Goal: Contribute content: Contribute content

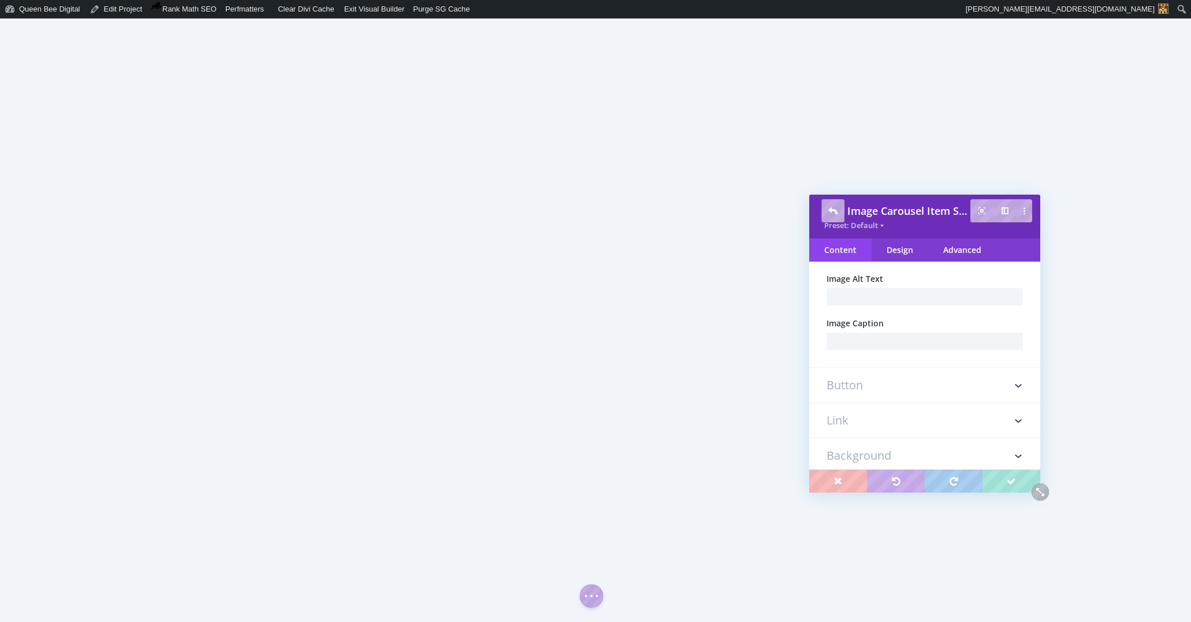
scroll to position [41, 0]
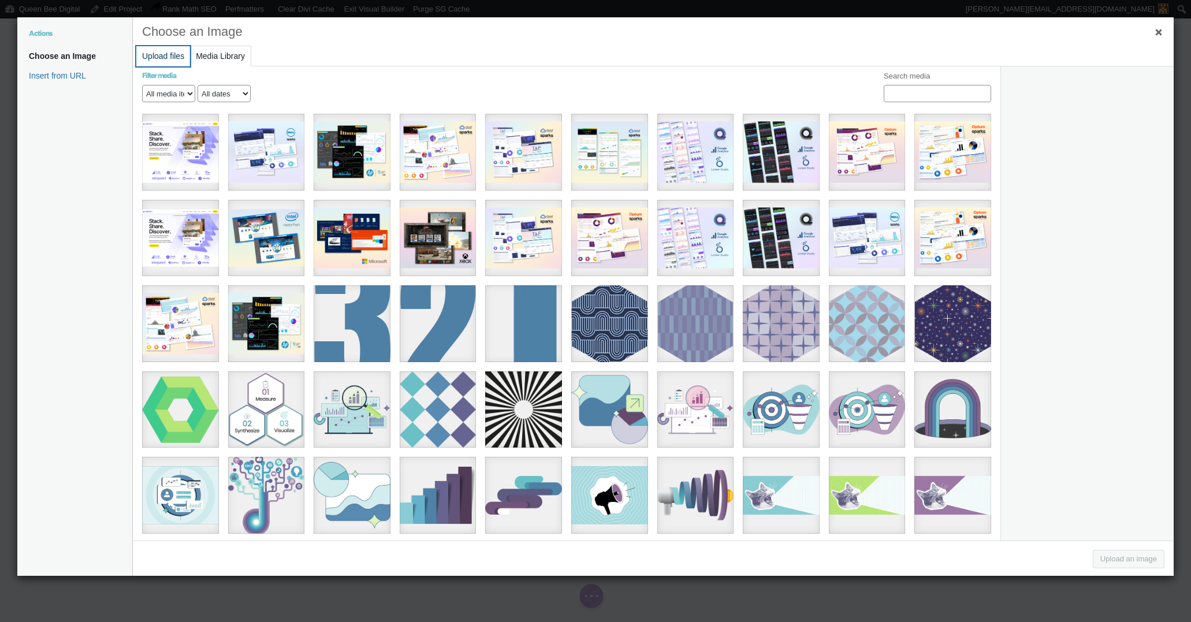
click at [167, 61] on button "Upload files" at bounding box center [163, 56] width 54 height 20
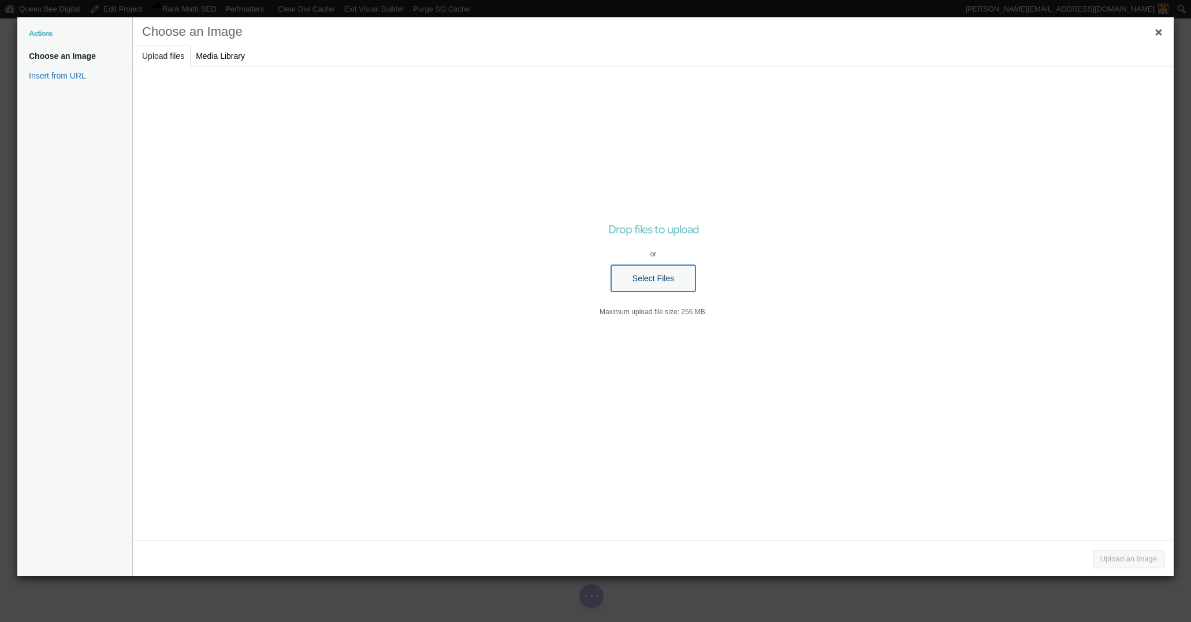
click at [679, 282] on button "Select Files" at bounding box center [653, 278] width 84 height 27
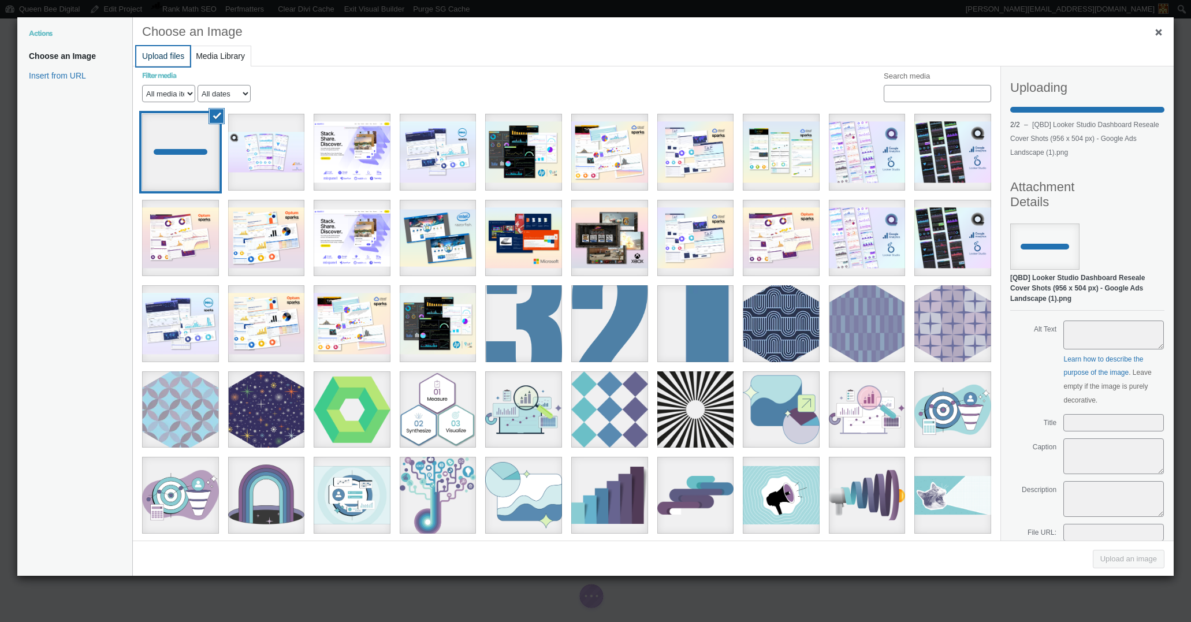
click at [159, 53] on button "Upload files" at bounding box center [163, 56] width 54 height 20
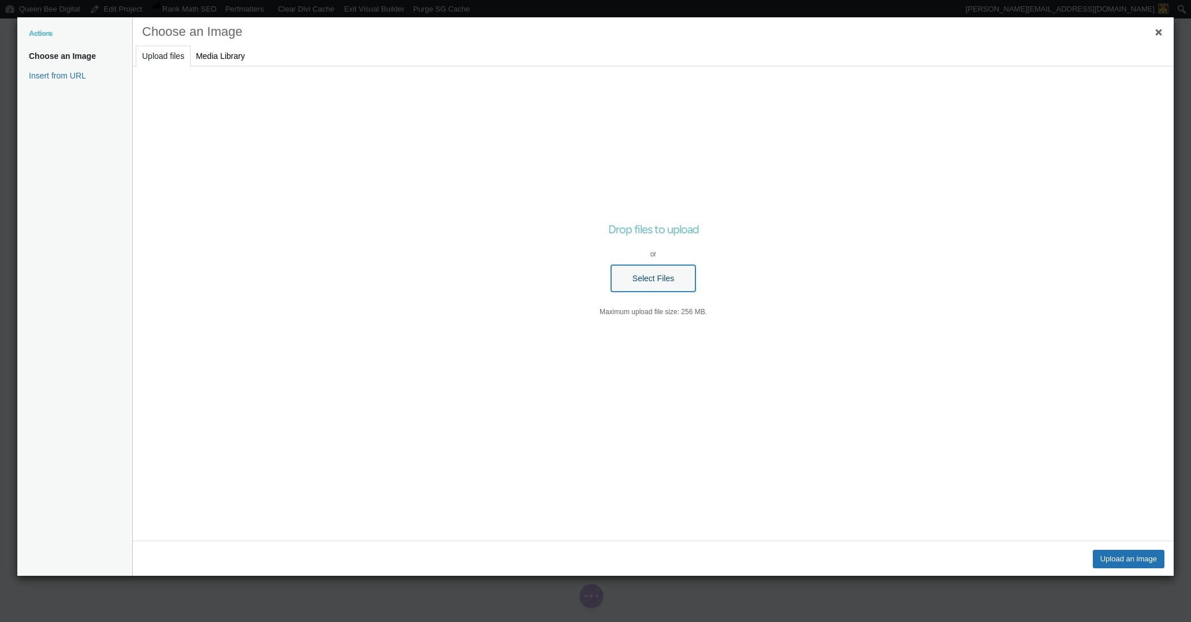
click at [668, 274] on button "Select Files" at bounding box center [653, 278] width 84 height 27
type input "C:\fakepath\39.png"
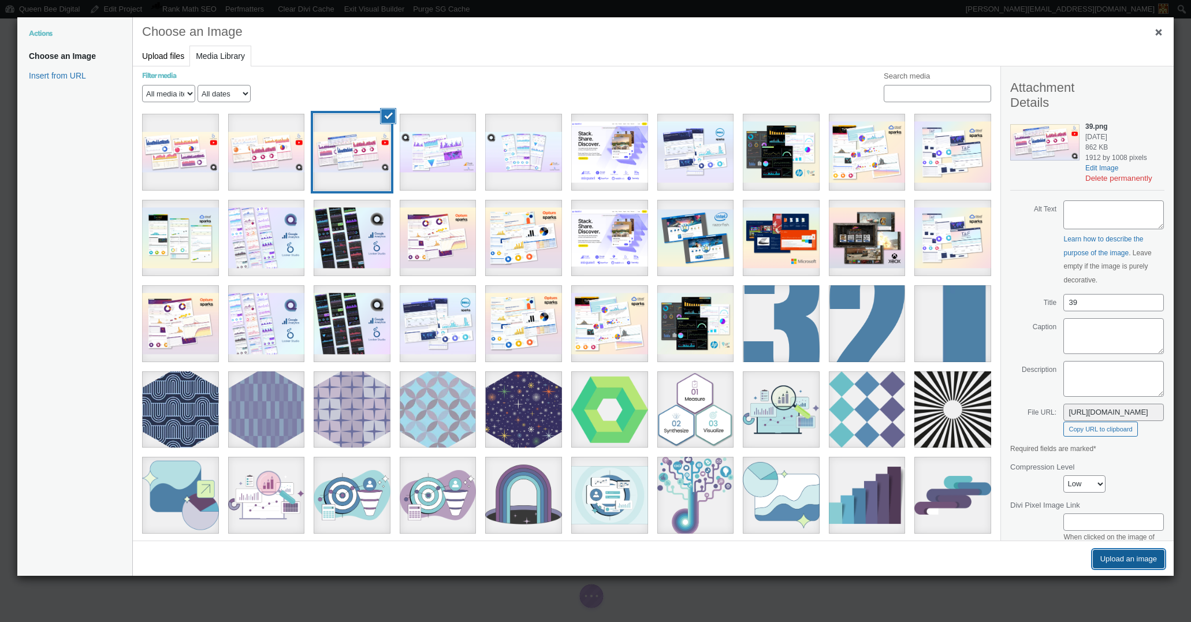
click at [1119, 560] on button "Upload an image" at bounding box center [1129, 559] width 72 height 18
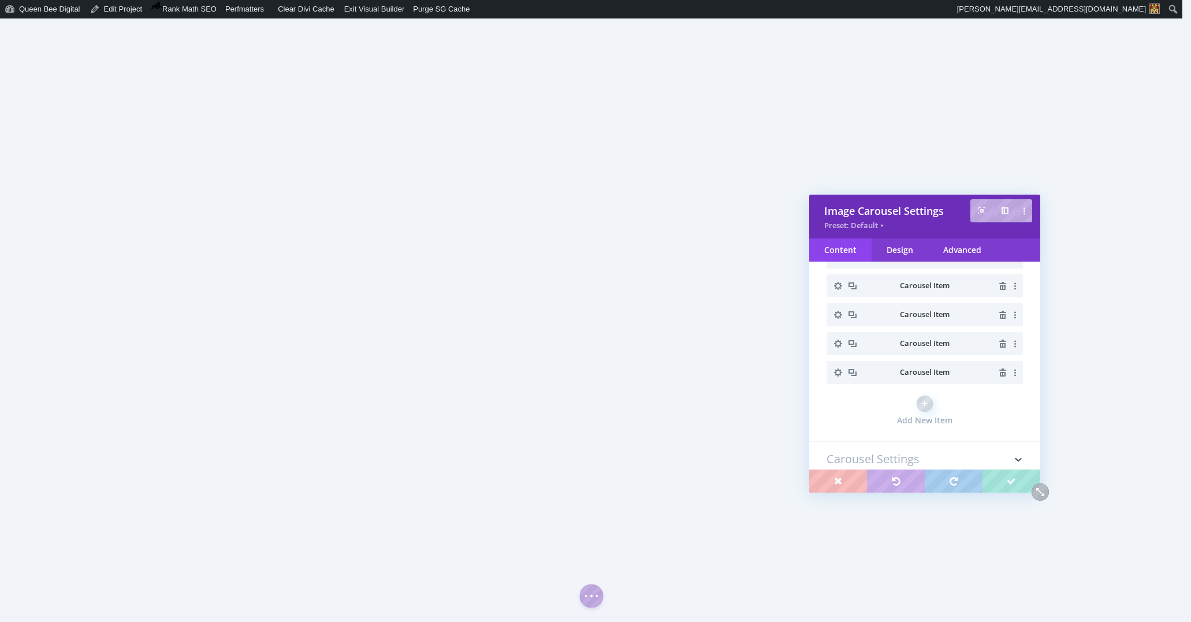
scroll to position [200, 0]
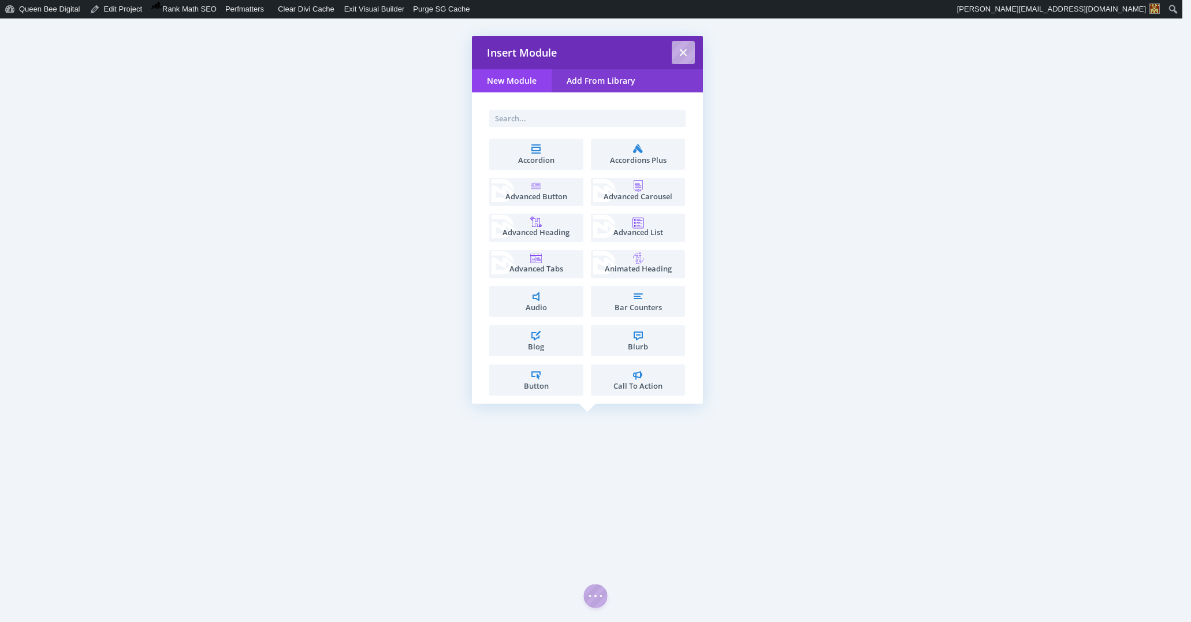
click at [560, 118] on input "text" at bounding box center [587, 118] width 196 height 17
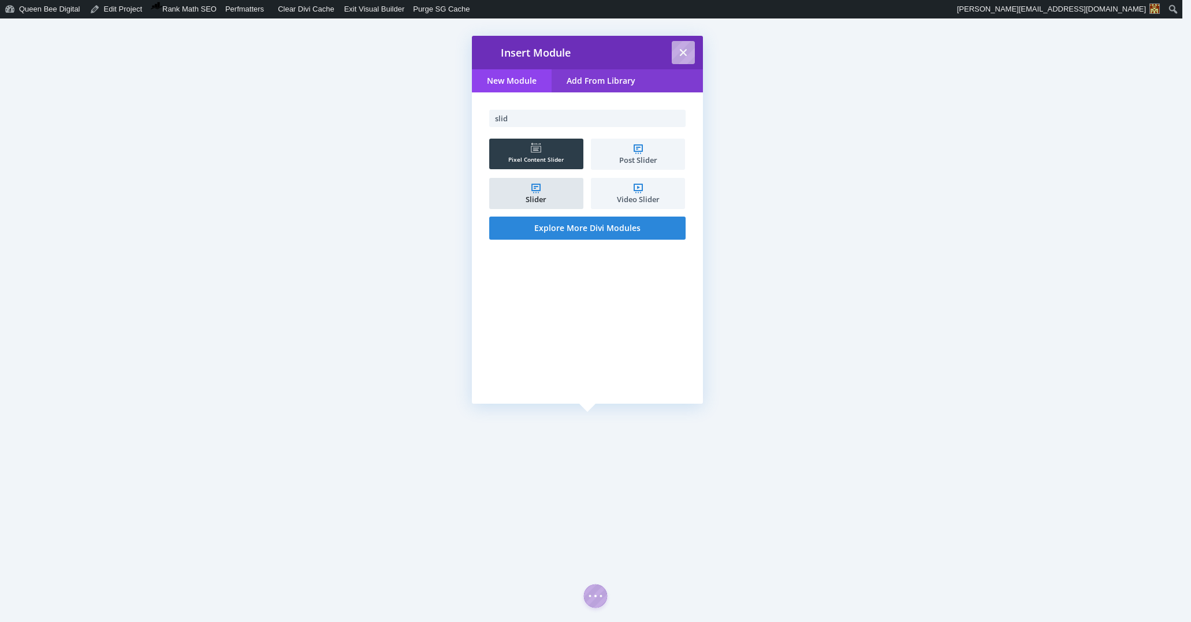
type input "slid"
click at [536, 185] on li "Slider" at bounding box center [536, 193] width 94 height 31
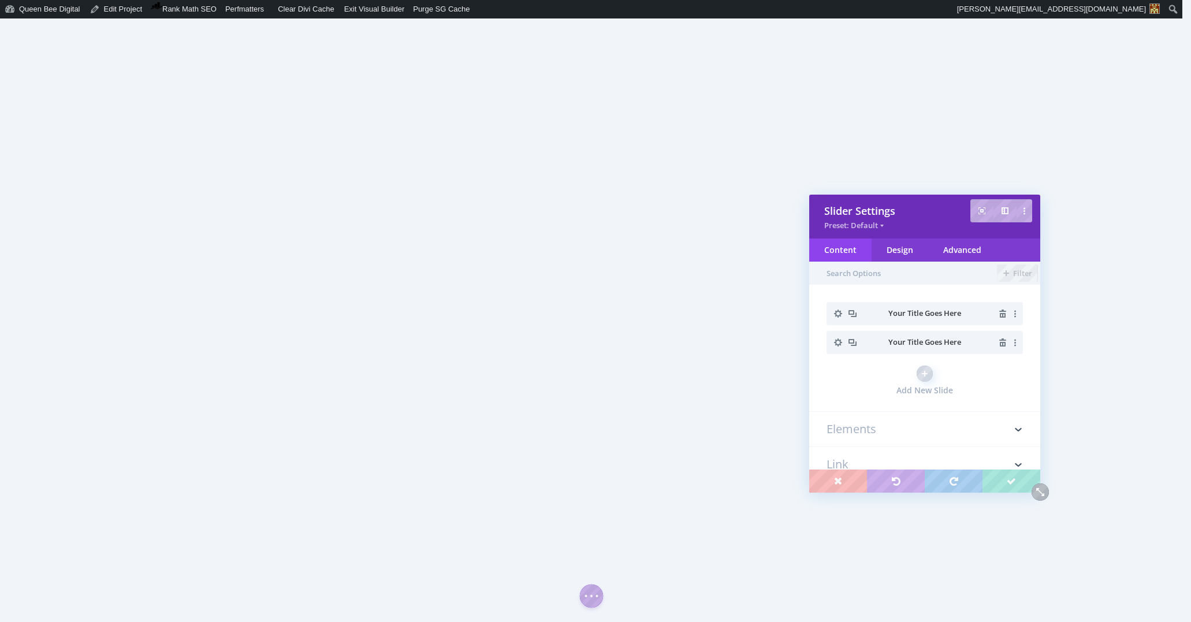
click at [837, 312] on icon "button" at bounding box center [838, 313] width 16 height 16
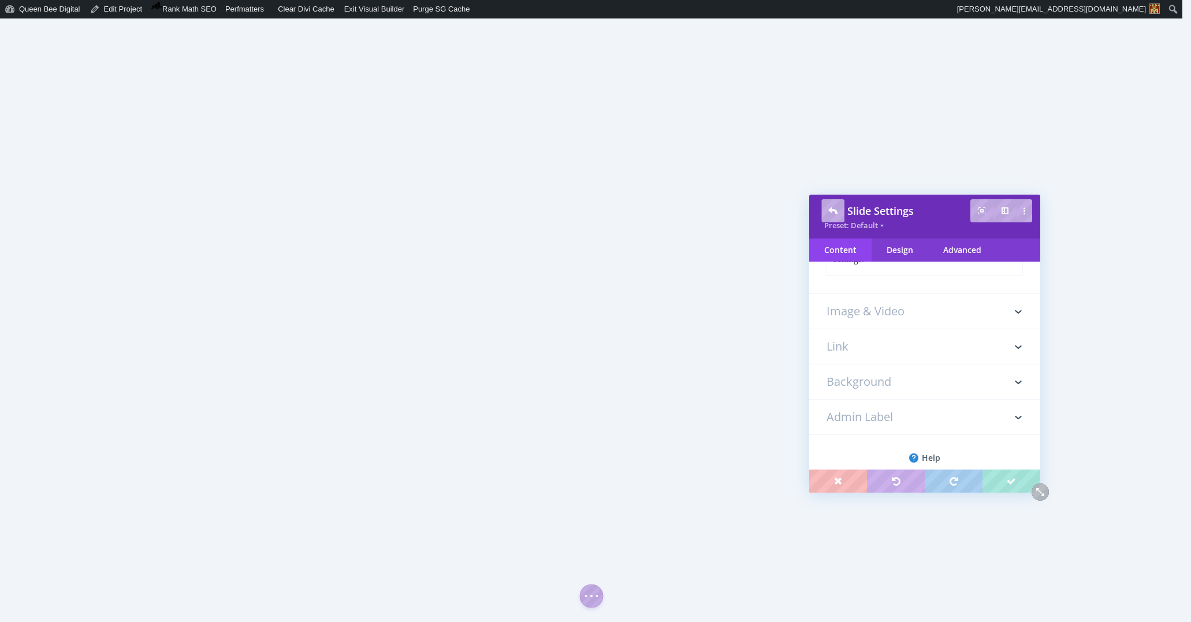
scroll to position [367, 0]
click at [891, 307] on h3 "Image & Video" at bounding box center [924, 304] width 196 height 35
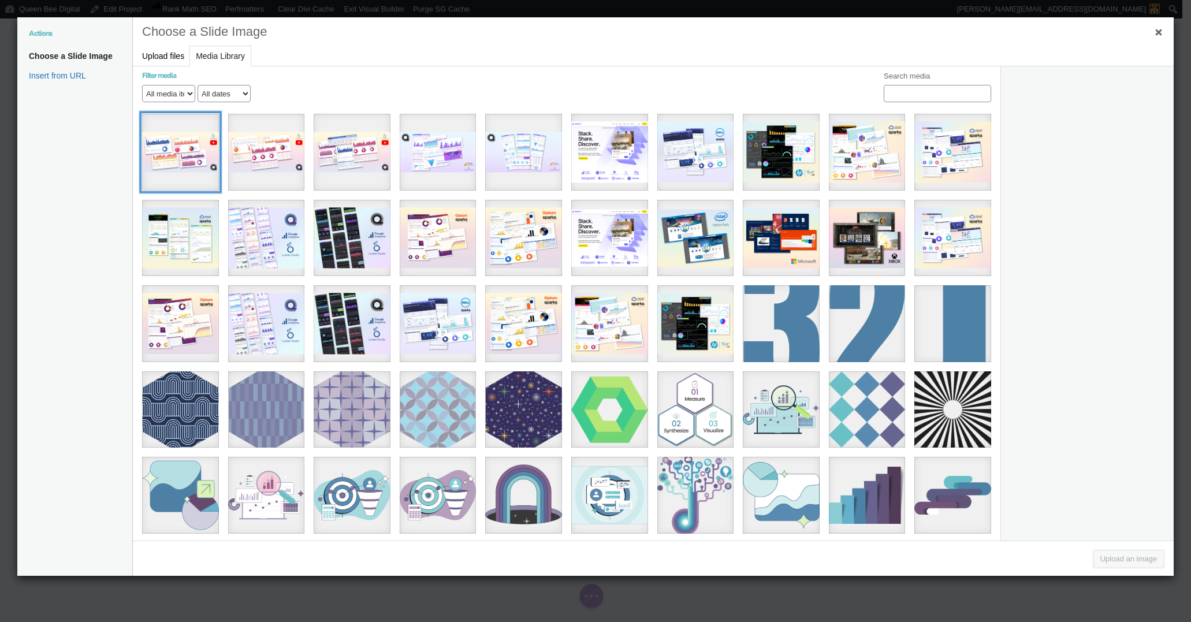
click at [191, 156] on div "37" at bounding box center [180, 152] width 77 height 77
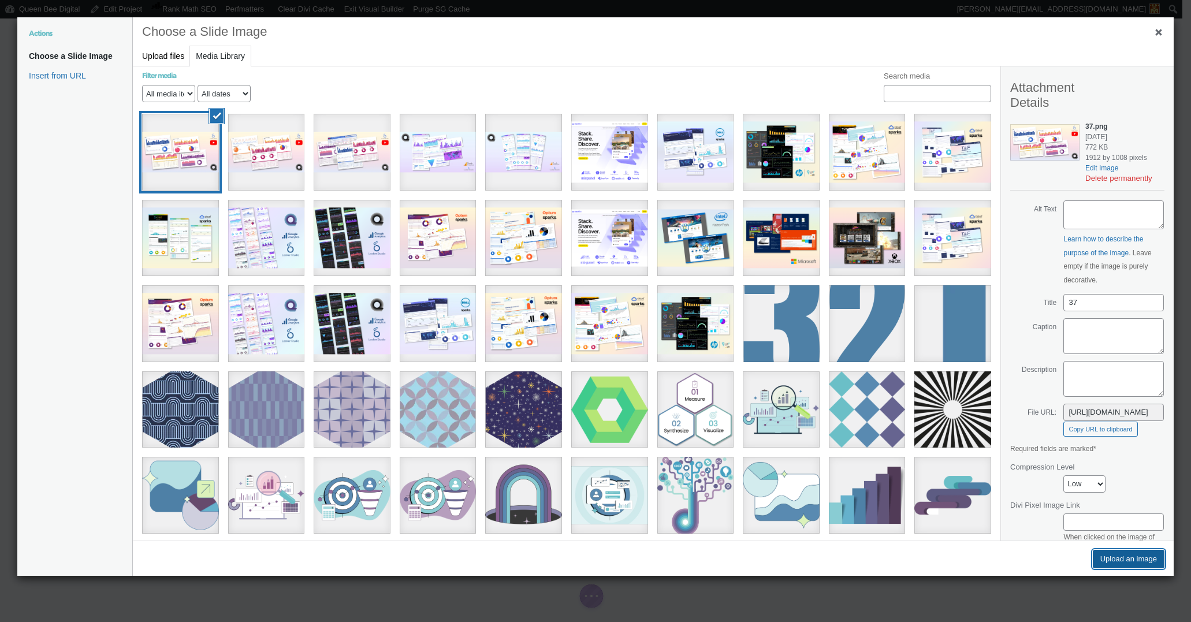
click at [1135, 560] on button "Upload an image" at bounding box center [1129, 559] width 72 height 18
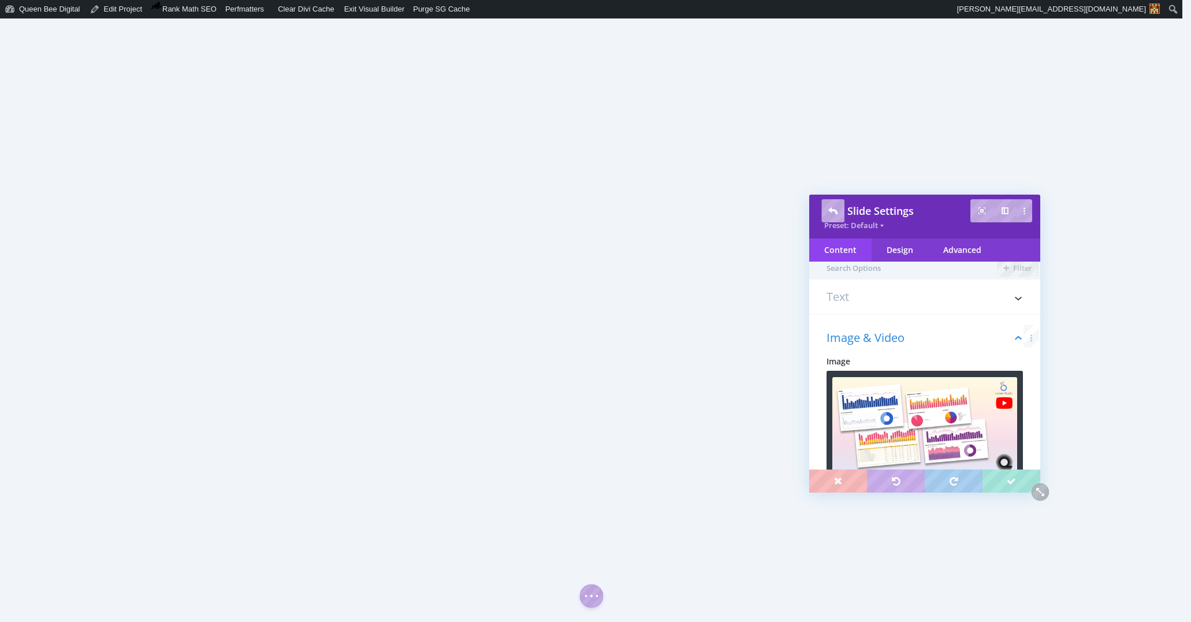
scroll to position [0, 0]
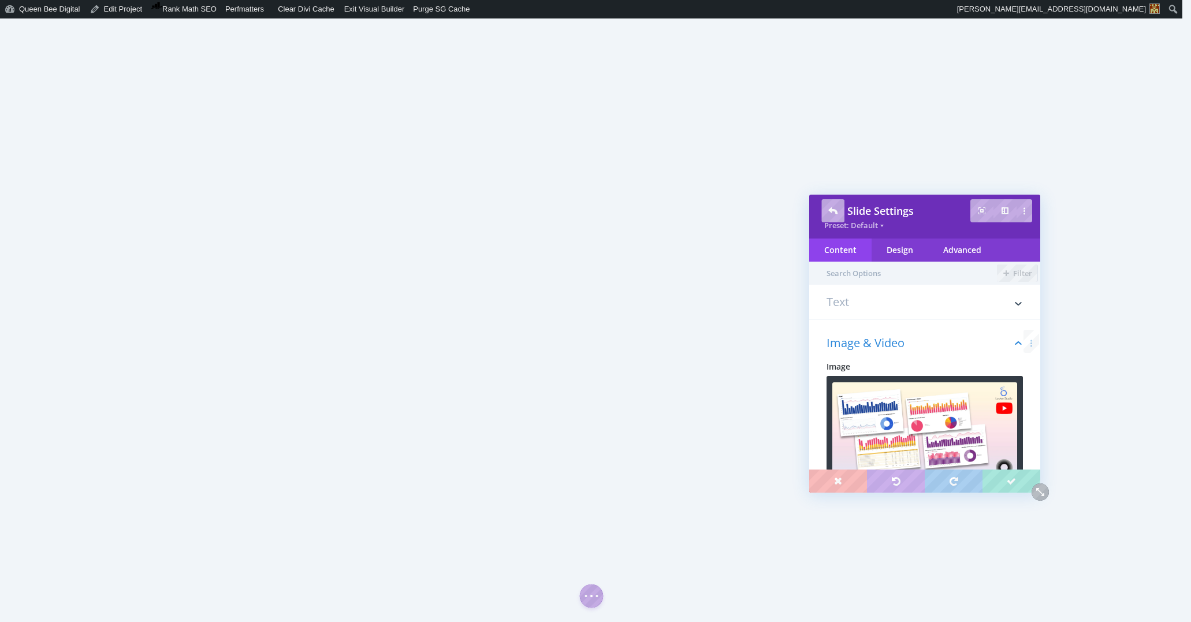
click at [890, 307] on h3 "Text" at bounding box center [924, 307] width 196 height 23
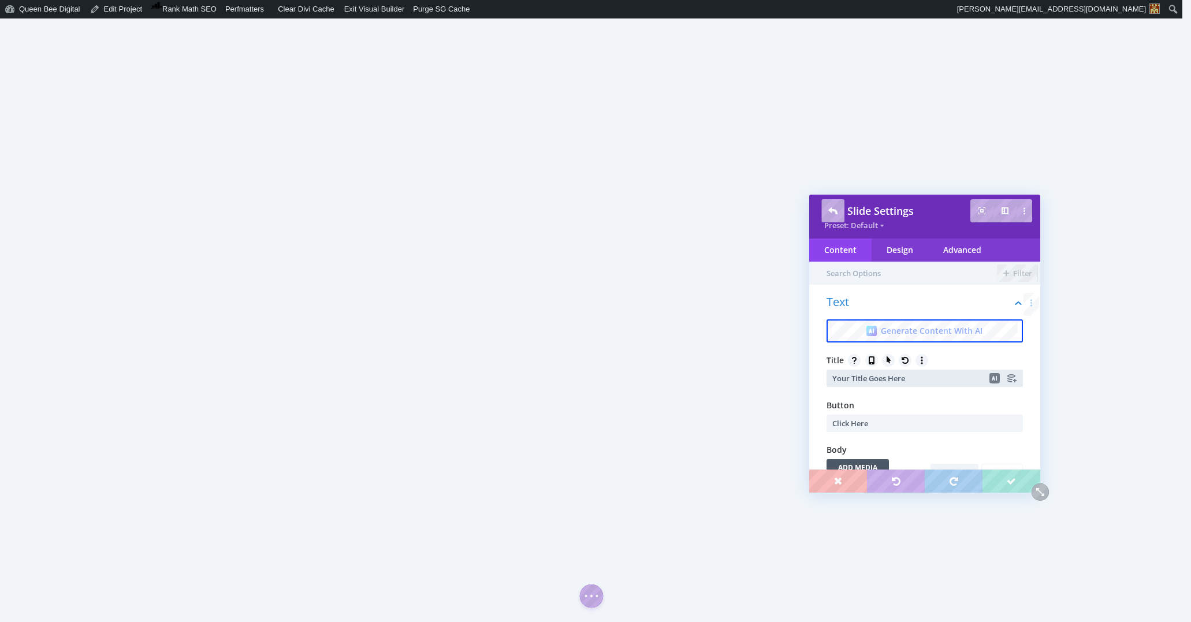
click at [921, 382] on input "Your Title Goes Here" at bounding box center [924, 378] width 196 height 17
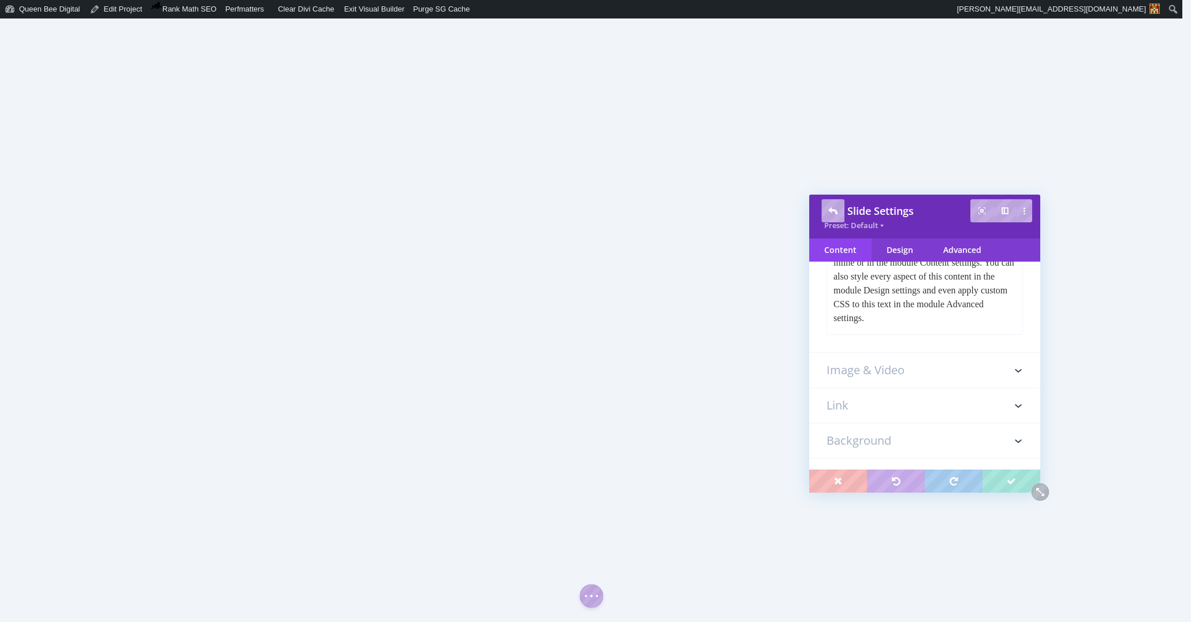
scroll to position [378, 0]
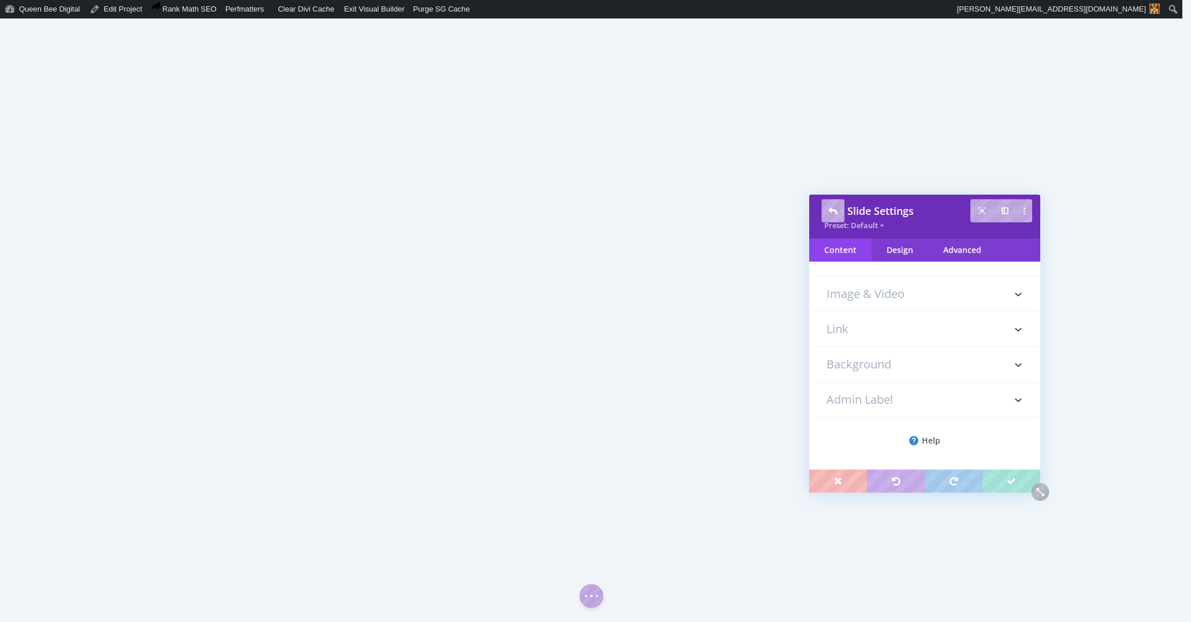
type input "Youtube Channel Engagement"
click at [893, 362] on h3 "Background" at bounding box center [924, 364] width 196 height 35
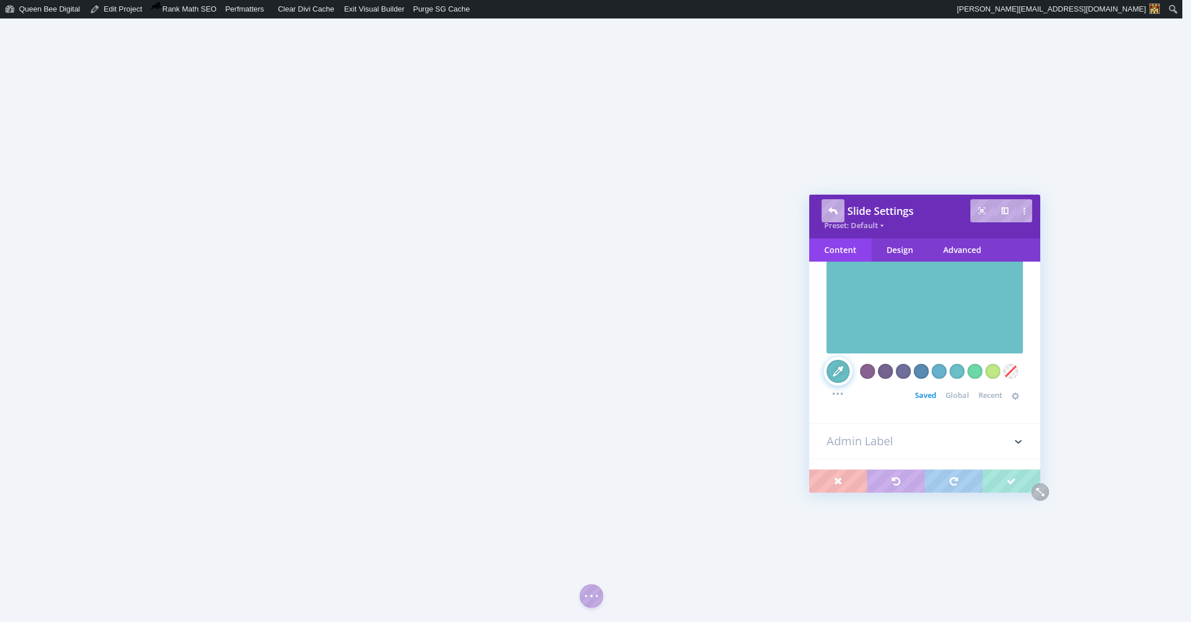
scroll to position [249, 0]
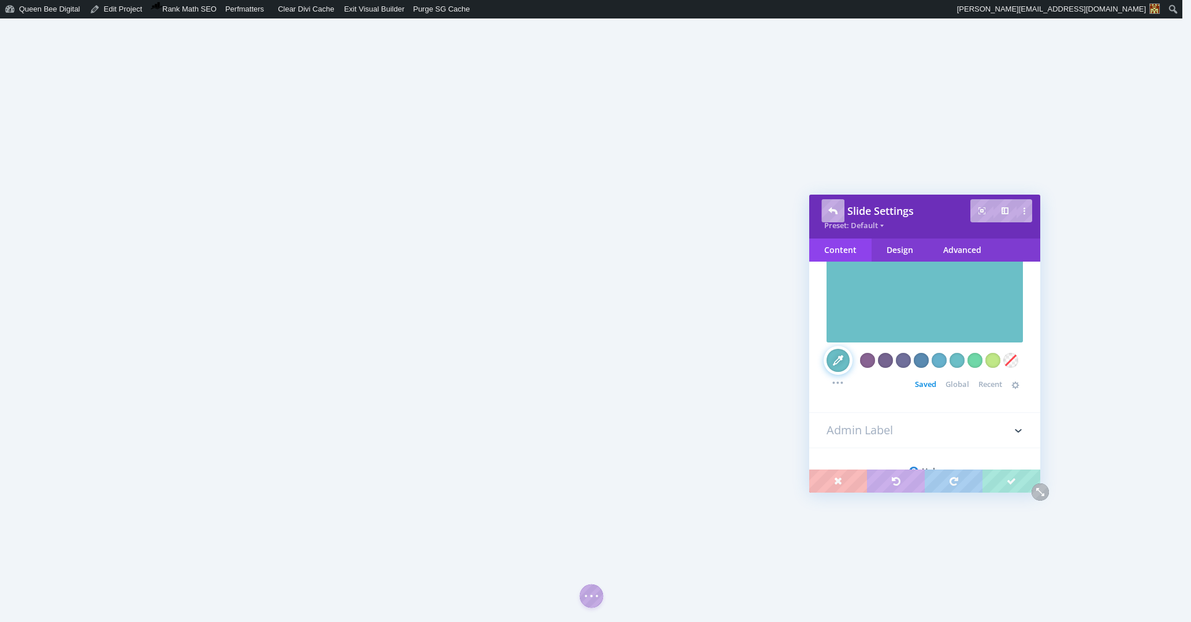
click at [959, 383] on span "Global" at bounding box center [957, 383] width 24 height 9
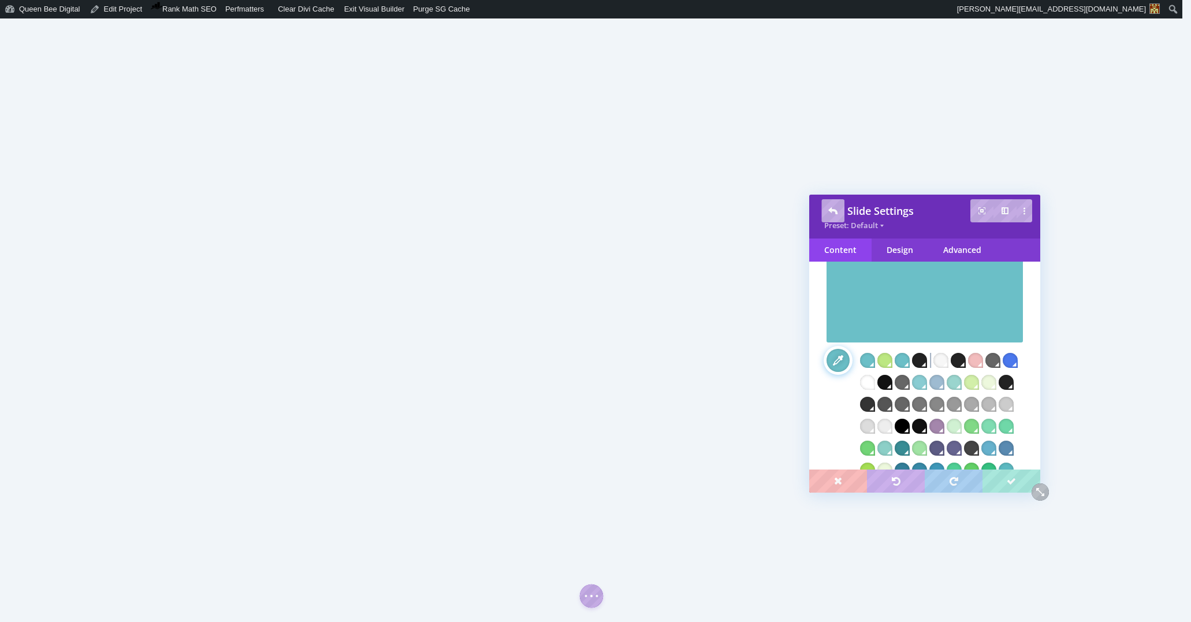
click at [971, 323] on div at bounding box center [924, 288] width 196 height 110
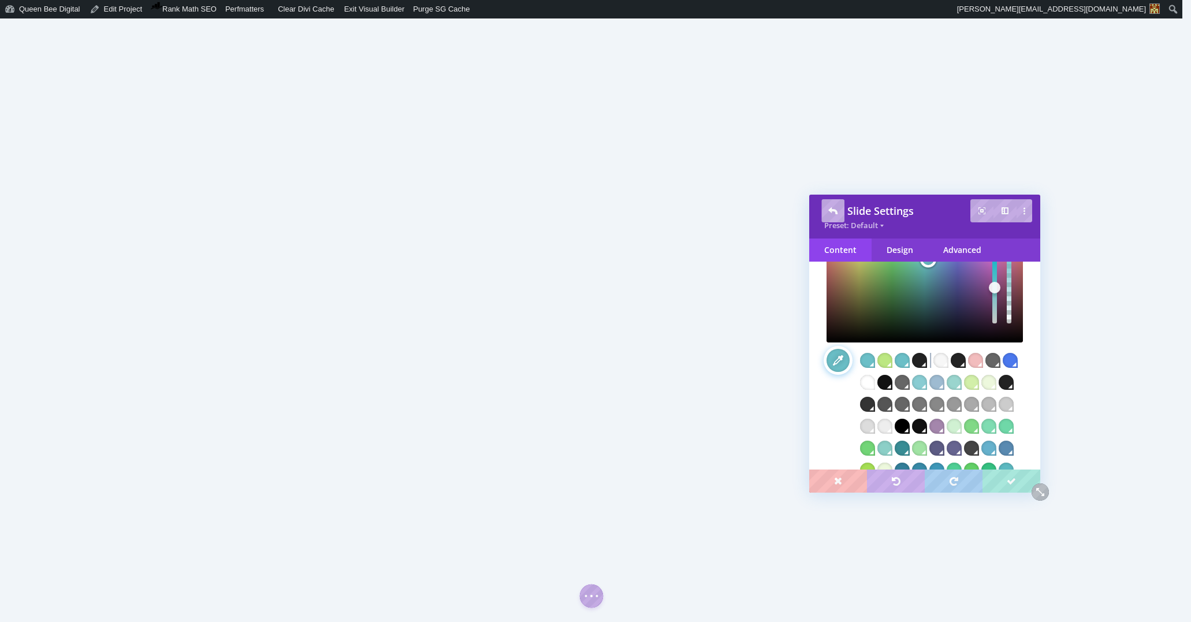
scroll to position [305, 0]
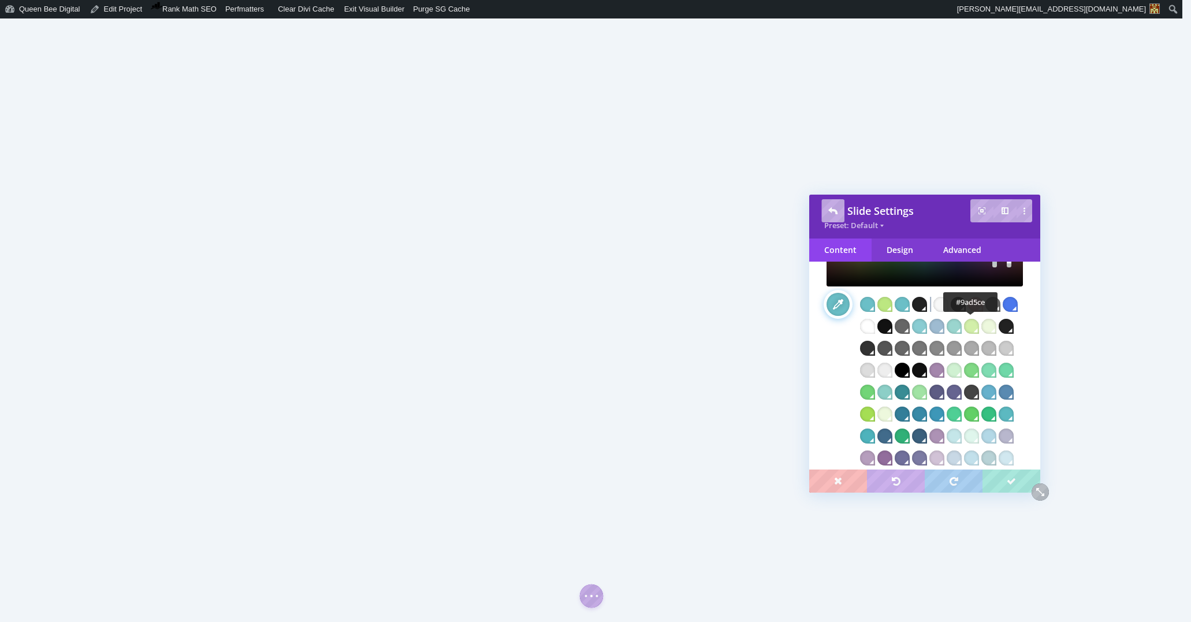
click at [961, 327] on div at bounding box center [953, 326] width 15 height 15
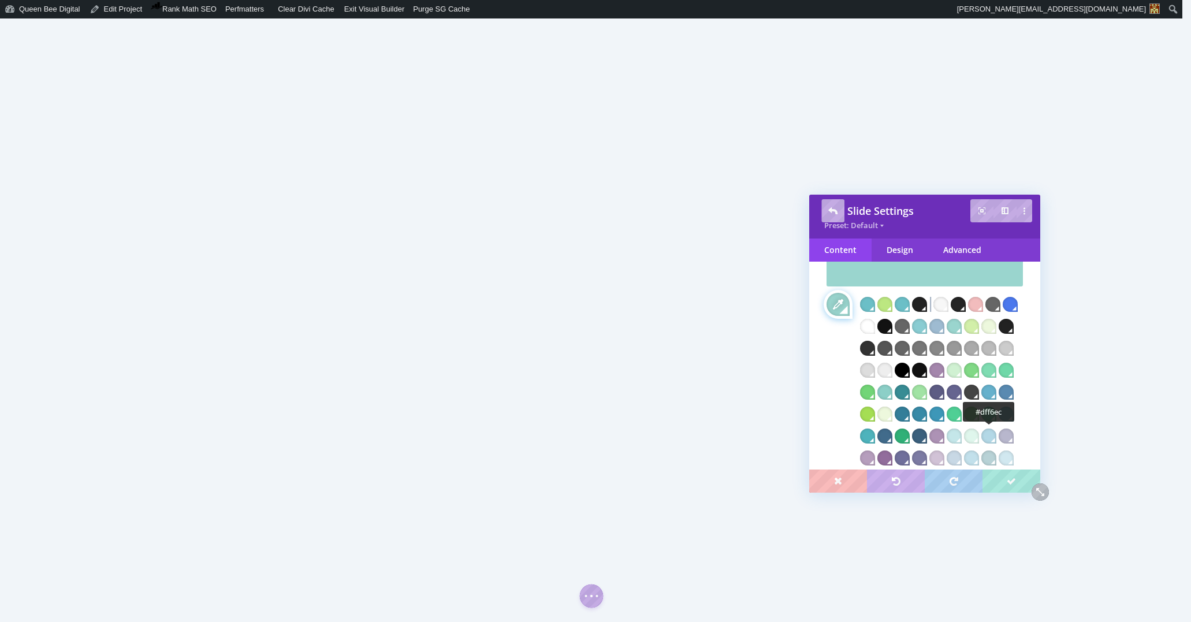
click at [979, 433] on div at bounding box center [971, 435] width 15 height 15
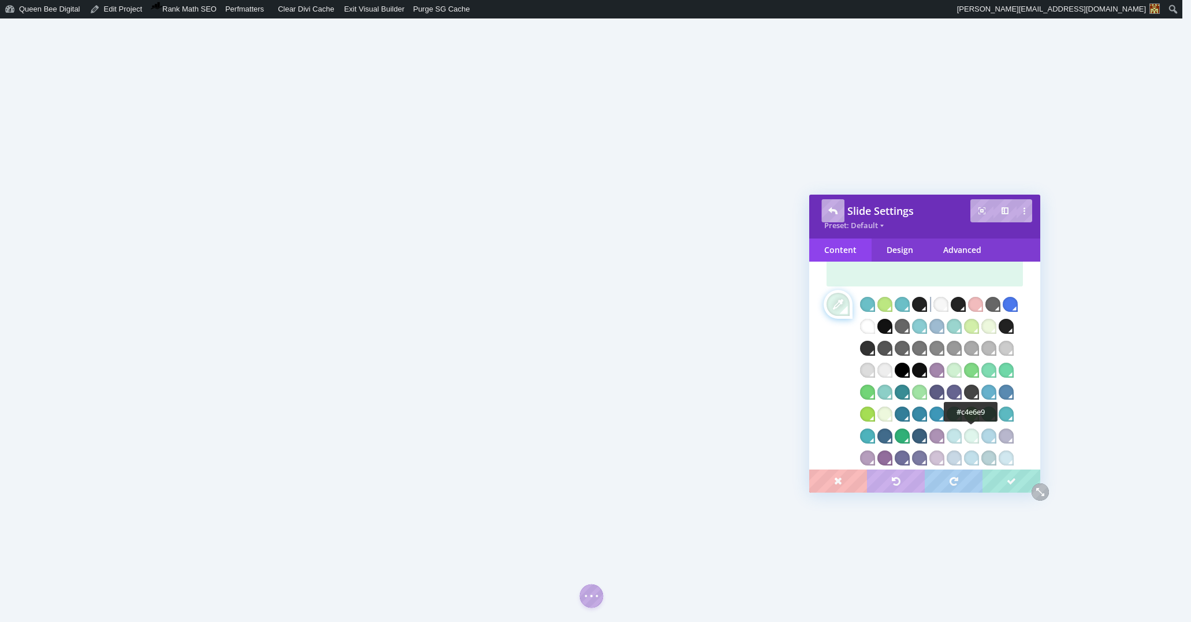
click at [961, 433] on div at bounding box center [953, 435] width 15 height 15
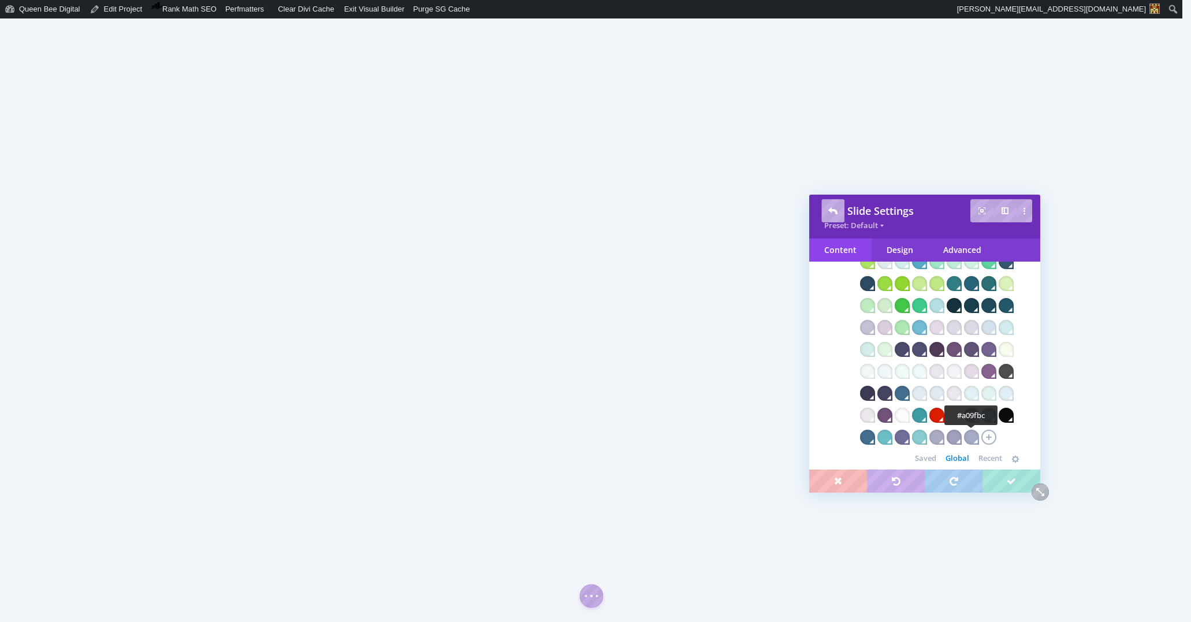
scroll to position [524, 0]
click at [979, 435] on div at bounding box center [971, 436] width 15 height 15
drag, startPoint x: 970, startPoint y: 435, endPoint x: 955, endPoint y: 436, distance: 14.4
click at [961, 435] on div at bounding box center [953, 436] width 15 height 15
click at [944, 436] on div at bounding box center [936, 436] width 15 height 15
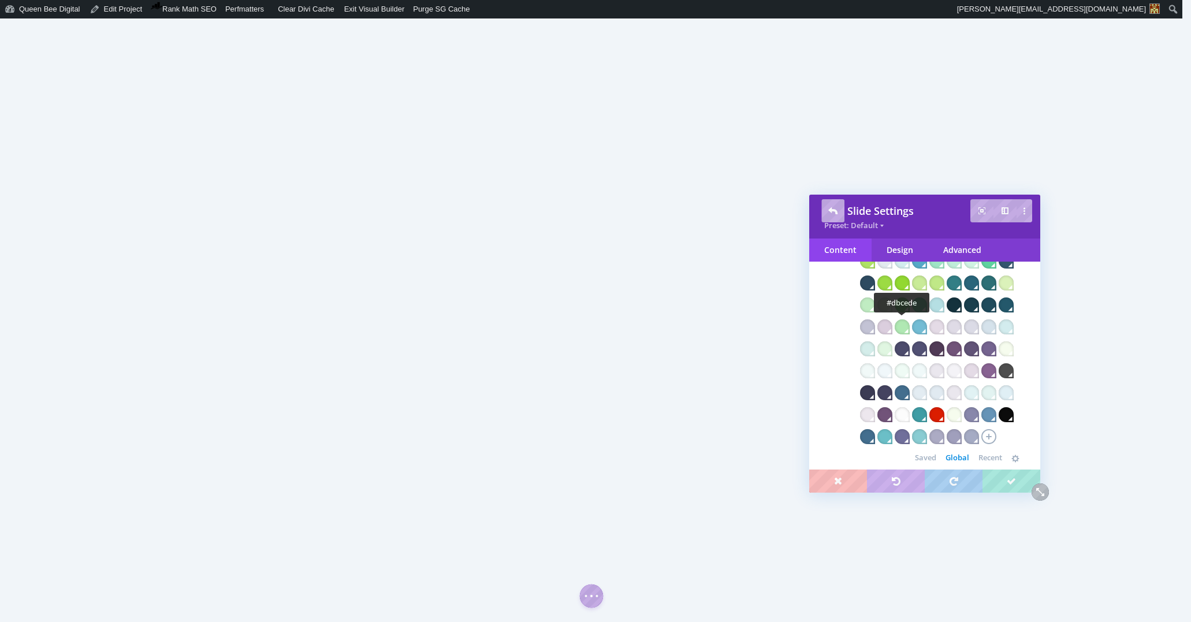
click at [892, 327] on div at bounding box center [884, 326] width 15 height 15
click at [927, 326] on div at bounding box center [919, 326] width 15 height 15
click at [926, 441] on div at bounding box center [922, 440] width 8 height 4
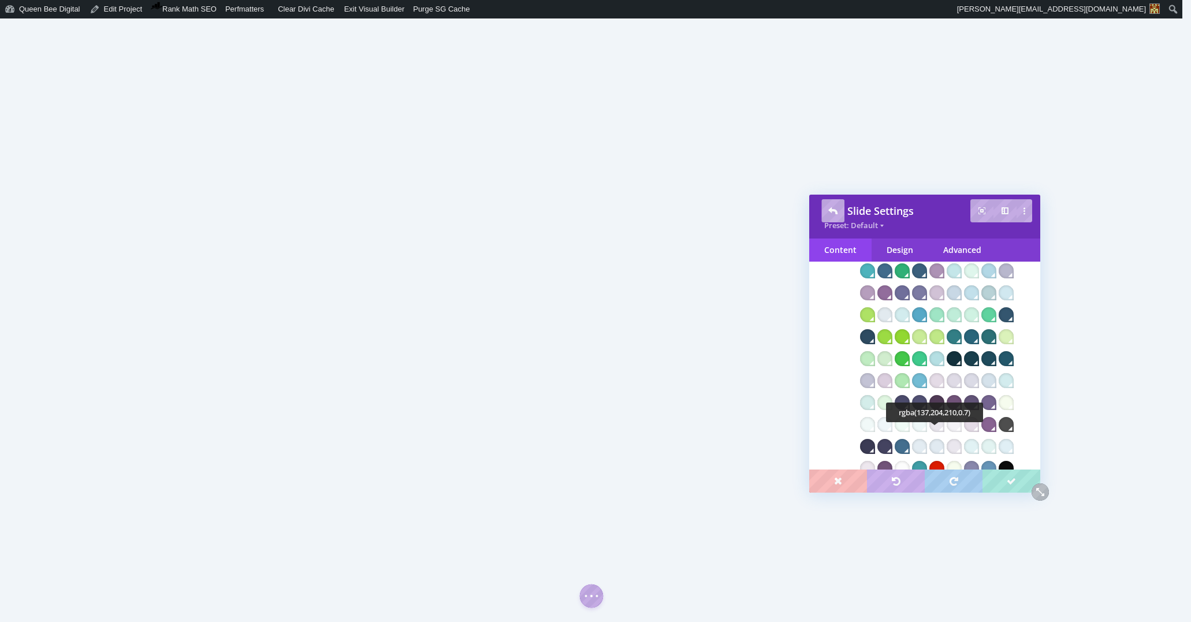
scroll to position [447, 0]
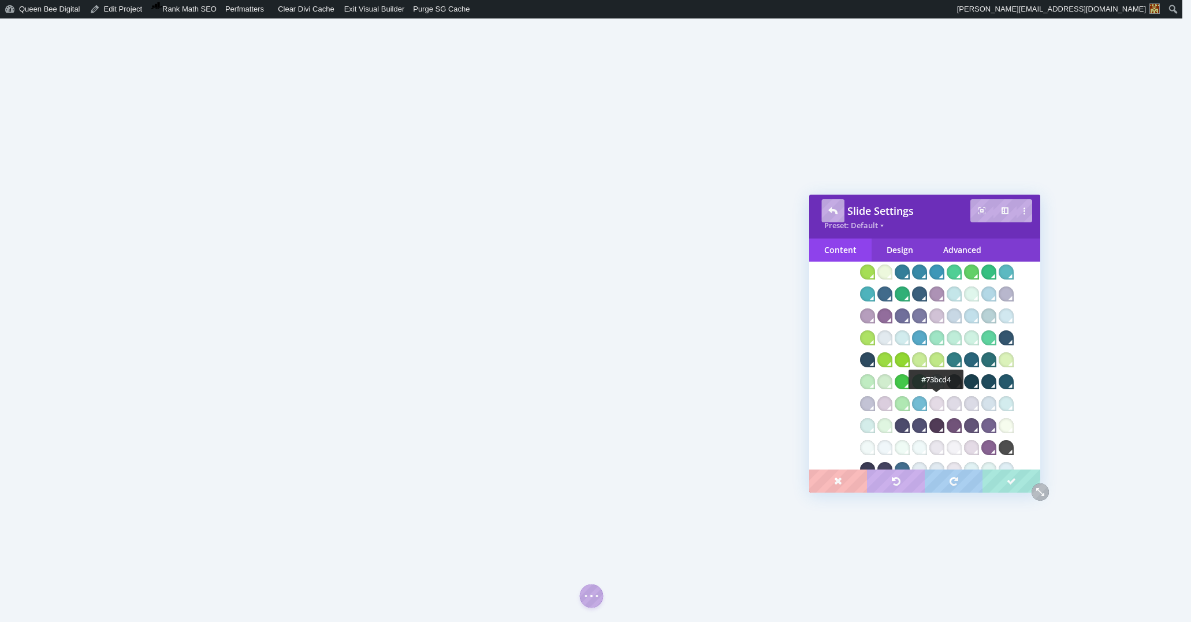
click at [927, 401] on div at bounding box center [919, 403] width 15 height 15
click at [927, 333] on div at bounding box center [919, 337] width 15 height 15
click at [875, 314] on div at bounding box center [867, 315] width 15 height 15
click at [996, 293] on div at bounding box center [988, 293] width 15 height 15
click at [875, 358] on div at bounding box center [867, 359] width 15 height 15
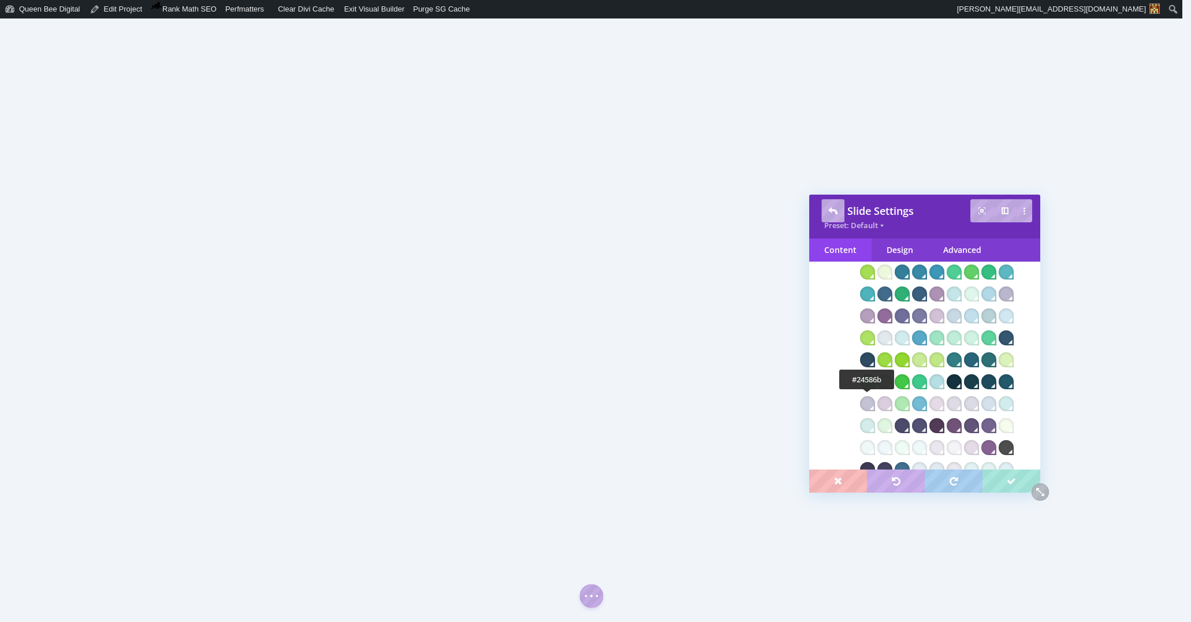
click at [998, 389] on div at bounding box center [1005, 381] width 15 height 15
click at [998, 258] on div at bounding box center [1005, 250] width 15 height 15
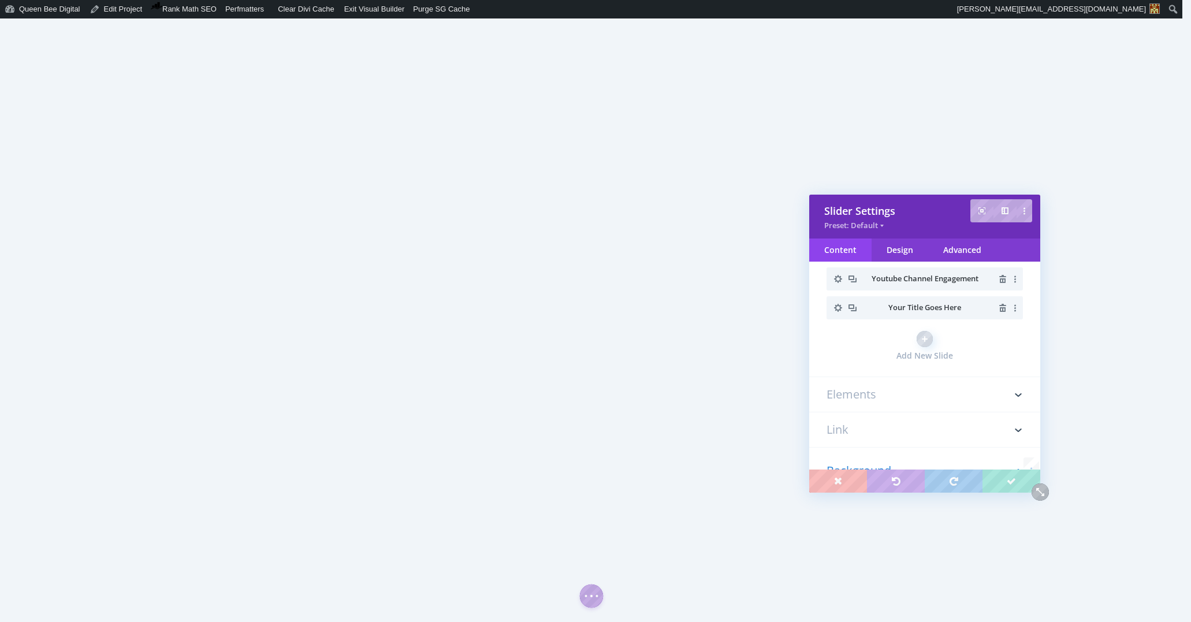
scroll to position [0, 0]
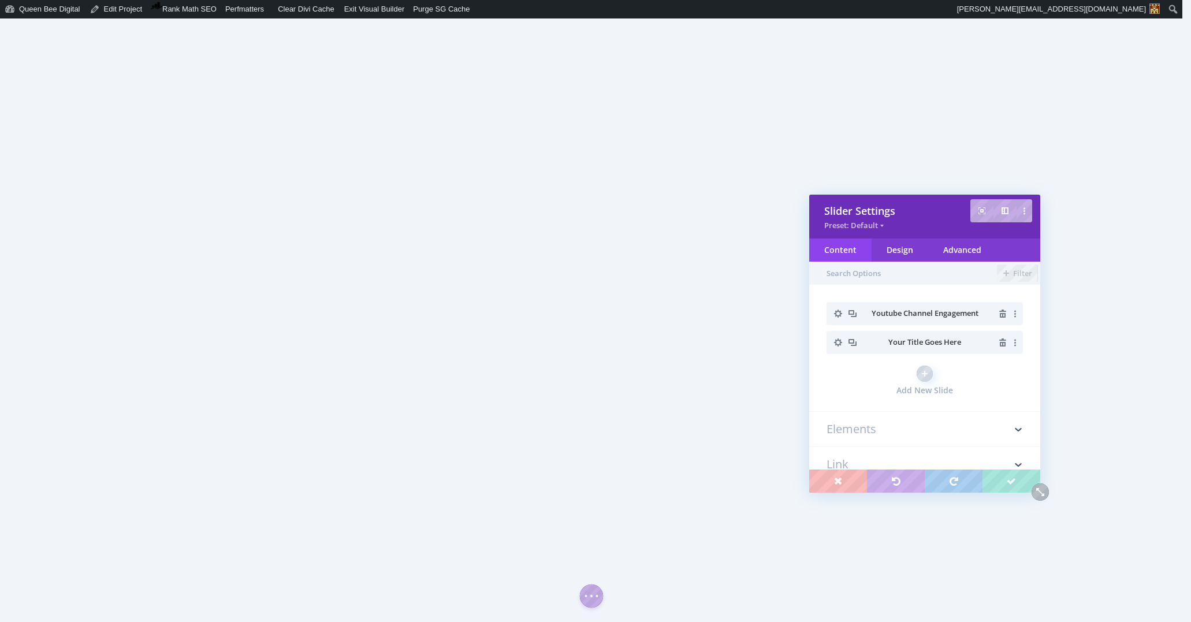
click at [918, 342] on span "Your Title Goes Here" at bounding box center [924, 342] width 73 height 10
click at [840, 342] on icon "button" at bounding box center [838, 342] width 8 height 8
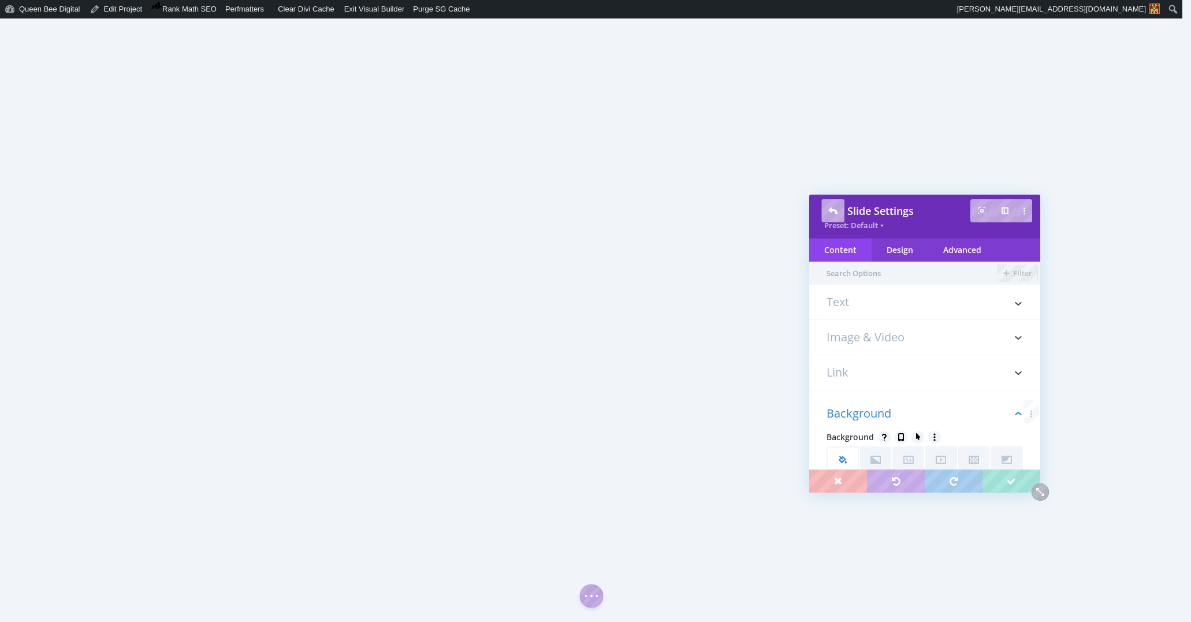
click at [904, 336] on h3 "Image & Video" at bounding box center [924, 337] width 196 height 35
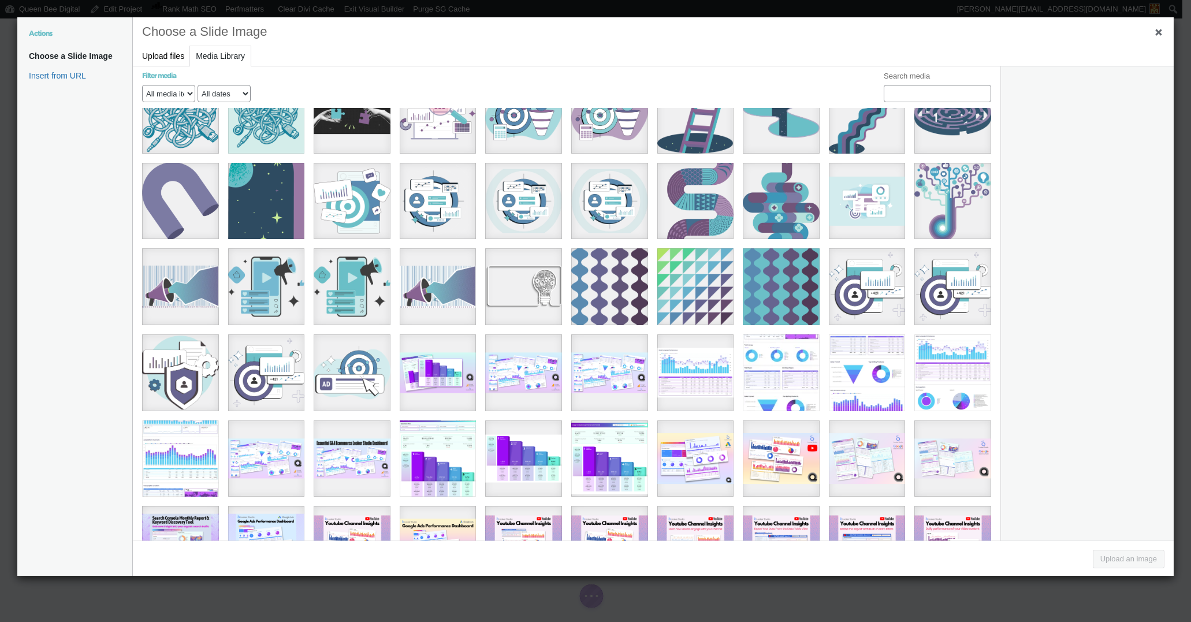
scroll to position [642, 0]
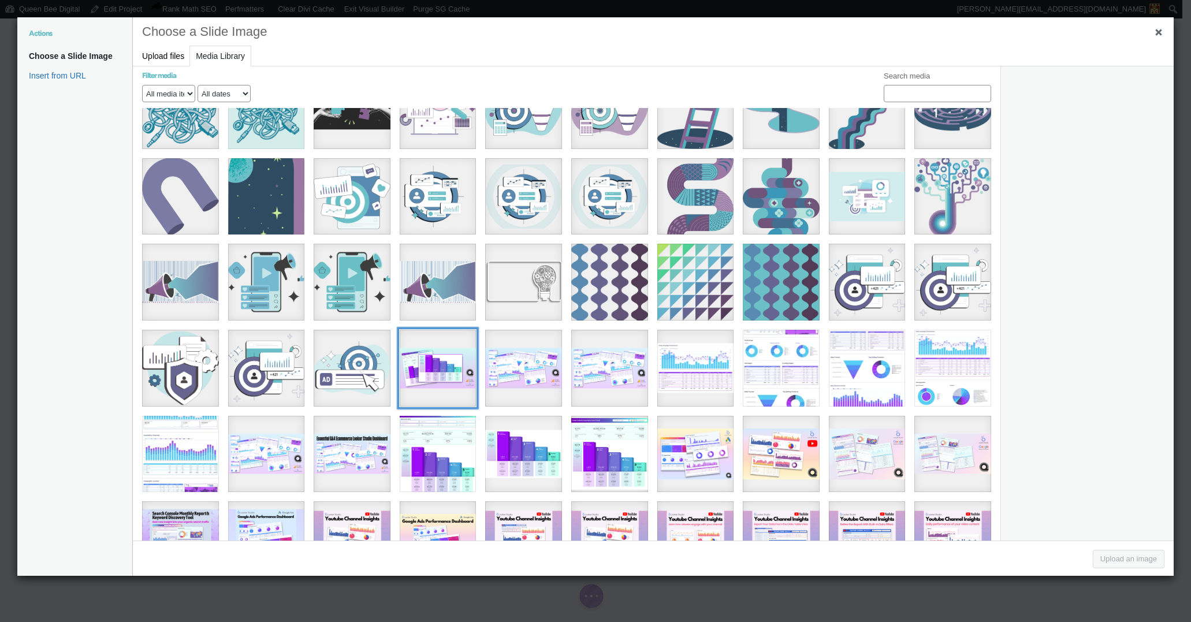
click at [431, 357] on div "11" at bounding box center [438, 368] width 77 height 77
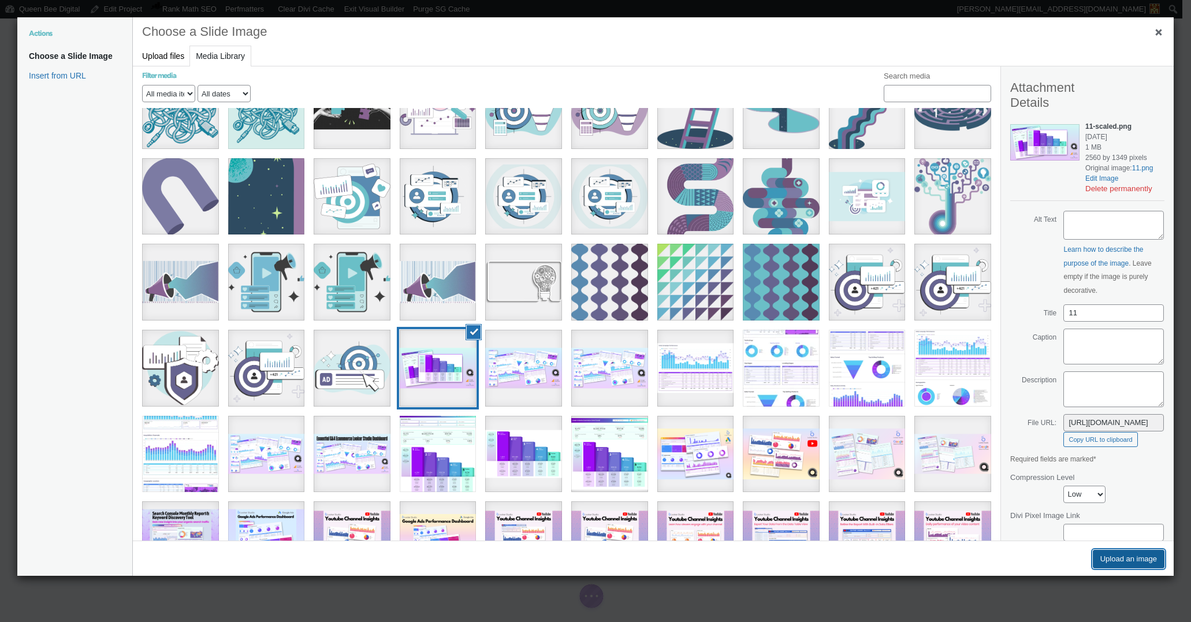
click at [1132, 558] on button "Upload an image" at bounding box center [1129, 559] width 72 height 18
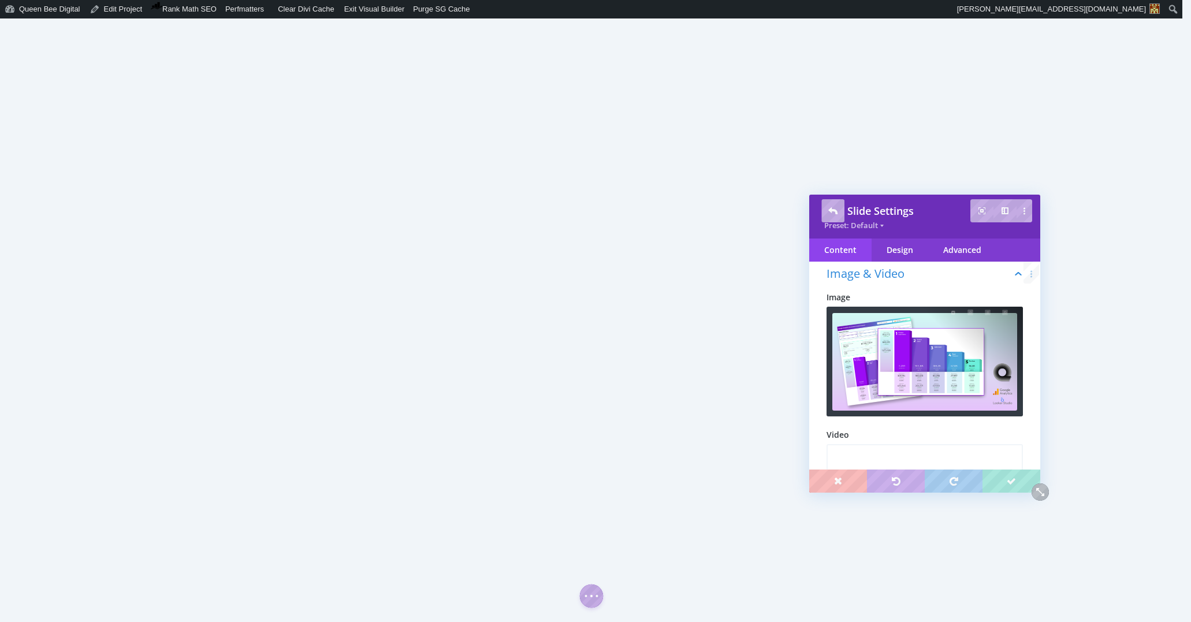
scroll to position [0, 0]
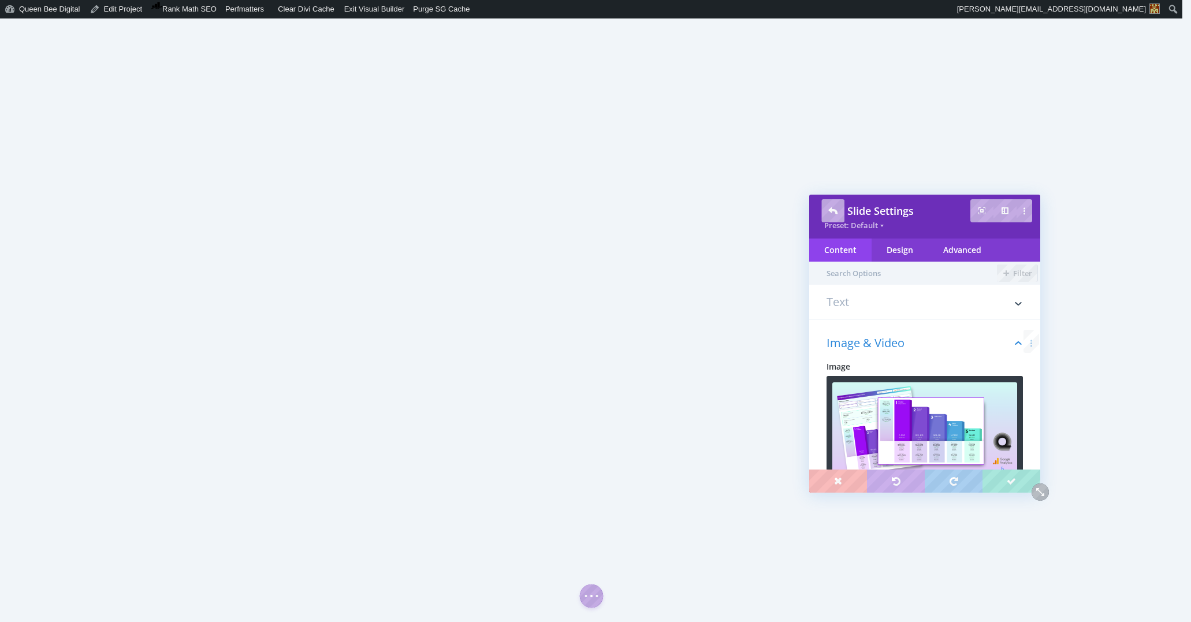
click at [847, 300] on h3 "Text" at bounding box center [924, 307] width 196 height 23
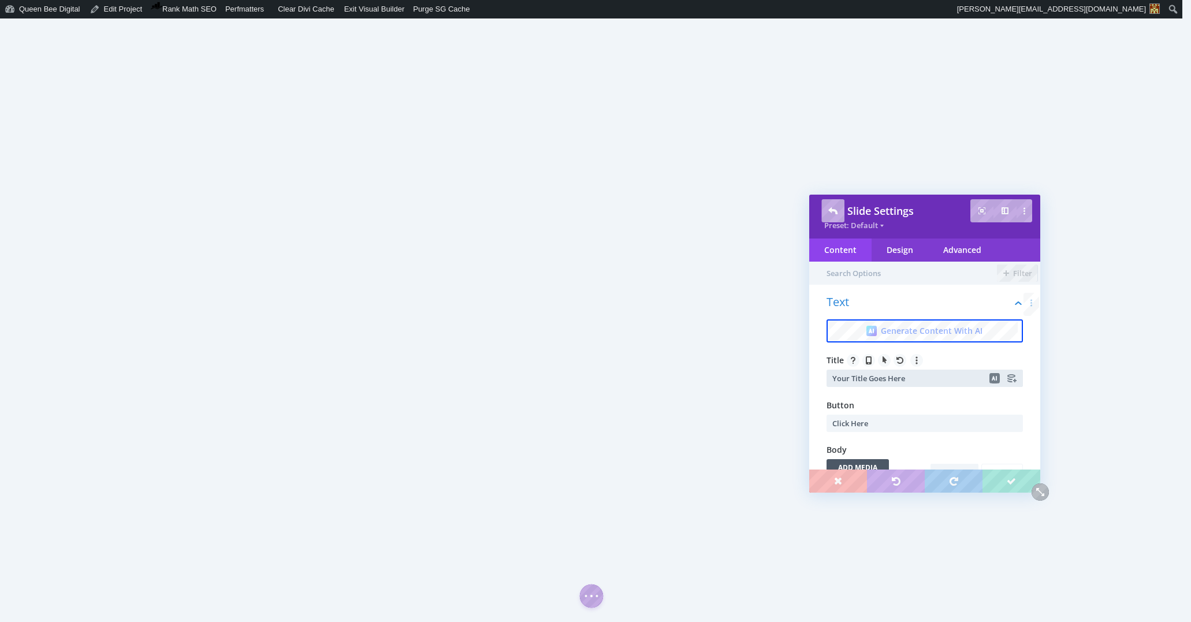
click at [912, 380] on input "Your Title Goes Here" at bounding box center [924, 378] width 196 height 17
type input "Google Analytics Ecommerce Funnel Performance"
click at [988, 401] on span "Button" at bounding box center [924, 404] width 196 height 13
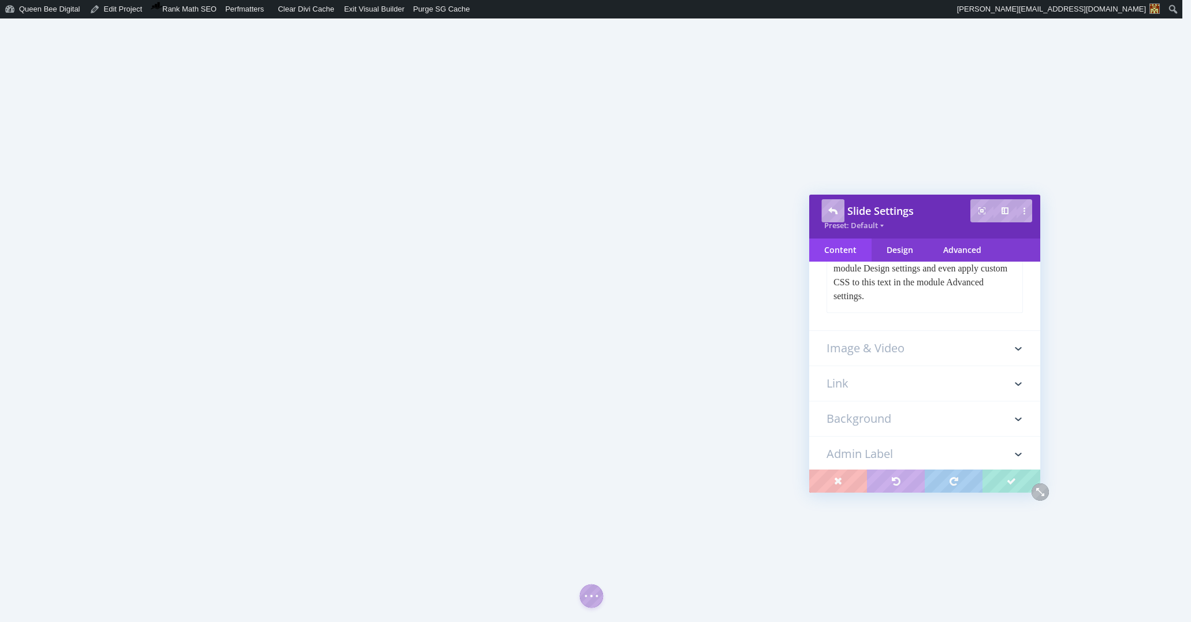
click at [896, 415] on h3 "Background" at bounding box center [924, 418] width 196 height 35
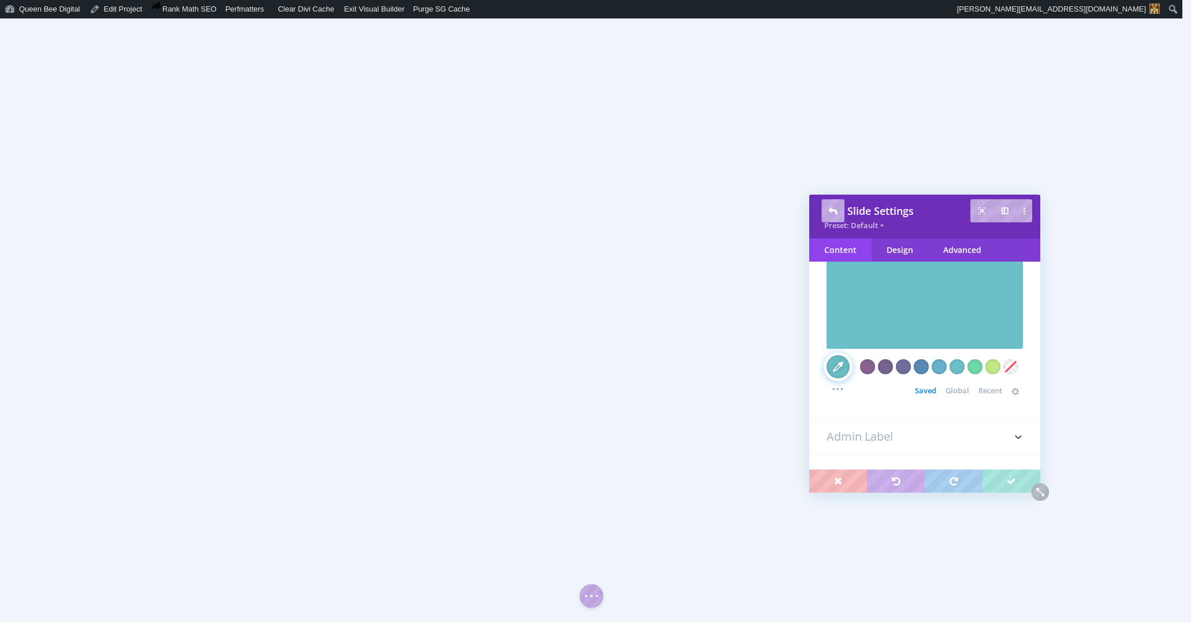
scroll to position [263, 0]
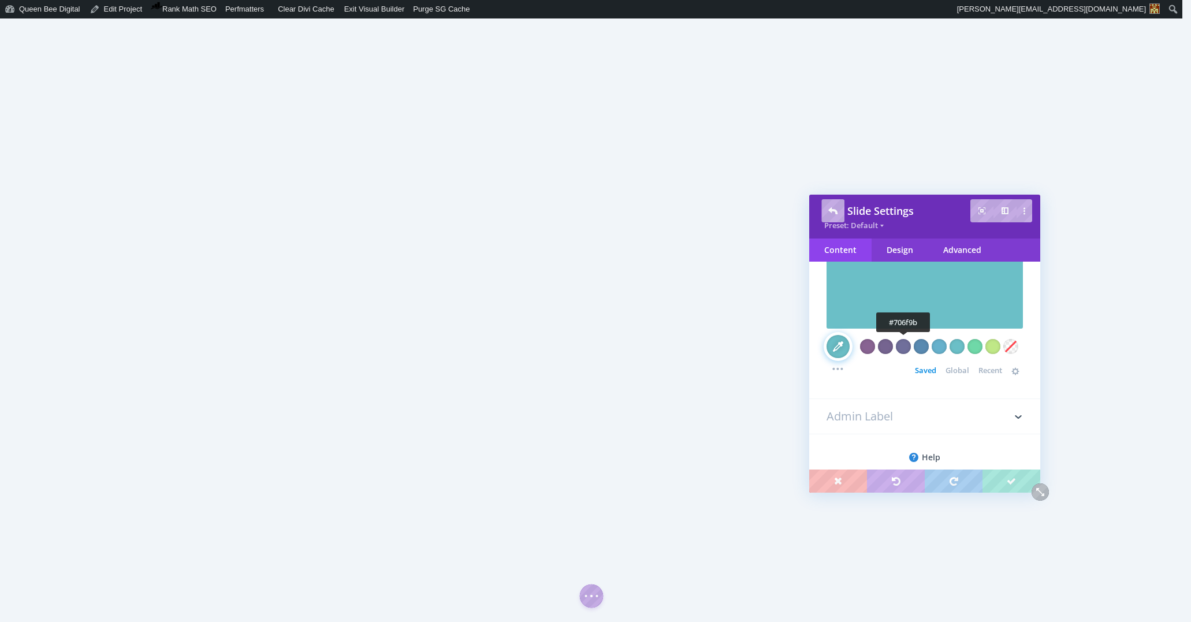
click at [901, 346] on div at bounding box center [903, 346] width 15 height 15
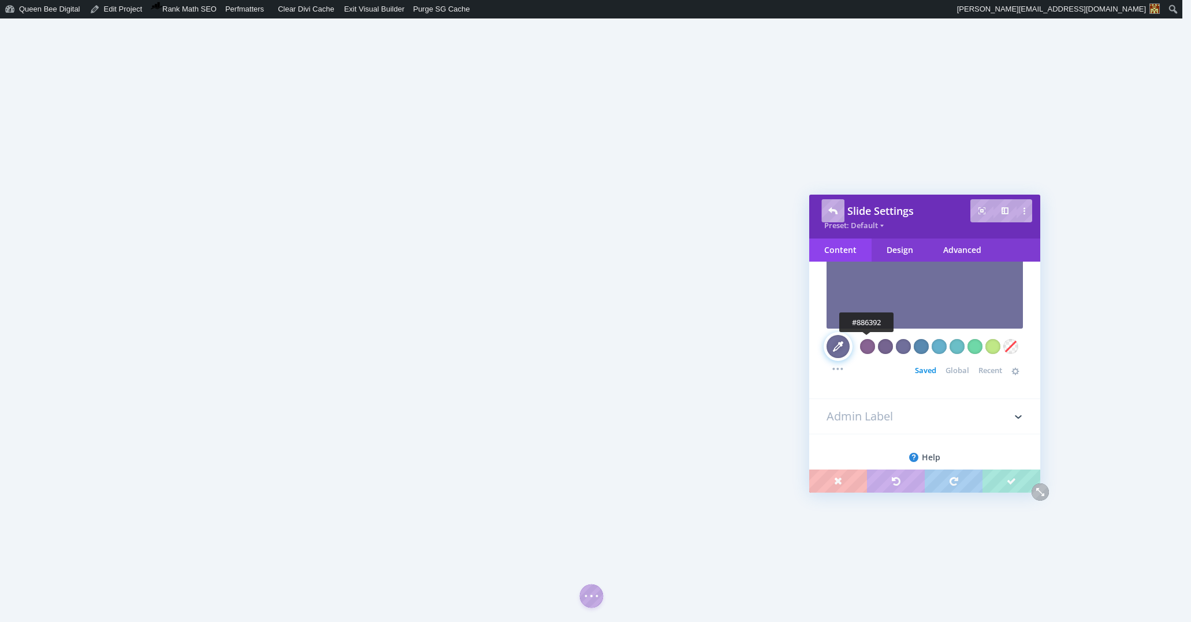
click at [868, 346] on div at bounding box center [867, 346] width 15 height 15
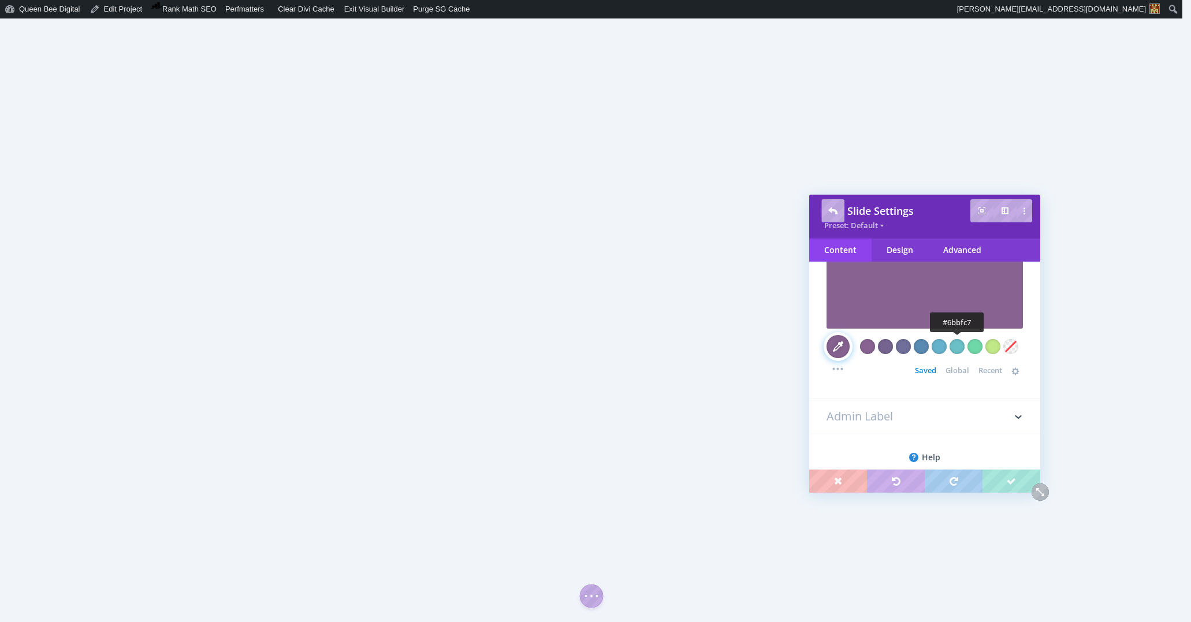
click at [957, 345] on div at bounding box center [956, 346] width 15 height 15
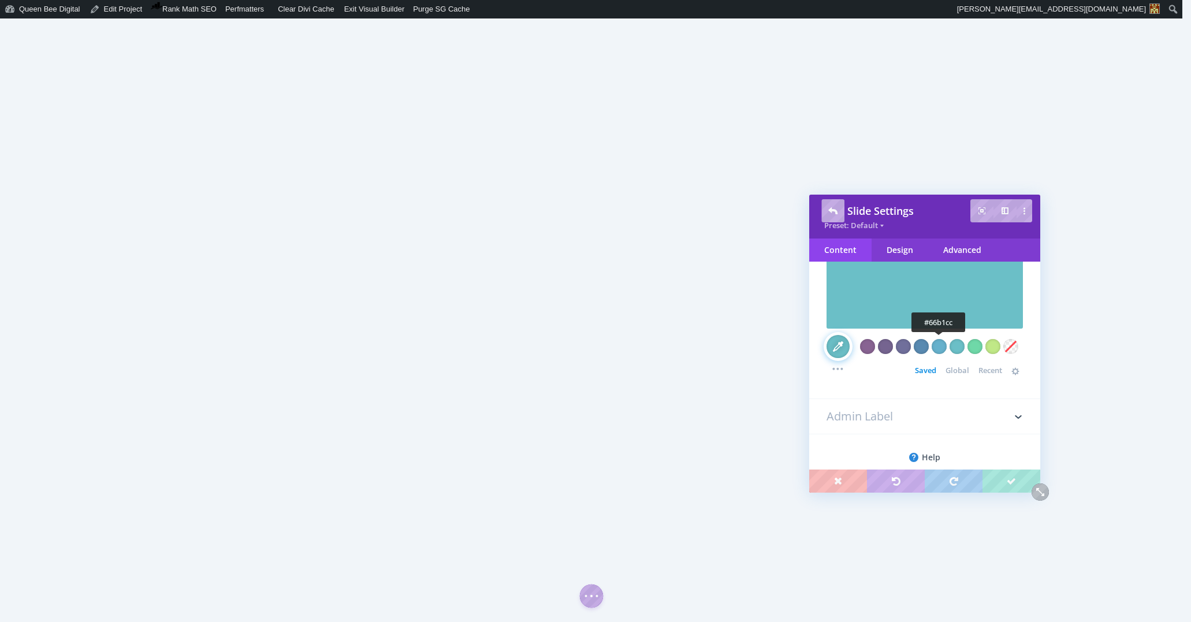
click at [939, 345] on div at bounding box center [938, 346] width 15 height 15
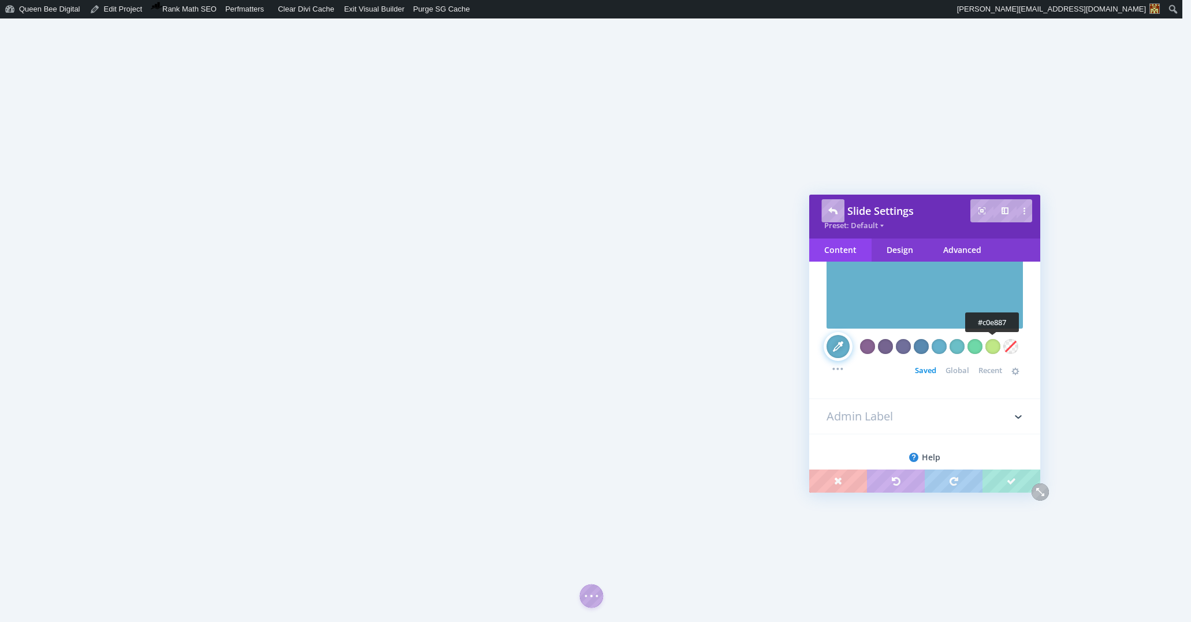
click at [998, 342] on div at bounding box center [992, 346] width 15 height 15
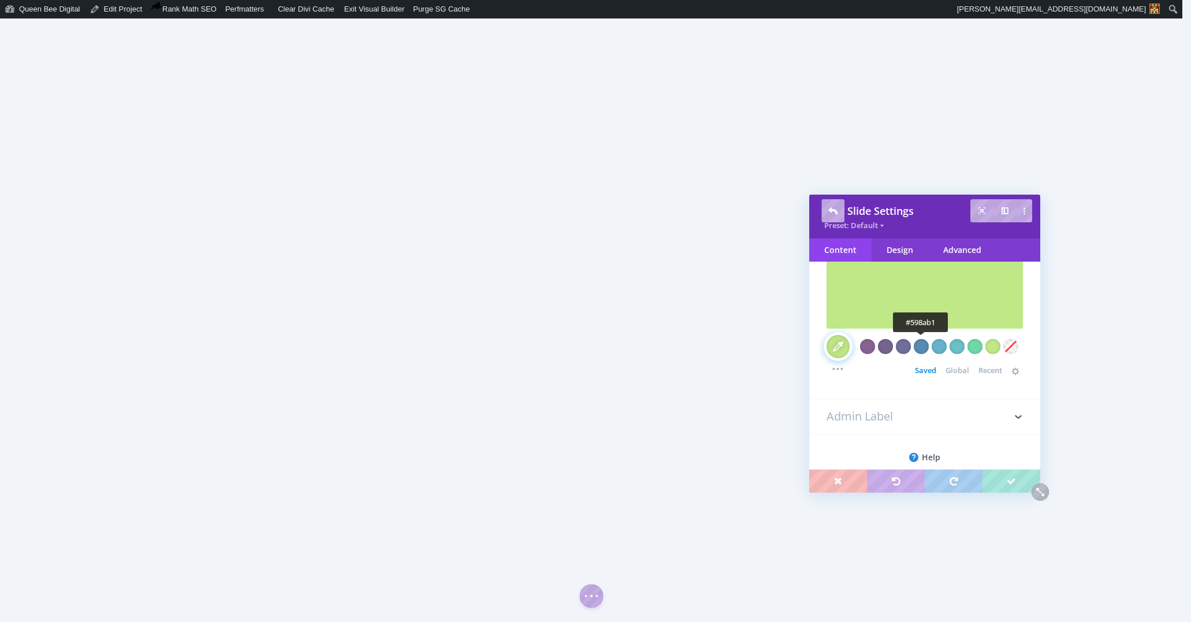
click at [923, 344] on div at bounding box center [921, 346] width 15 height 15
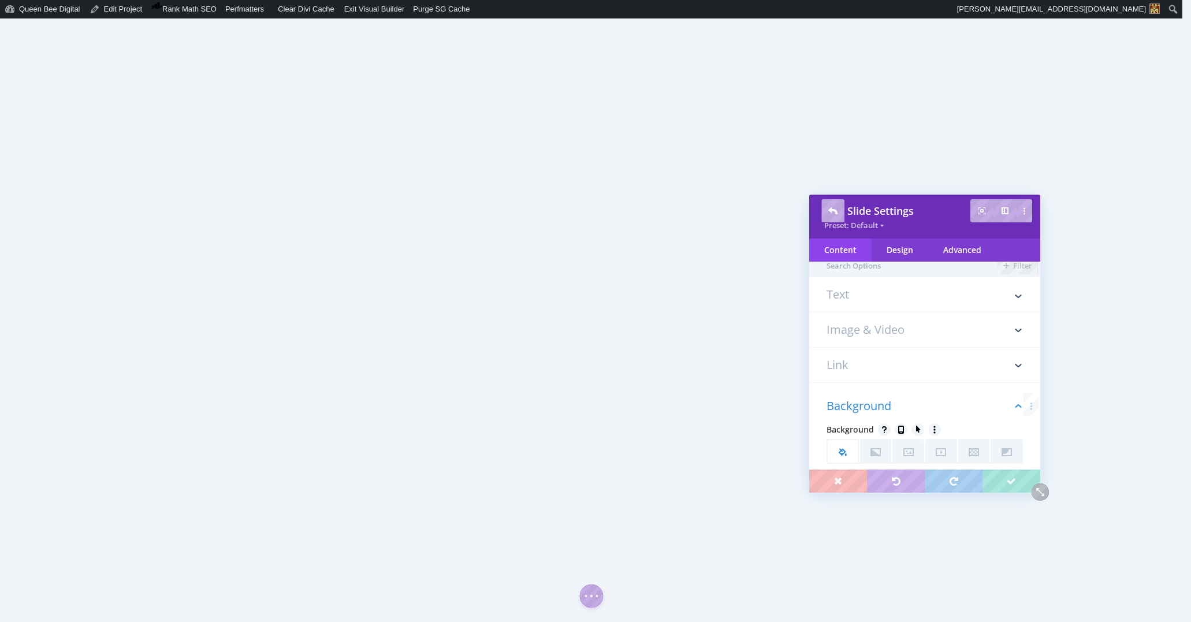
scroll to position [0, 0]
click at [907, 338] on h3 "Image & Video" at bounding box center [924, 337] width 196 height 35
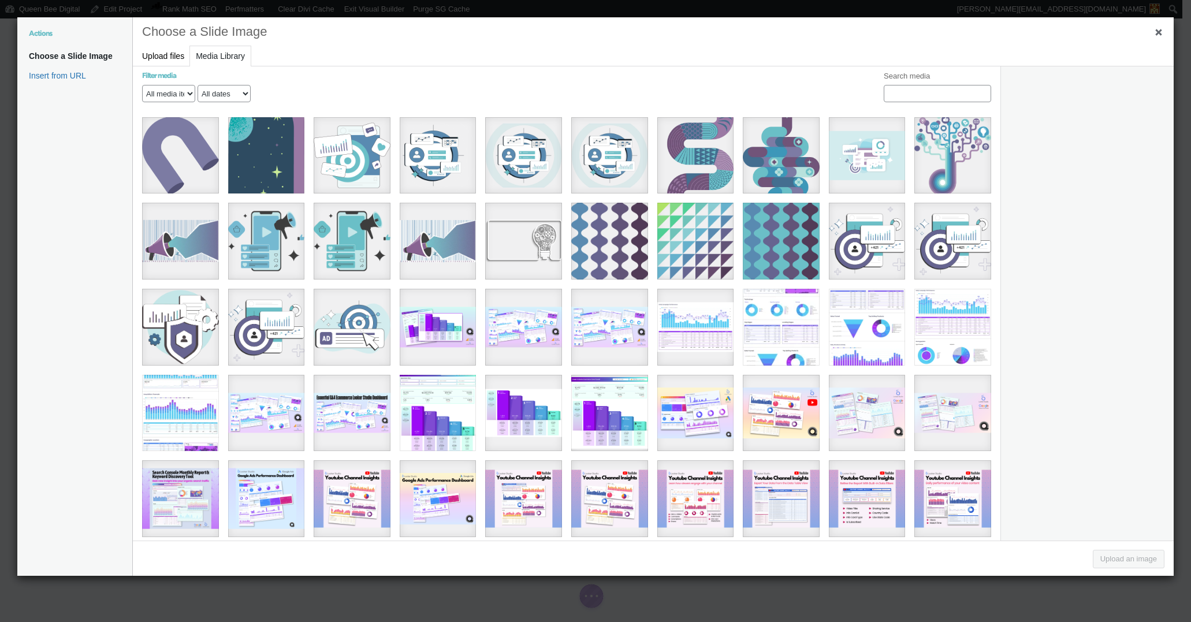
scroll to position [685, 0]
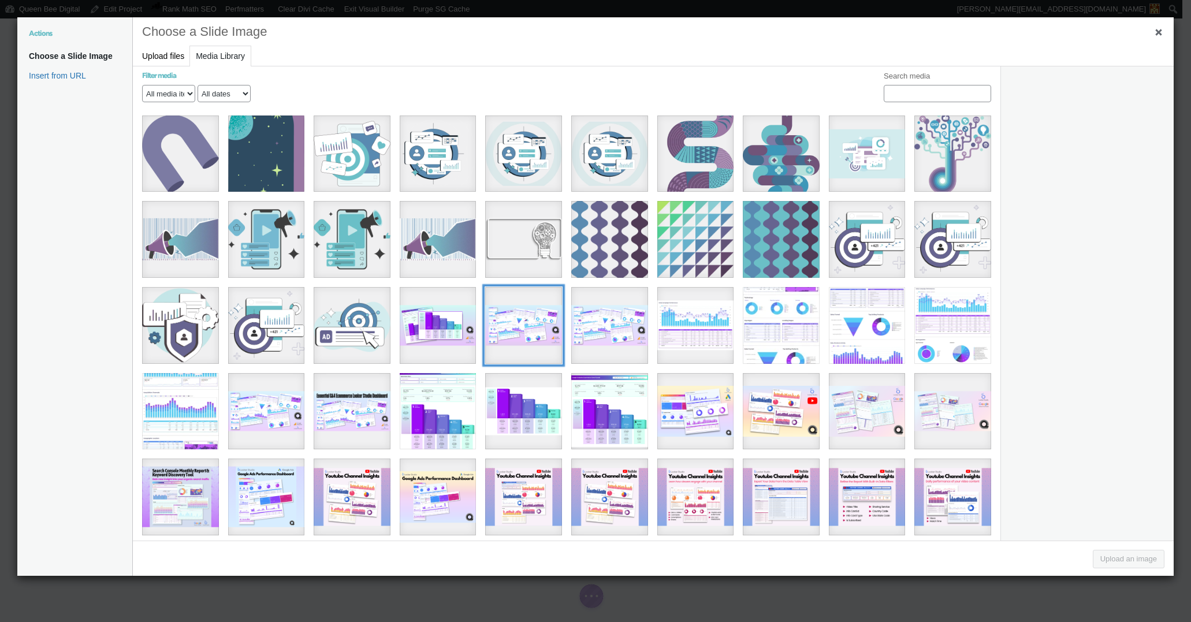
click at [508, 313] on div "10" at bounding box center [523, 325] width 77 height 77
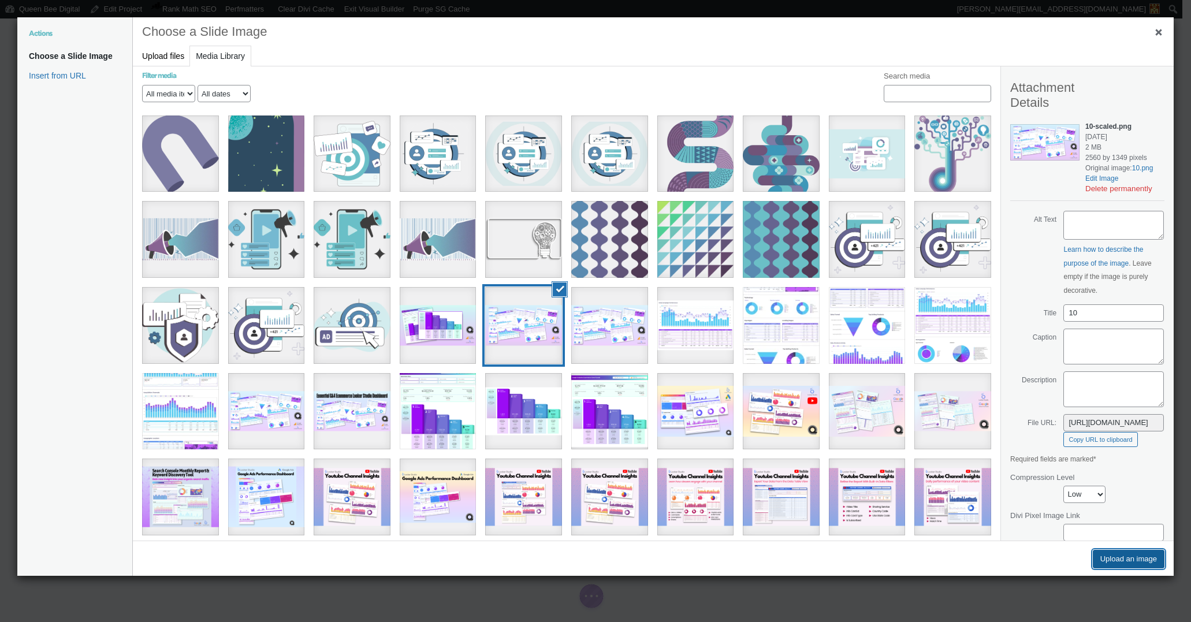
click at [1114, 562] on button "Upload an image" at bounding box center [1129, 559] width 72 height 18
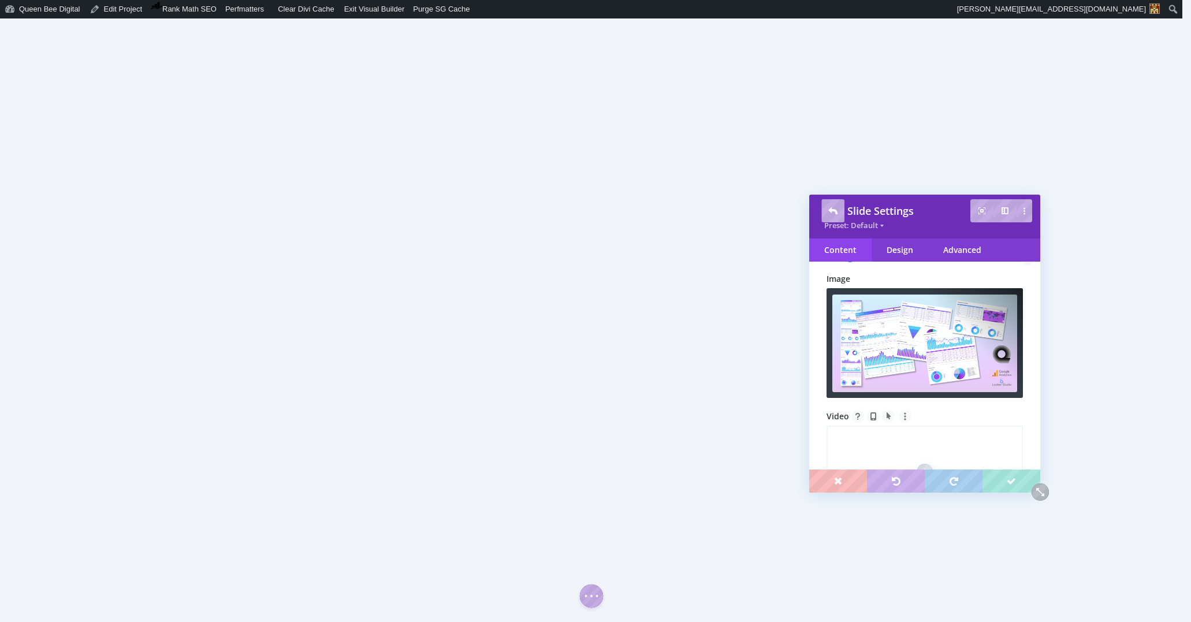
scroll to position [0, 0]
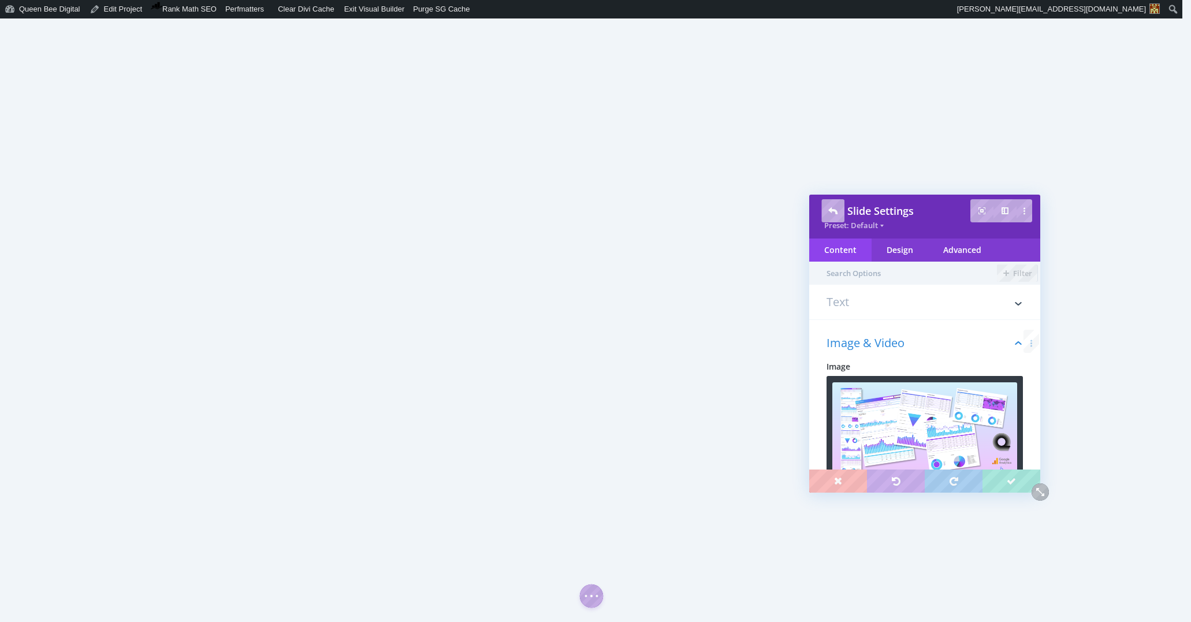
click at [849, 301] on h3 "Text" at bounding box center [924, 307] width 196 height 23
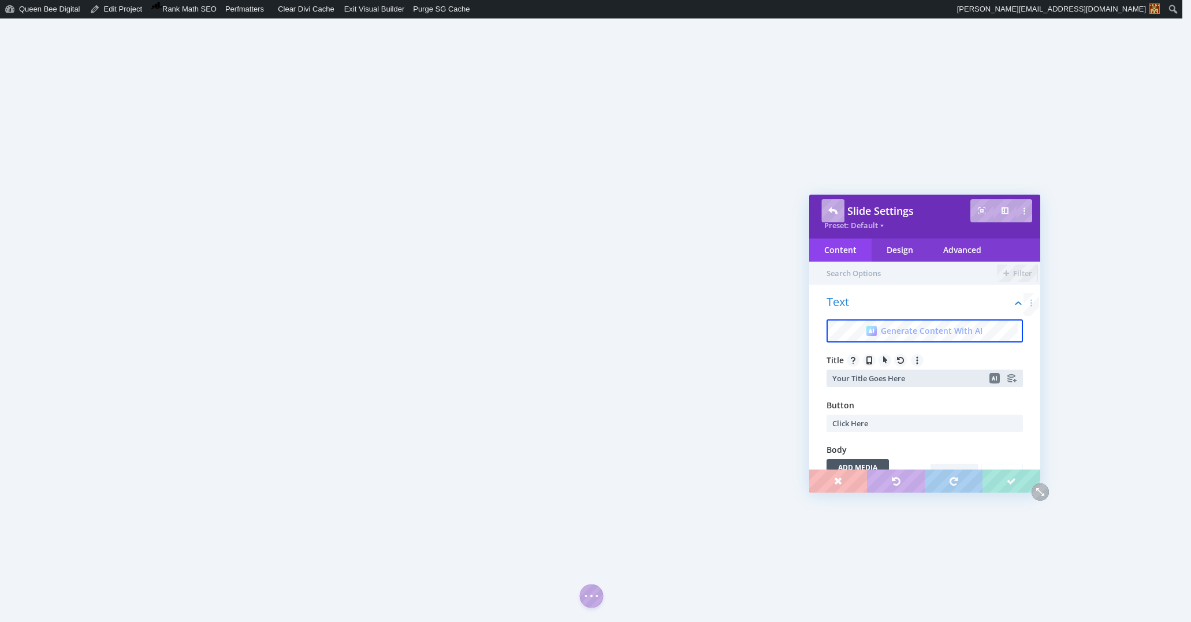
click at [917, 381] on input "Your Title Goes Here" at bounding box center [924, 378] width 196 height 17
type input "Google Analytics Ecommerce Shop Performance"
click at [925, 444] on span "Body" at bounding box center [924, 449] width 196 height 13
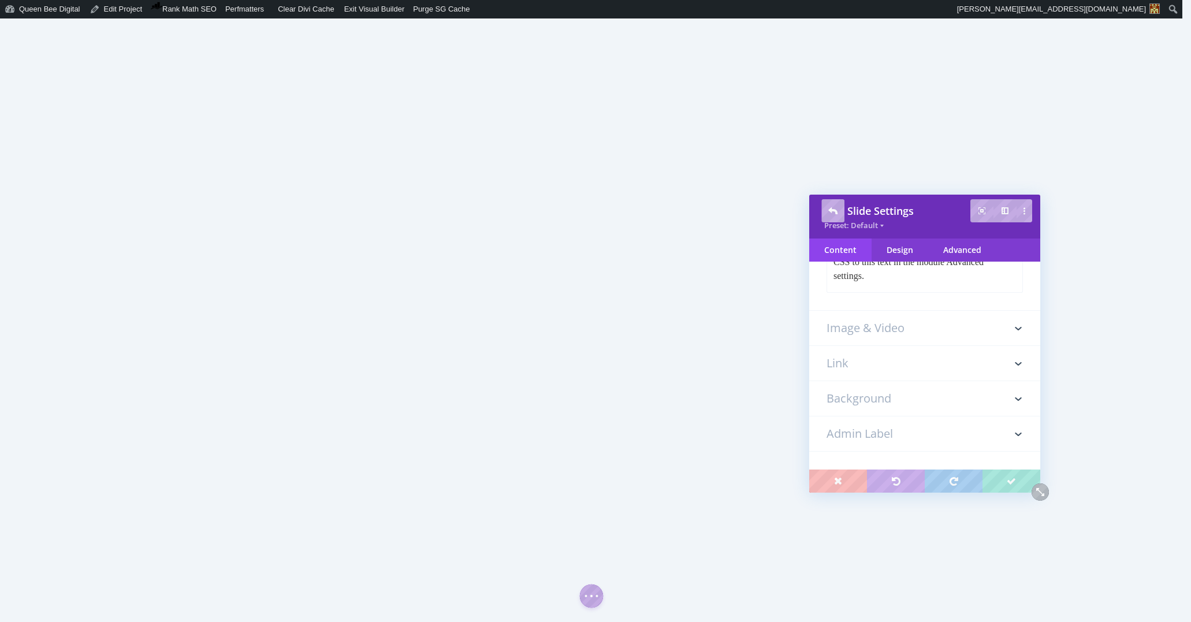
scroll to position [344, 0]
click at [901, 395] on h3 "Background" at bounding box center [924, 398] width 196 height 35
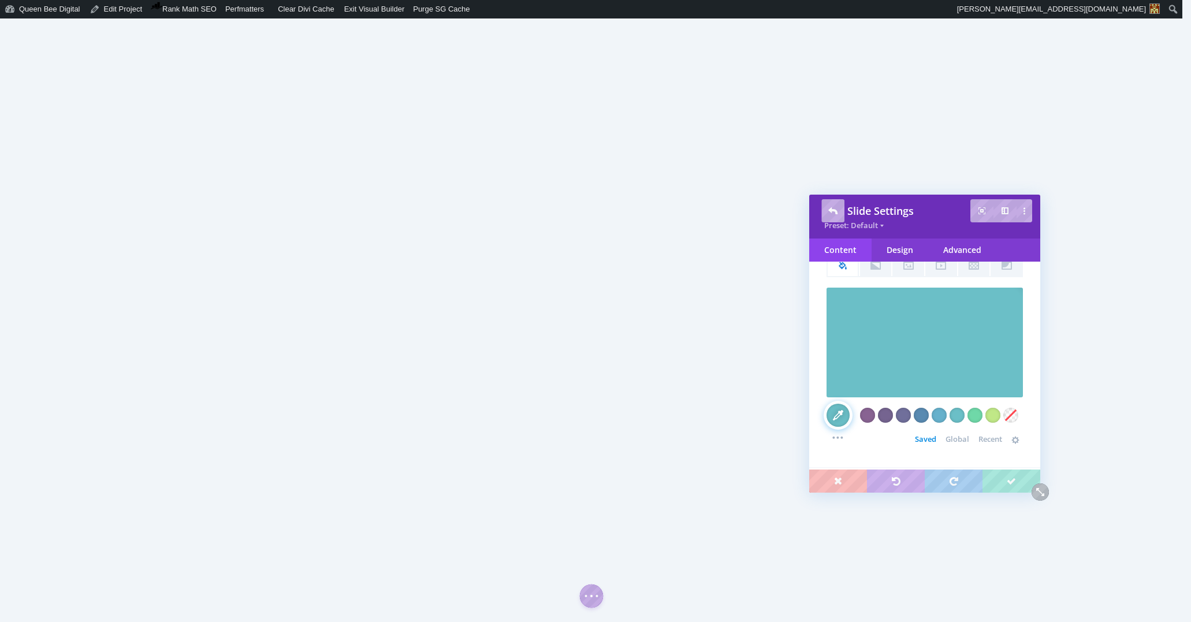
scroll to position [246, 0]
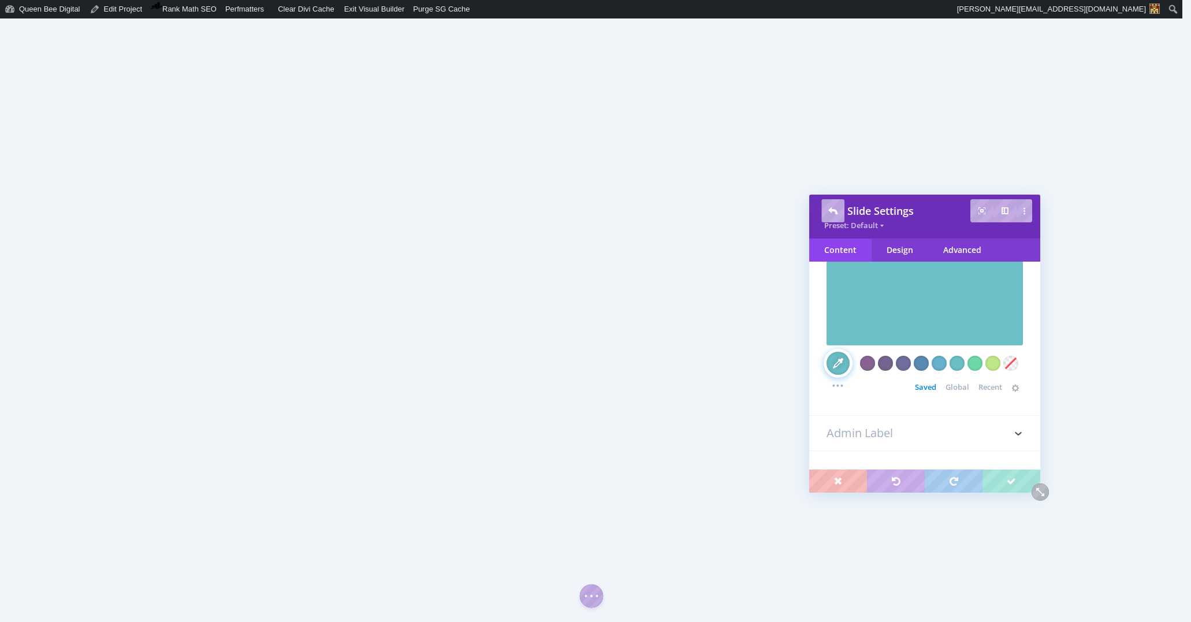
click at [951, 386] on span "Global" at bounding box center [957, 386] width 24 height 9
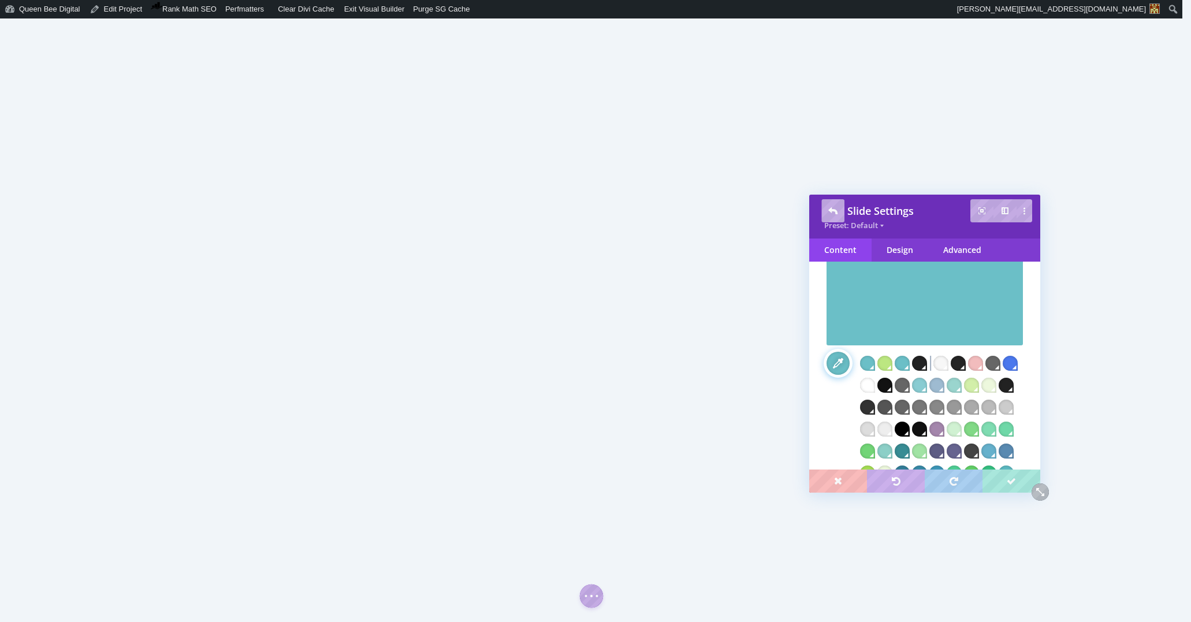
click at [892, 407] on div at bounding box center [884, 407] width 15 height 15
click at [892, 406] on div at bounding box center [884, 407] width 15 height 15
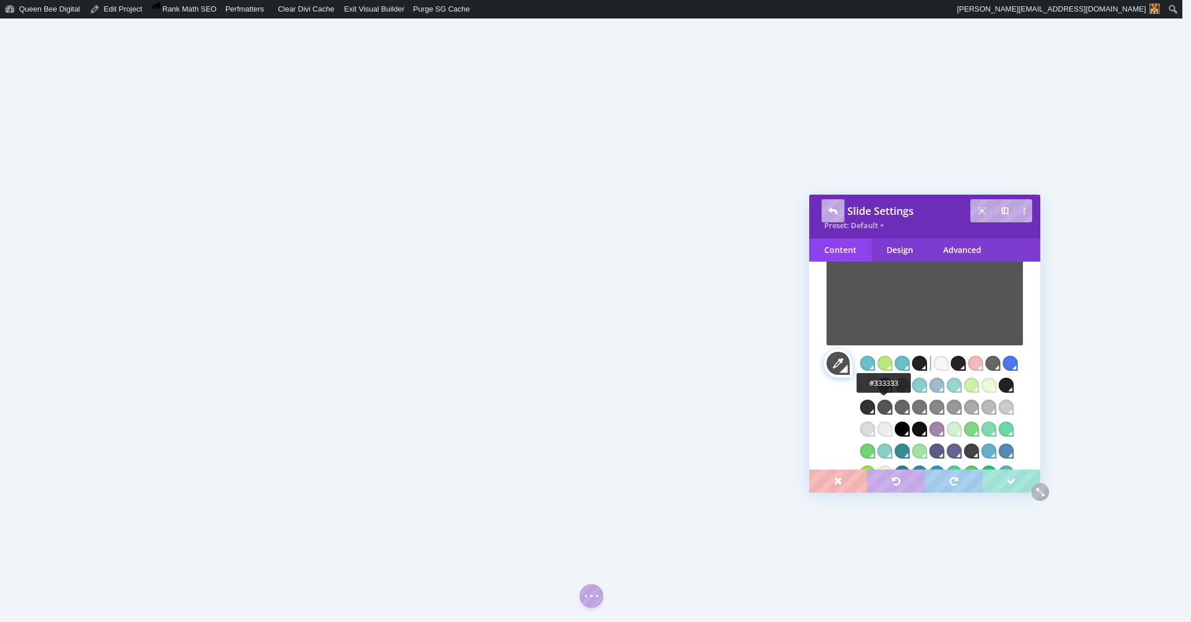
click at [875, 405] on div at bounding box center [867, 407] width 15 height 15
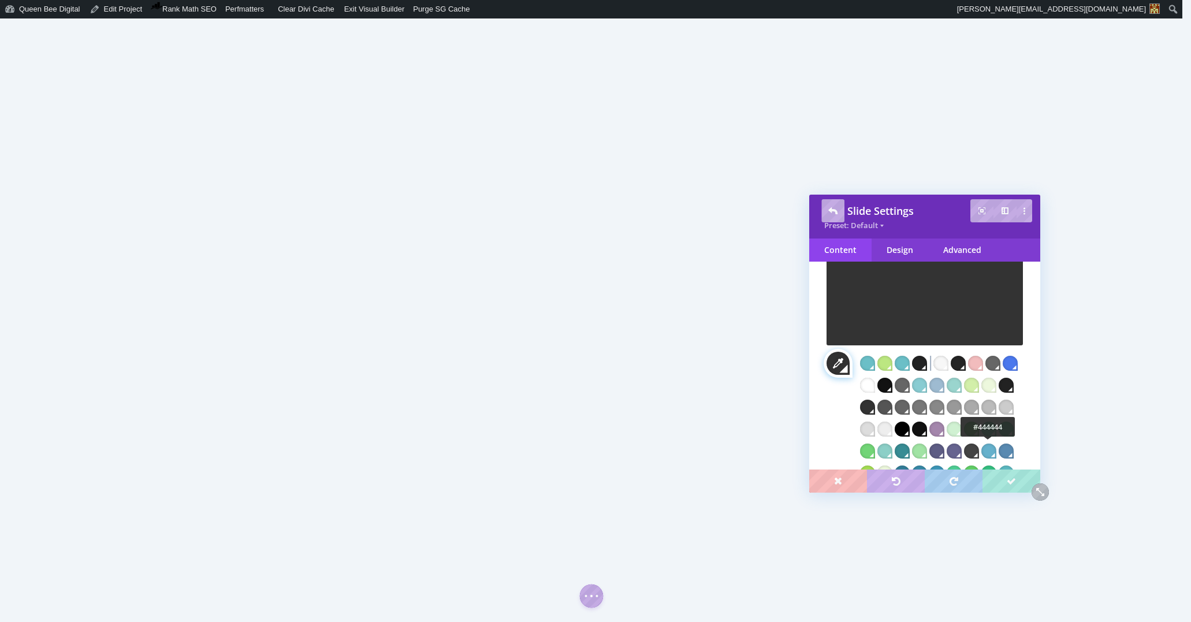
click at [979, 448] on div at bounding box center [971, 450] width 15 height 15
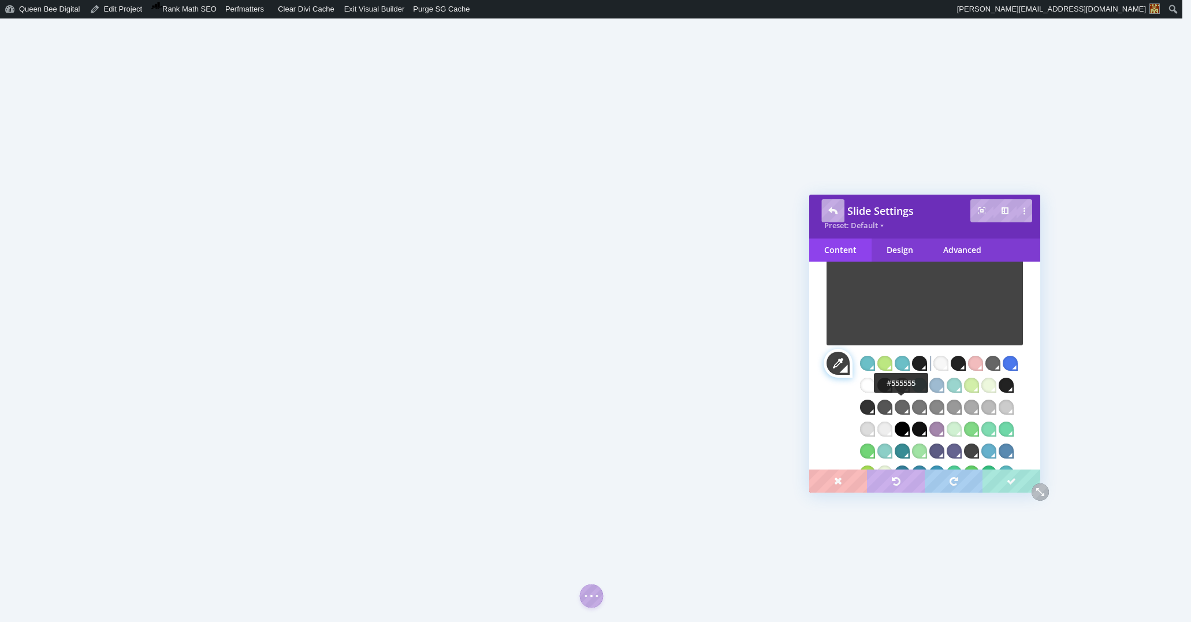
click at [892, 404] on div at bounding box center [884, 407] width 15 height 15
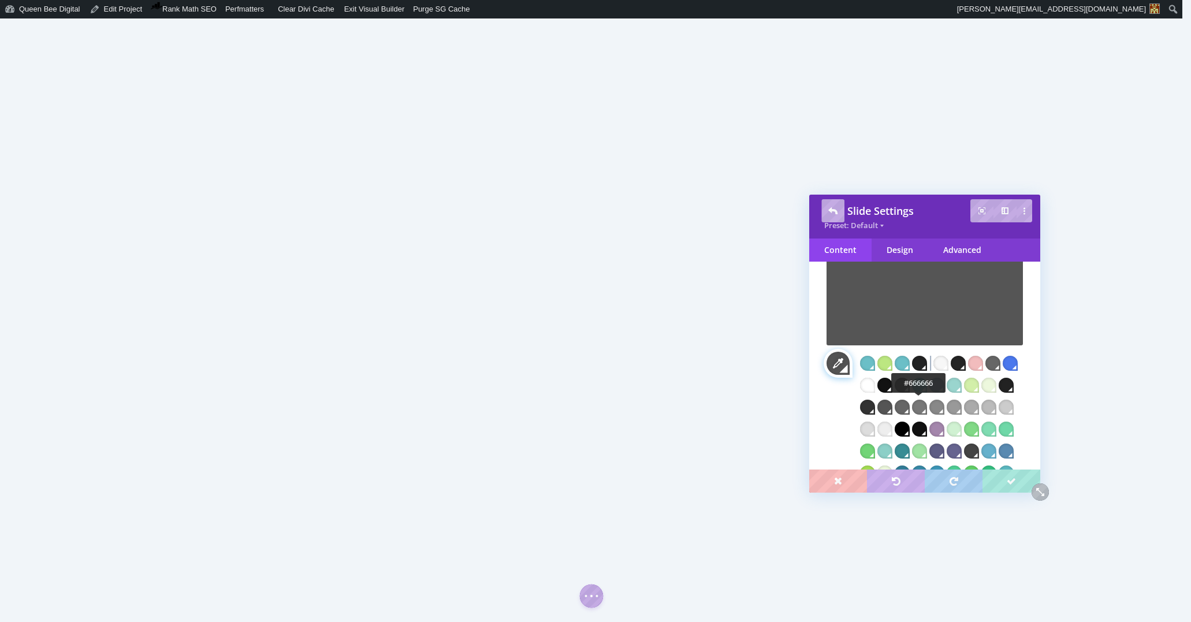
click at [909, 407] on div at bounding box center [901, 407] width 15 height 15
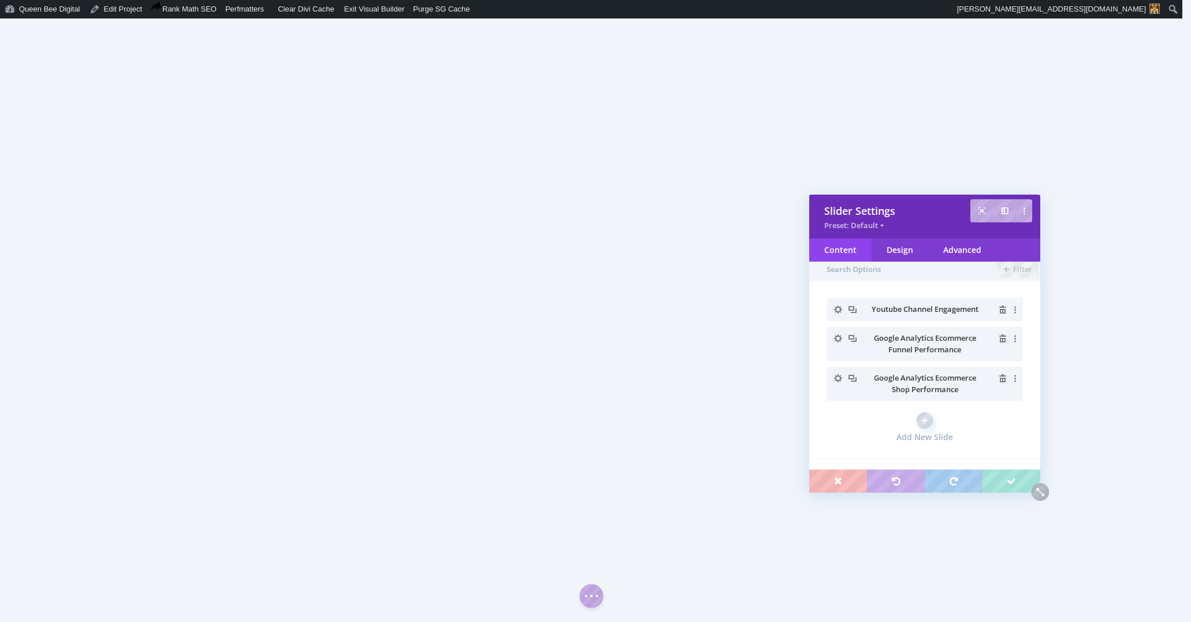
scroll to position [0, 0]
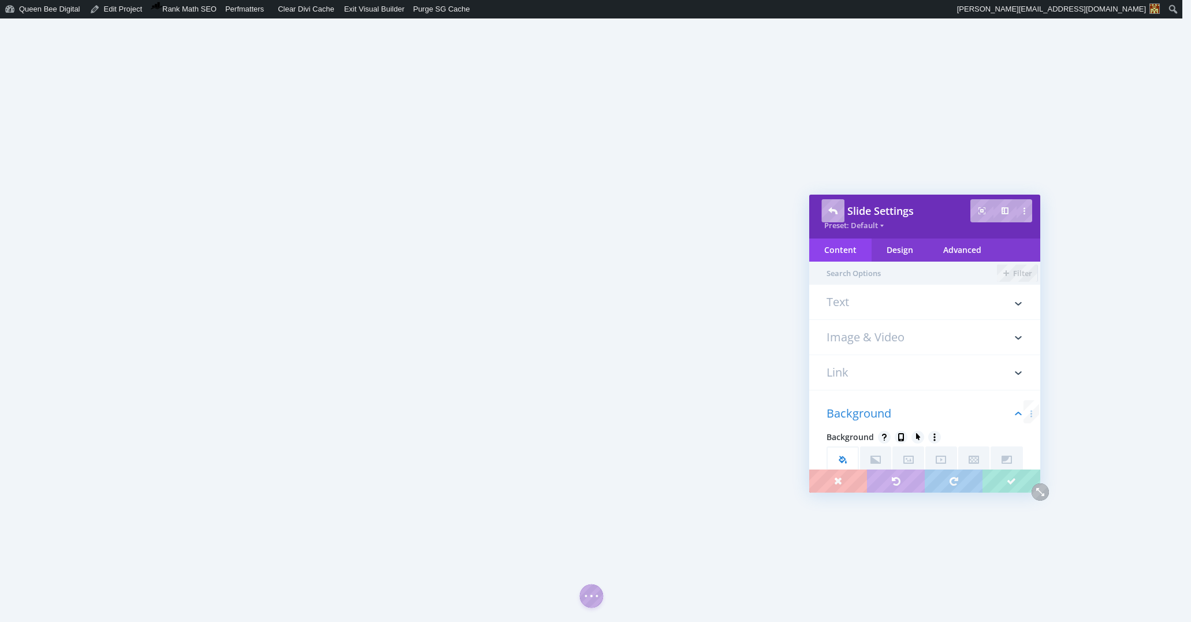
click at [914, 332] on h3 "Image & Video" at bounding box center [924, 337] width 196 height 35
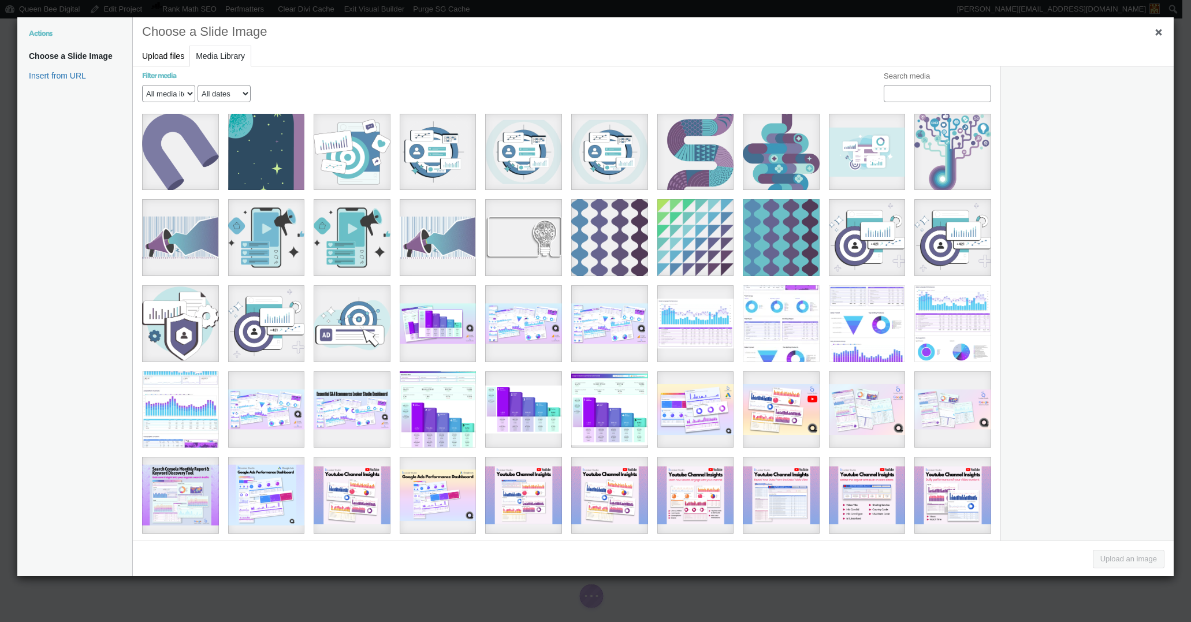
scroll to position [692, 0]
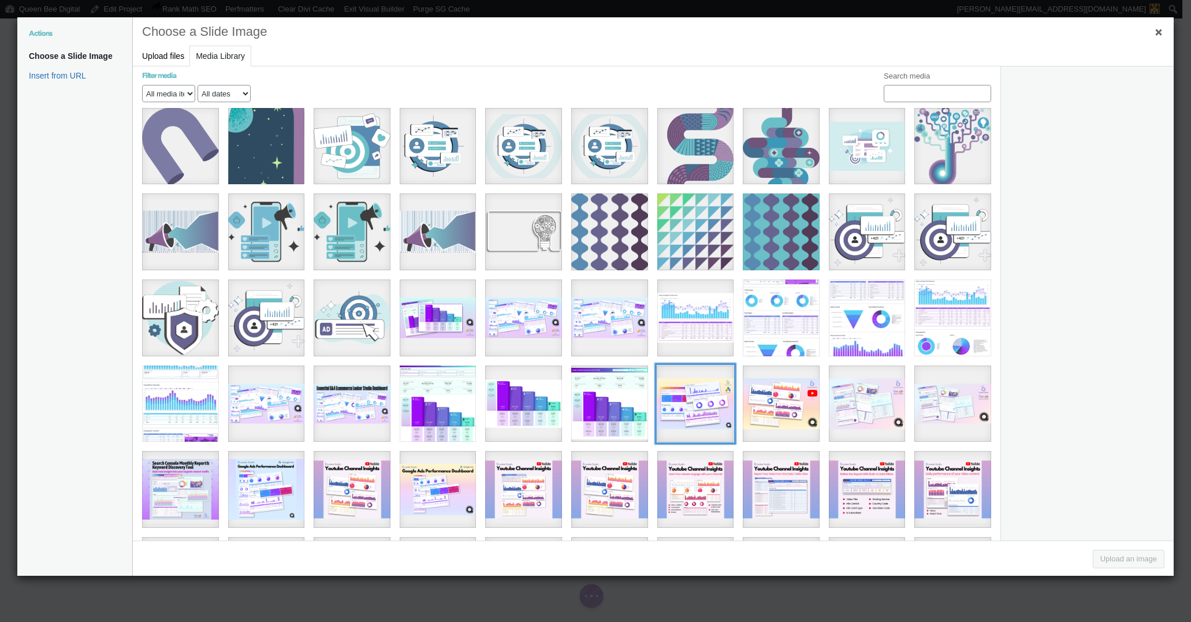
click at [701, 388] on div "[QBD] Looker Studio Dashboard Reseale Cover Shots (956 x 504 px) - Google Ads L…" at bounding box center [695, 404] width 77 height 77
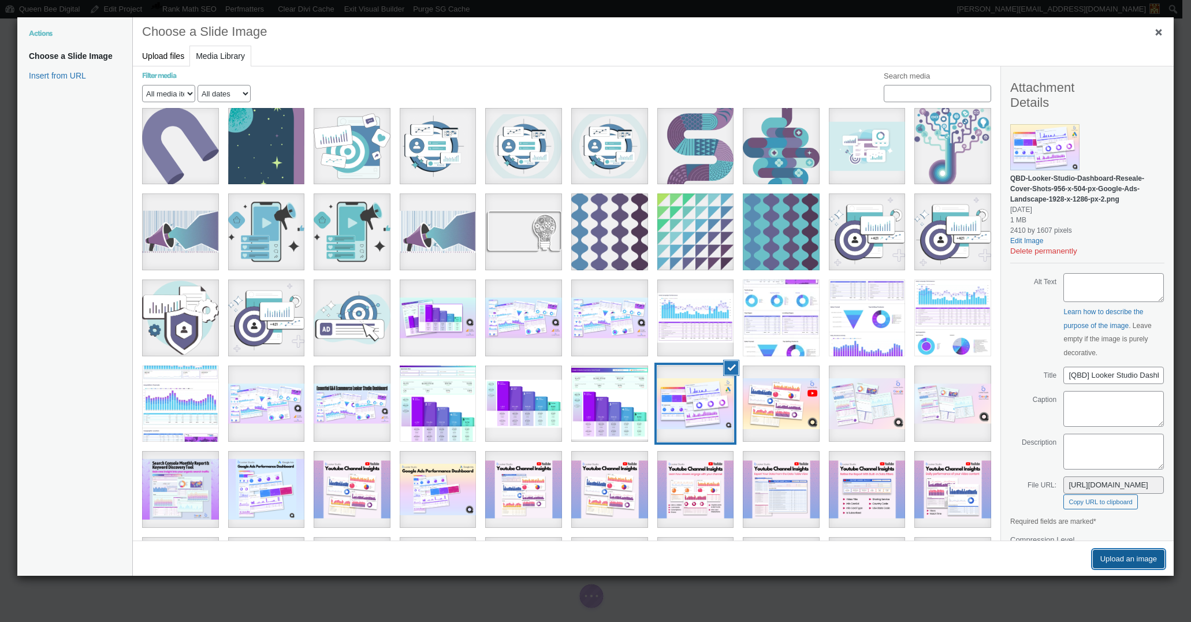
click at [1125, 559] on button "Upload an image" at bounding box center [1129, 559] width 72 height 18
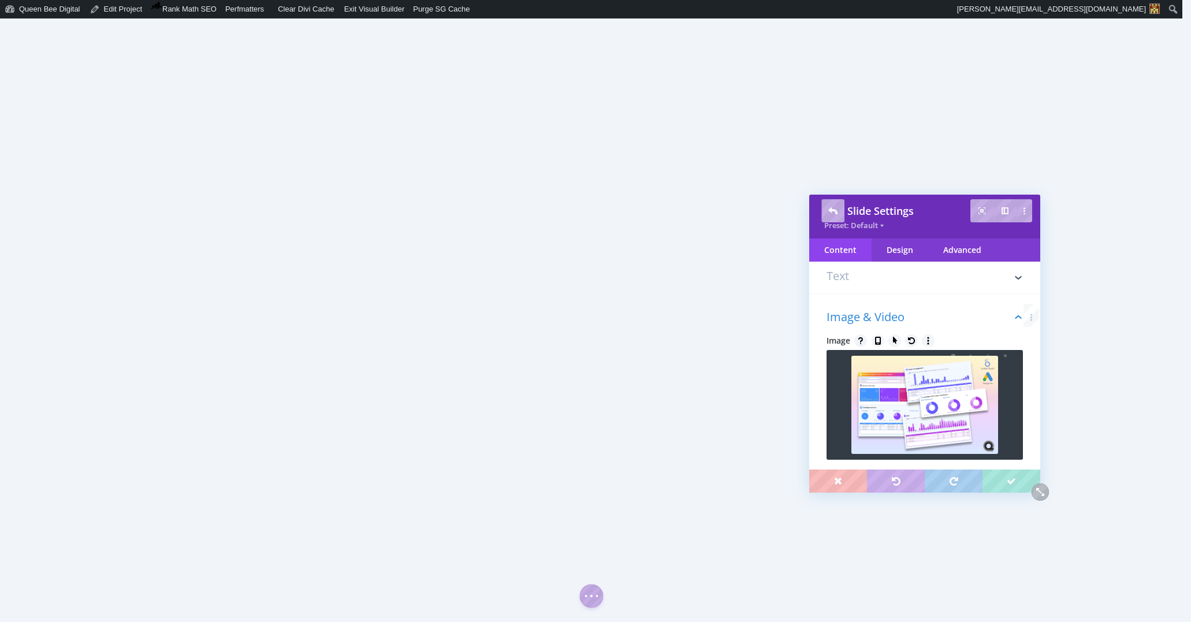
scroll to position [0, 0]
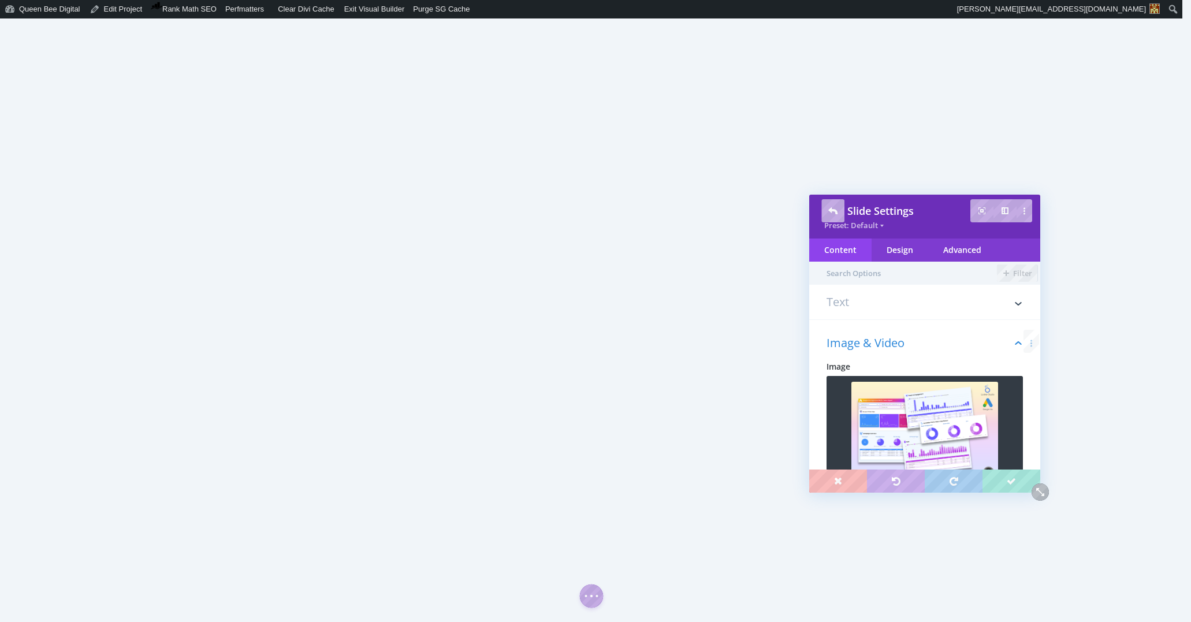
click at [897, 306] on h3 "Text" at bounding box center [924, 307] width 196 height 23
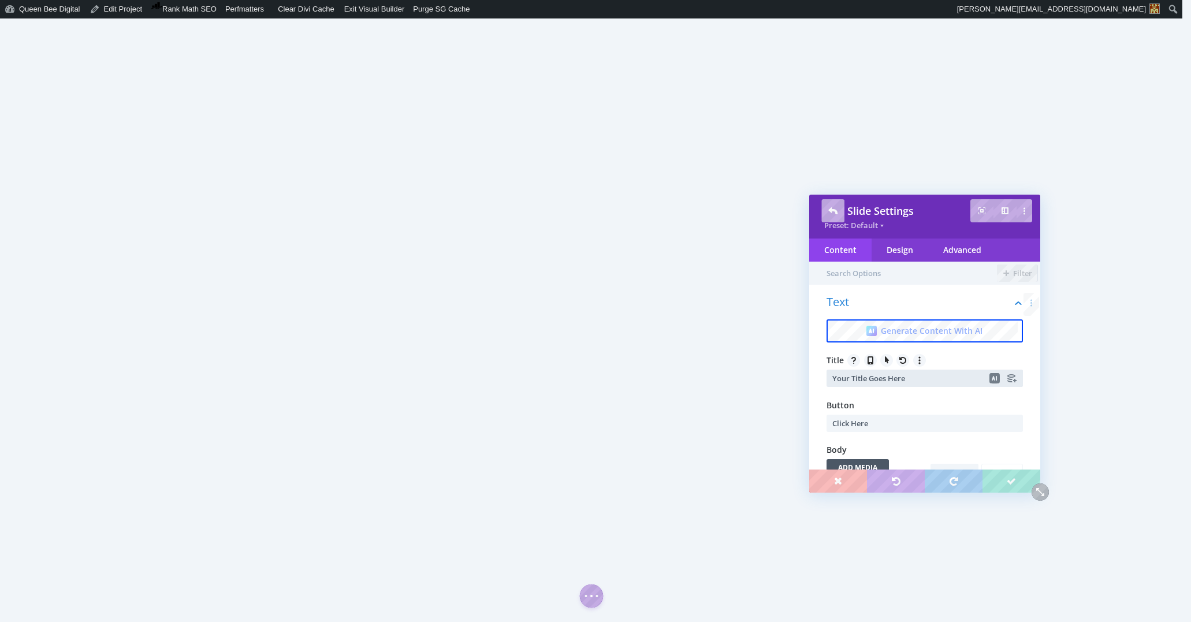
click at [910, 376] on input "Your Title Goes Here" at bounding box center [924, 378] width 196 height 17
click at [833, 379] on input "Google Ads Campaign Performance Snapshot" at bounding box center [924, 378] width 196 height 17
type input "1-Page Google Ads Campaign Performance Snapshot"
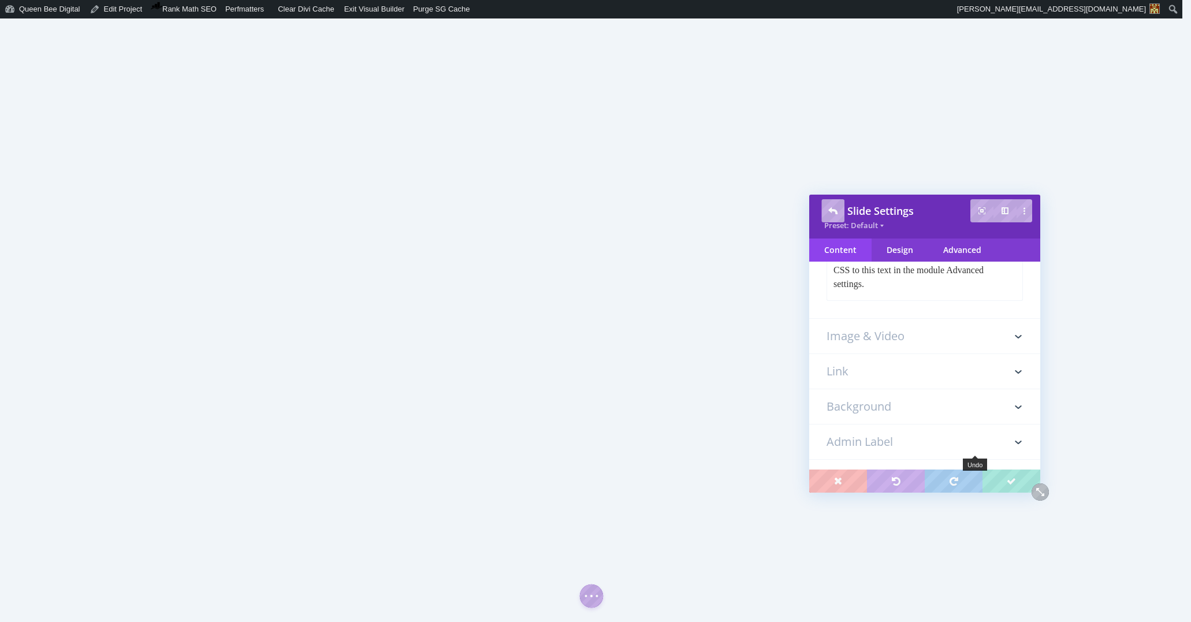
scroll to position [378, 0]
click at [891, 370] on h3 "Background" at bounding box center [924, 364] width 196 height 35
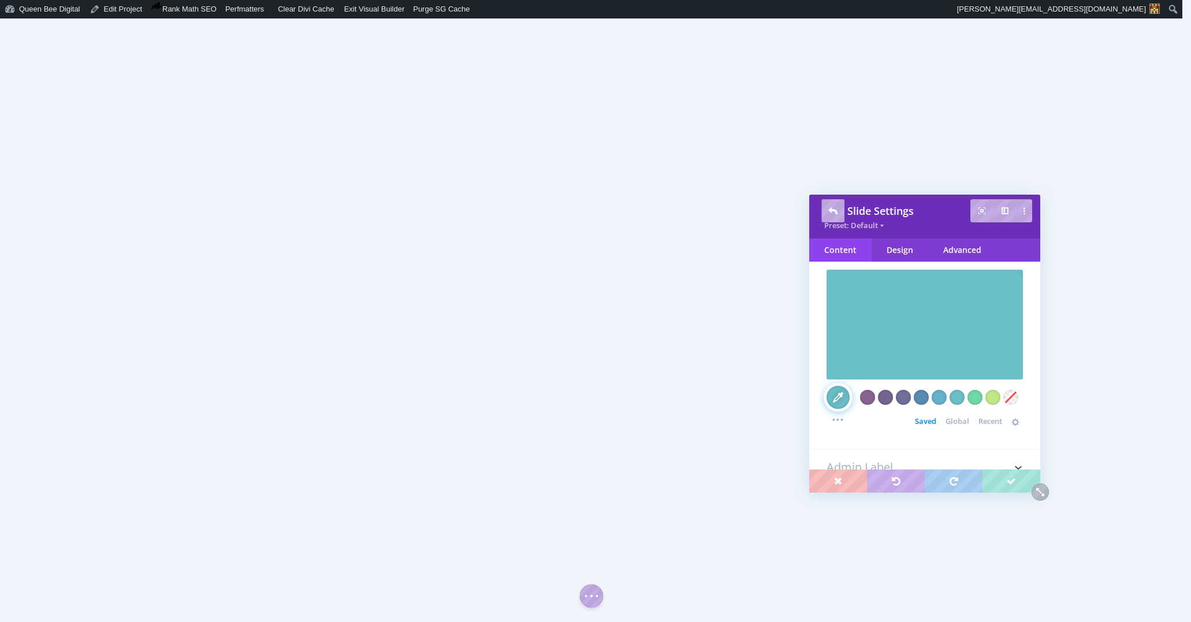
scroll to position [205, 0]
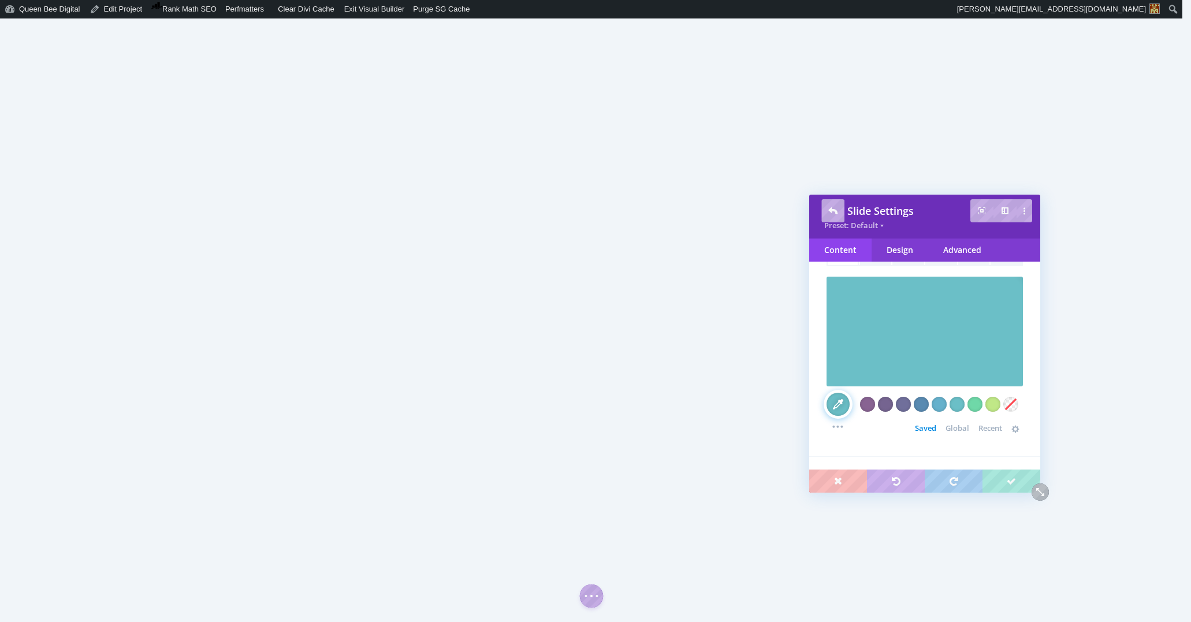
click at [951, 424] on span "Global" at bounding box center [957, 427] width 24 height 9
click at [927, 425] on div at bounding box center [919, 426] width 15 height 15
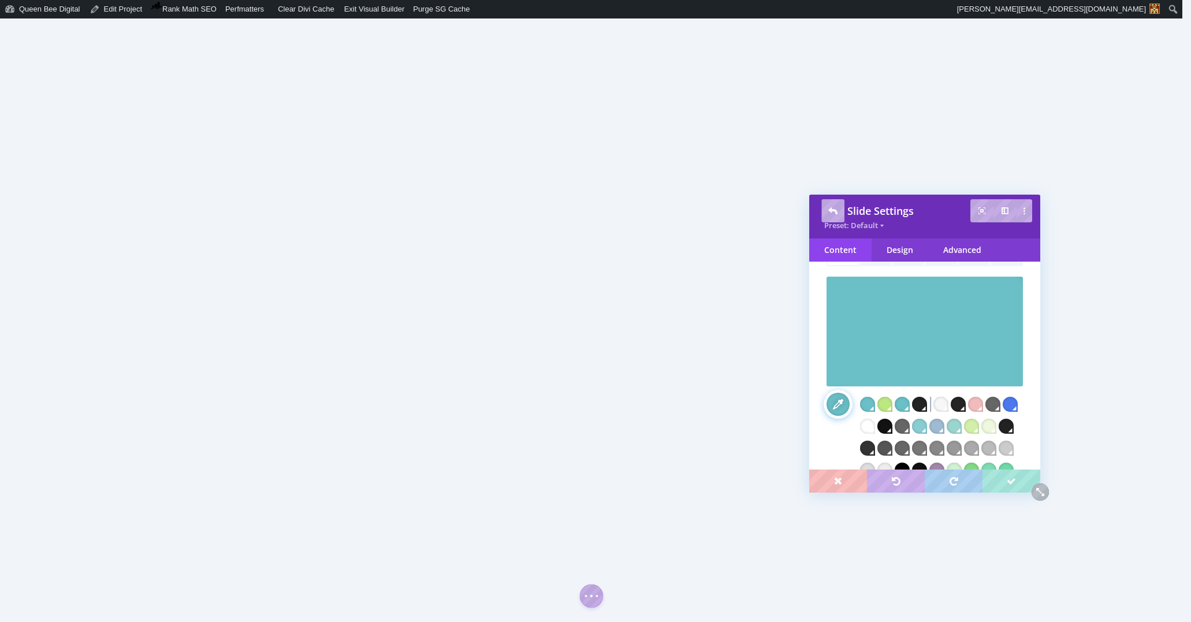
scroll to position [259, 0]
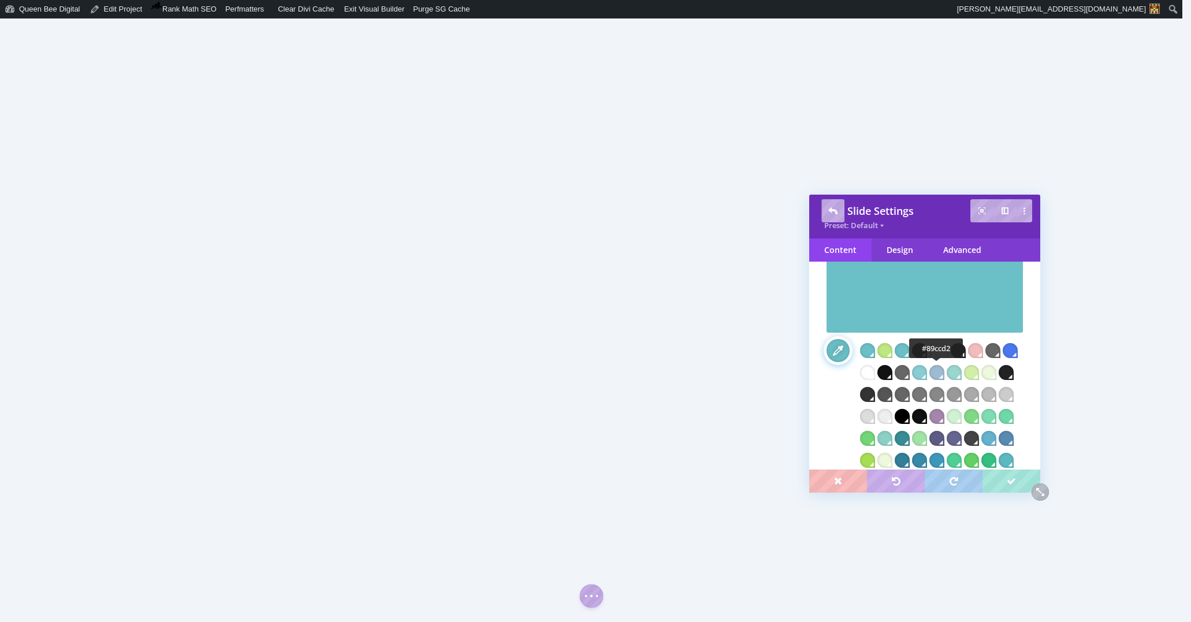
click at [927, 374] on div at bounding box center [919, 372] width 15 height 15
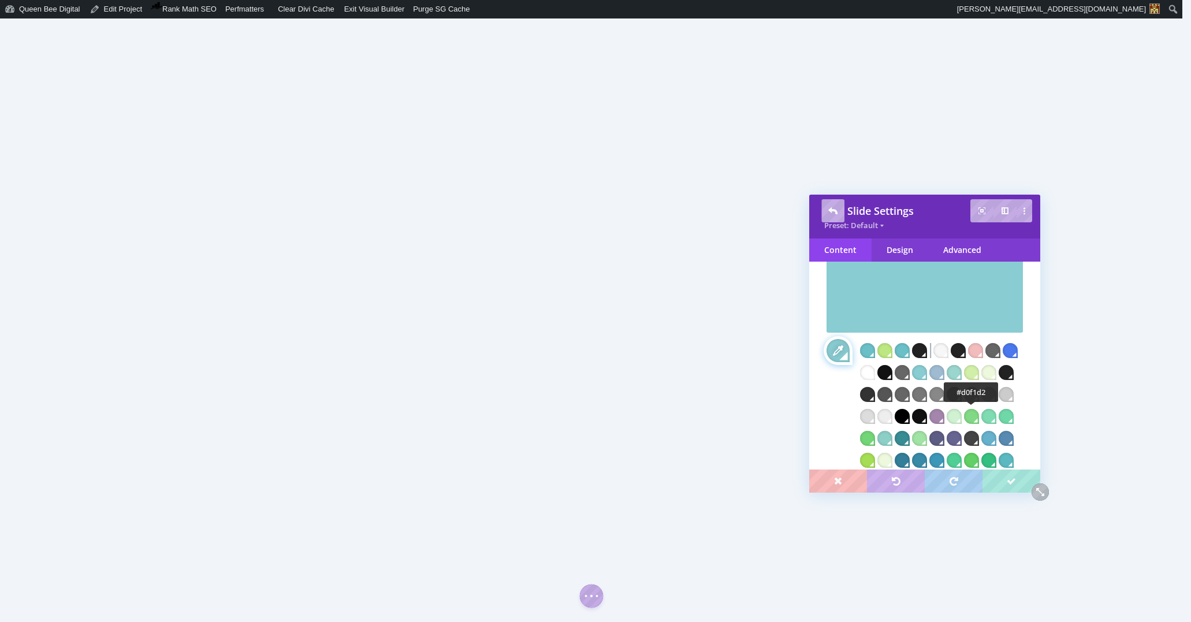
click at [961, 415] on div at bounding box center [953, 416] width 15 height 15
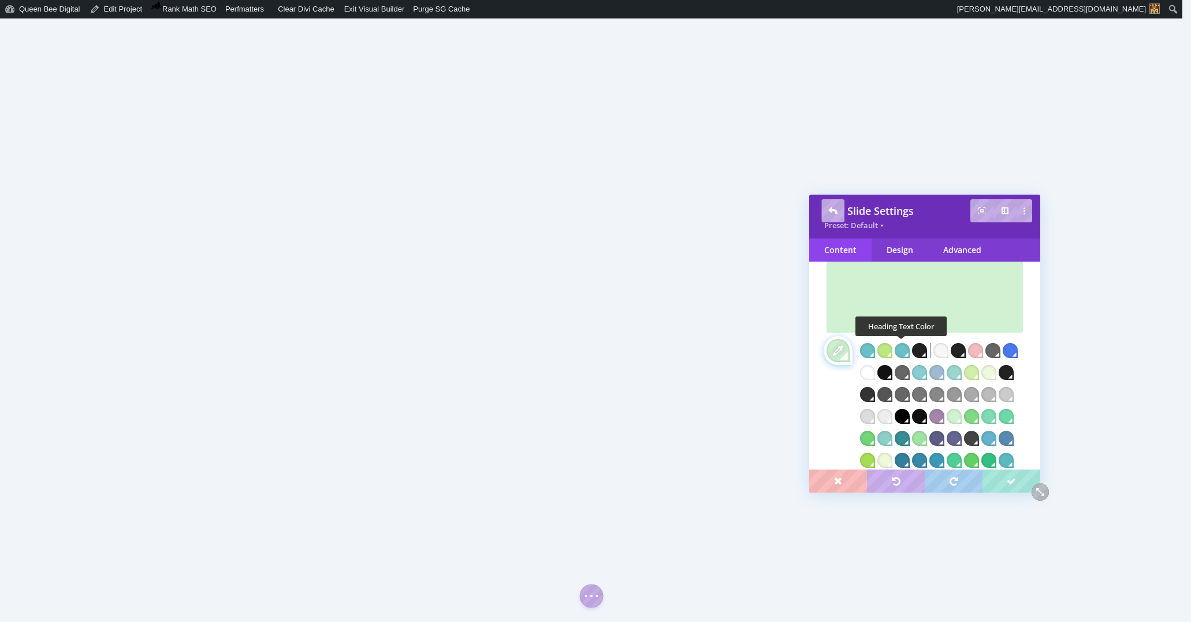
click at [904, 348] on div at bounding box center [901, 350] width 15 height 15
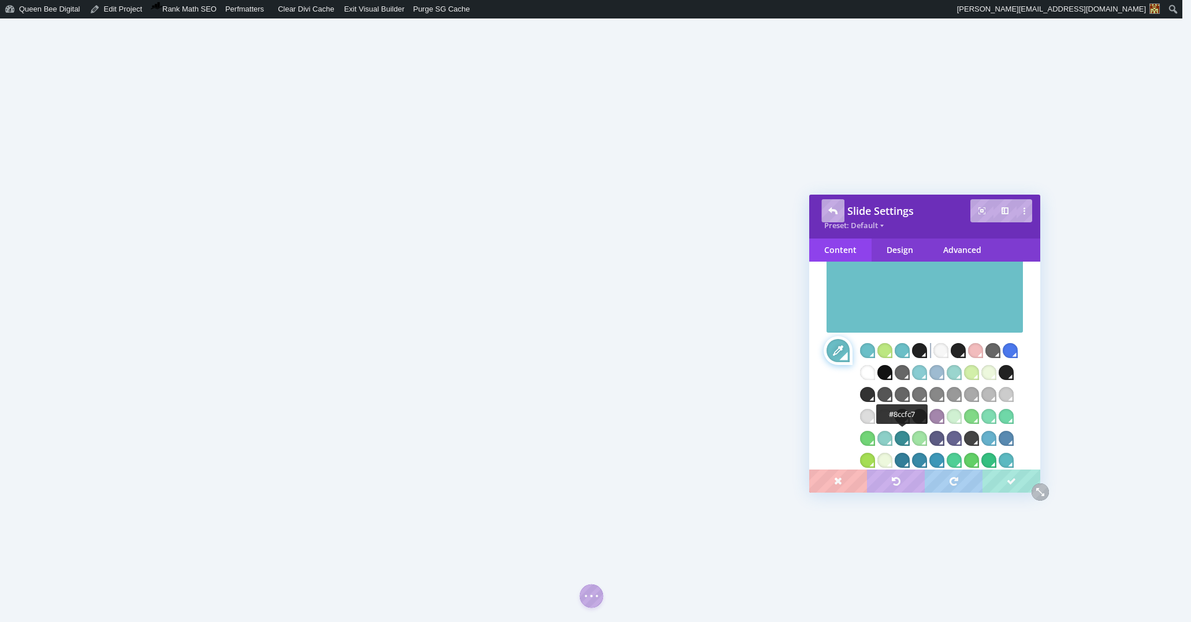
click at [892, 435] on div at bounding box center [884, 438] width 15 height 15
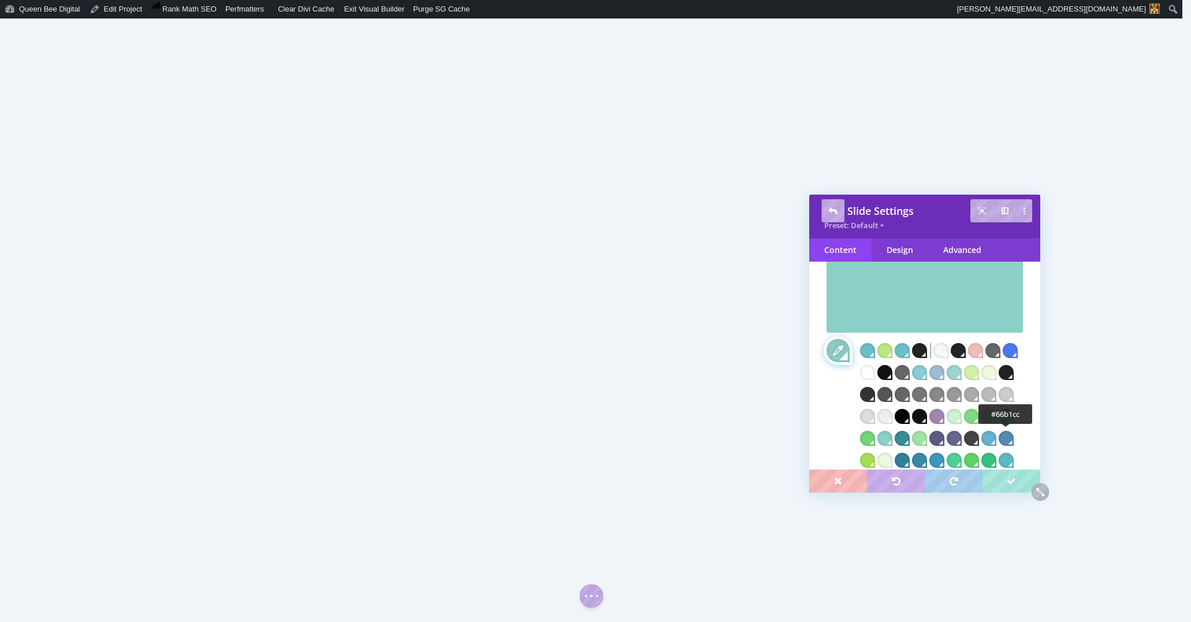
click at [996, 434] on div at bounding box center [988, 438] width 15 height 15
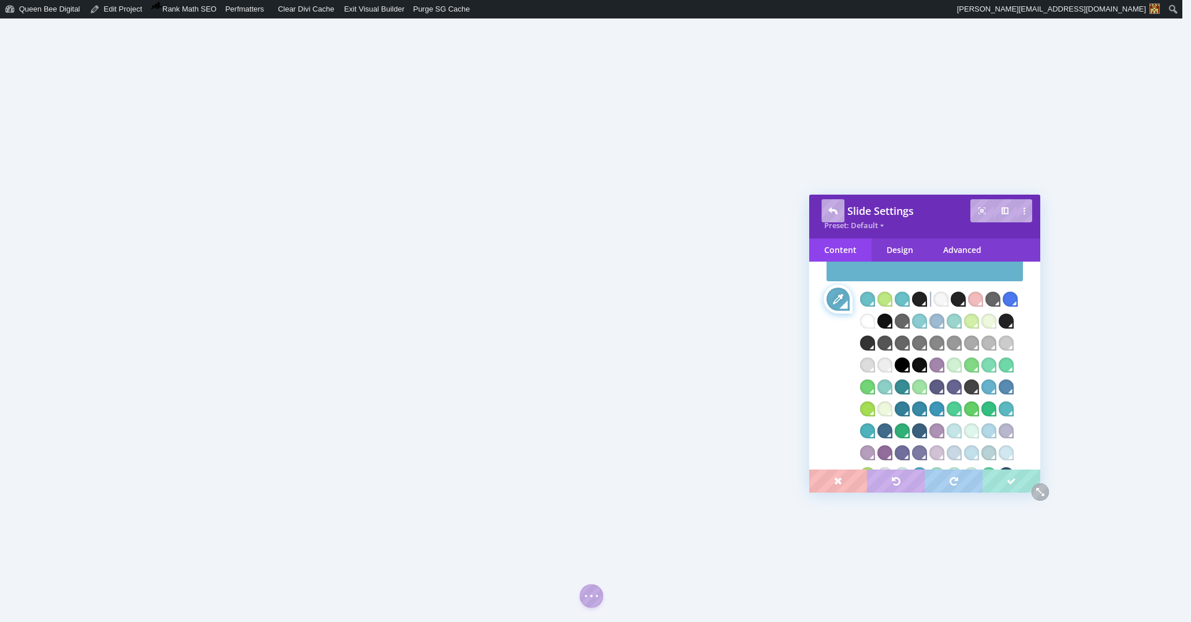
scroll to position [312, 0]
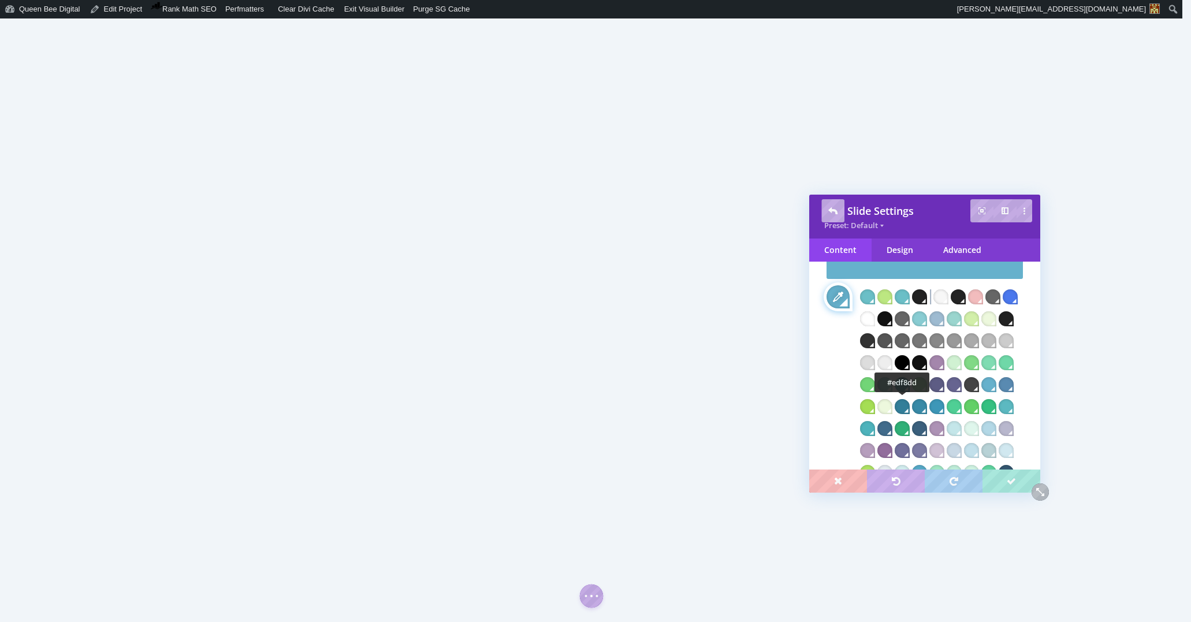
click at [892, 406] on div at bounding box center [884, 406] width 15 height 15
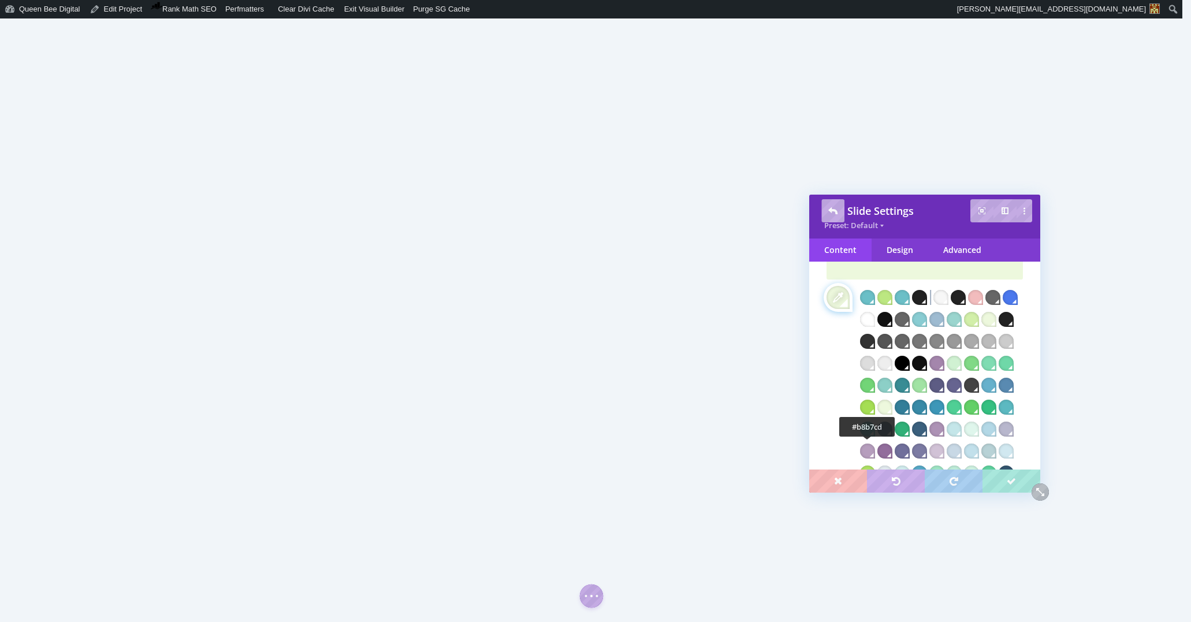
click at [998, 437] on div at bounding box center [1005, 429] width 15 height 15
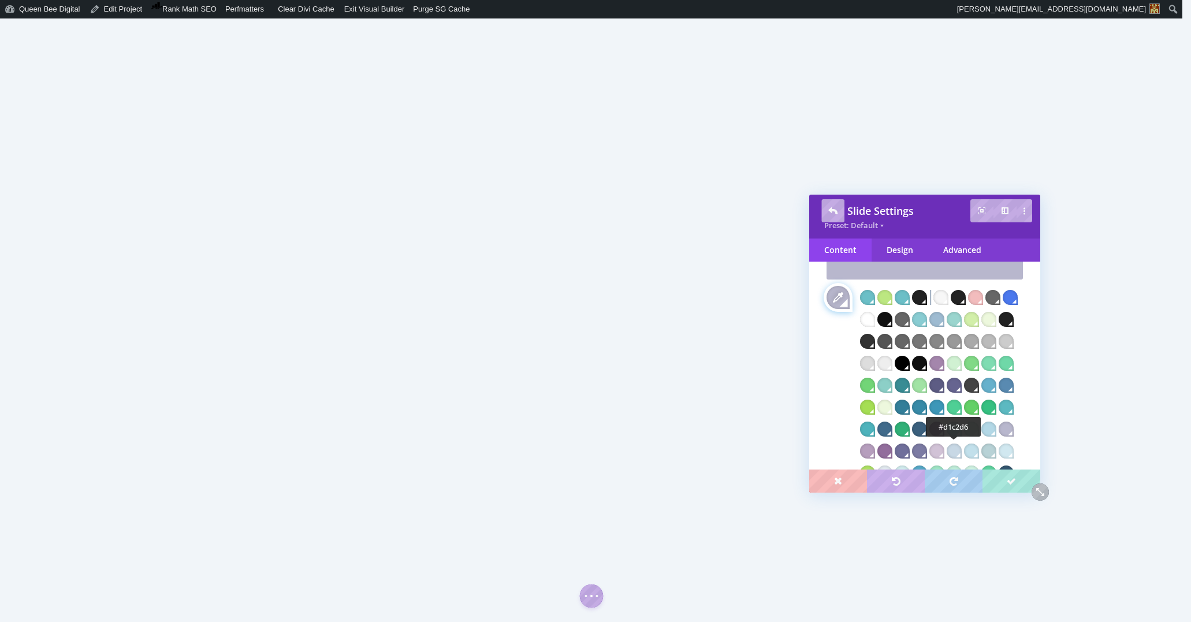
click at [944, 450] on div at bounding box center [936, 450] width 15 height 15
click at [875, 450] on div at bounding box center [867, 450] width 15 height 15
click at [996, 426] on div at bounding box center [988, 429] width 15 height 15
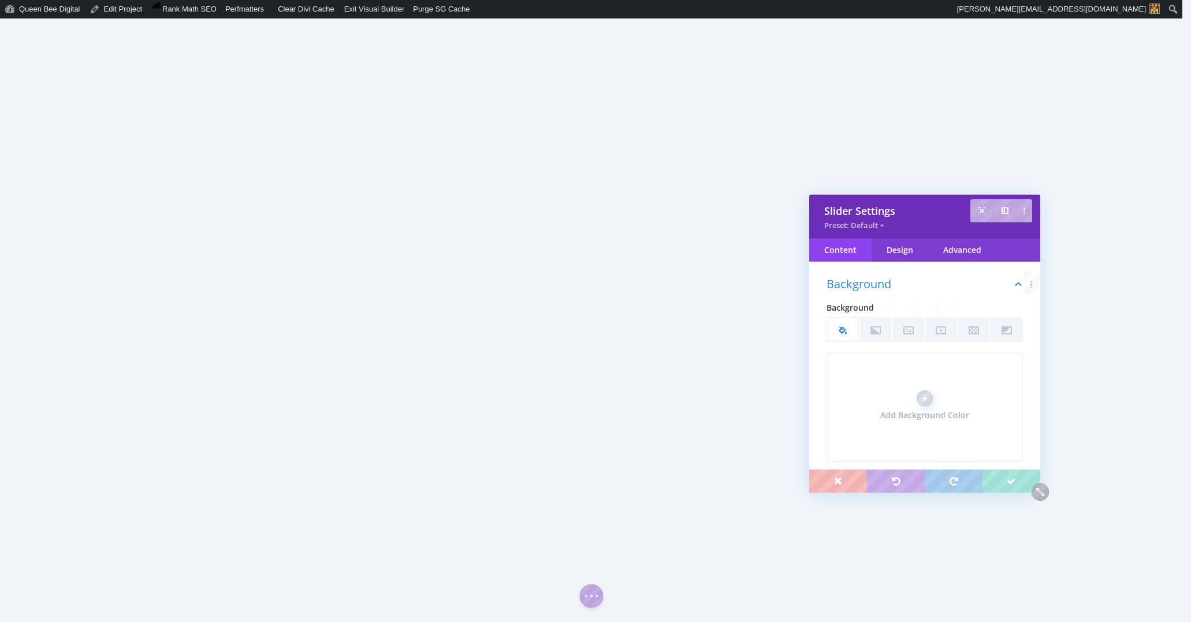
scroll to position [462, 0]
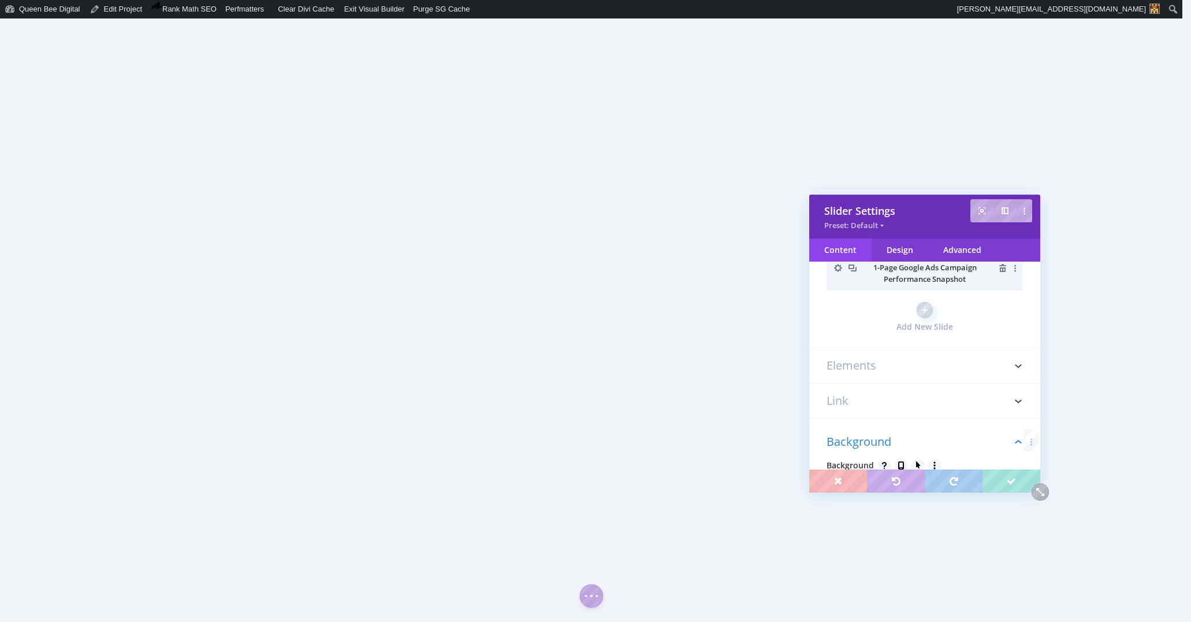
click at [897, 367] on h3 "Elements" at bounding box center [924, 365] width 196 height 35
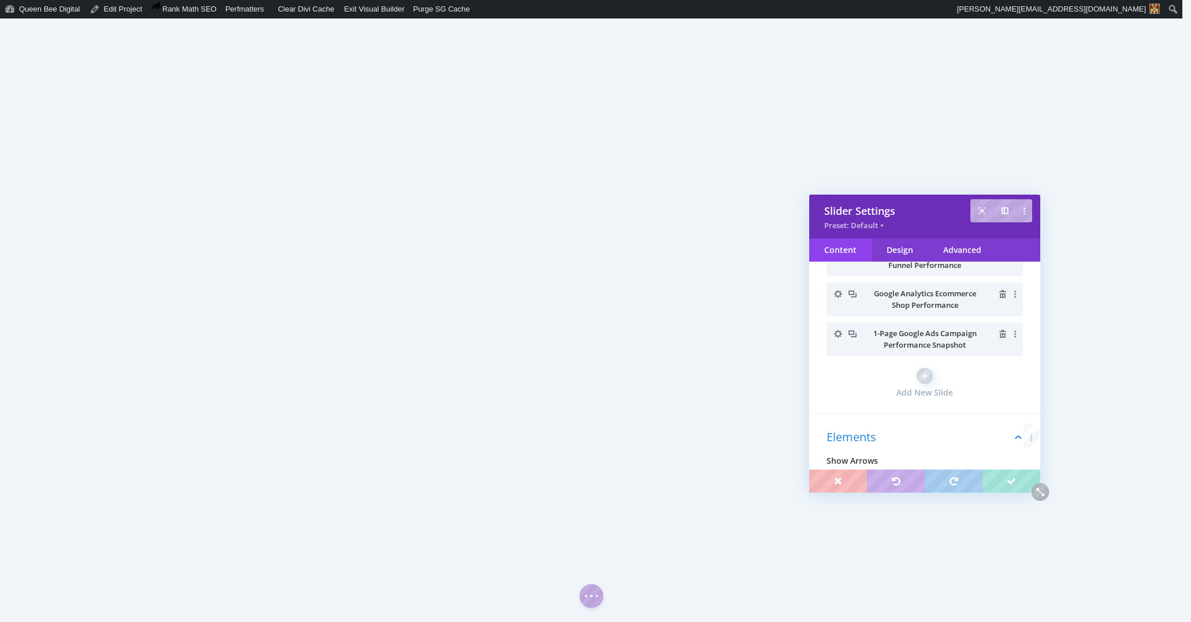
scroll to position [0, 0]
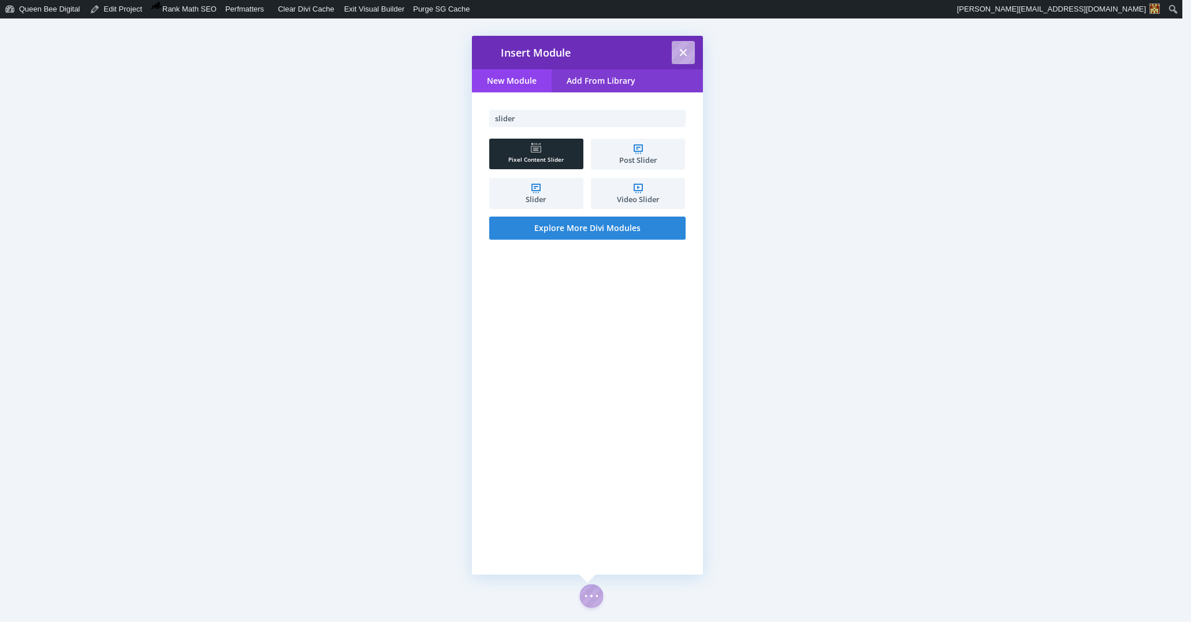
type input "slider"
click at [551, 156] on span "Pixel Content Slider" at bounding box center [536, 160] width 94 height 8
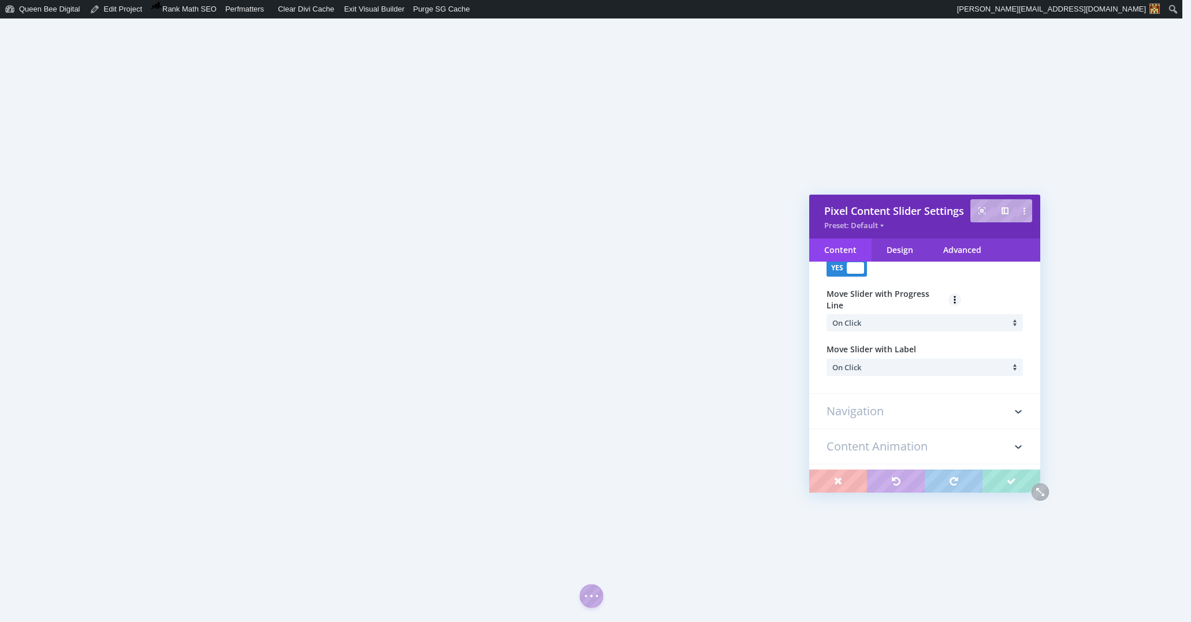
scroll to position [261, 0]
click at [885, 399] on h3 "Navigation" at bounding box center [924, 400] width 196 height 35
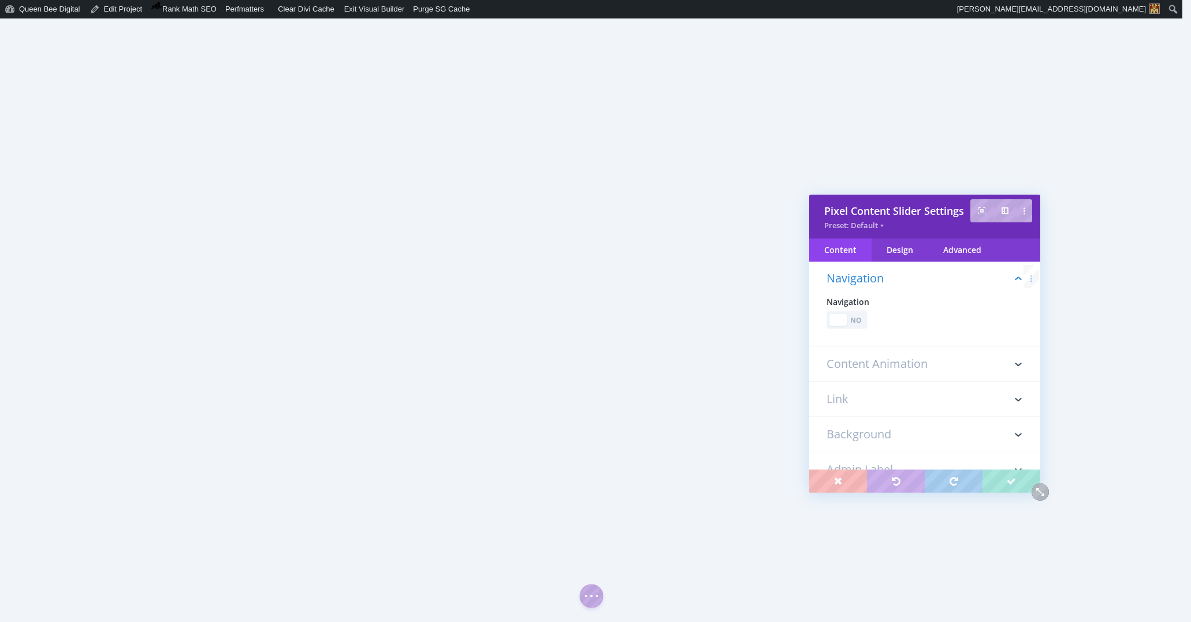
scroll to position [134, 0]
click at [862, 320] on div "No" at bounding box center [856, 320] width 16 height 11
click at [900, 387] on h3 "Content Animation" at bounding box center [924, 389] width 196 height 35
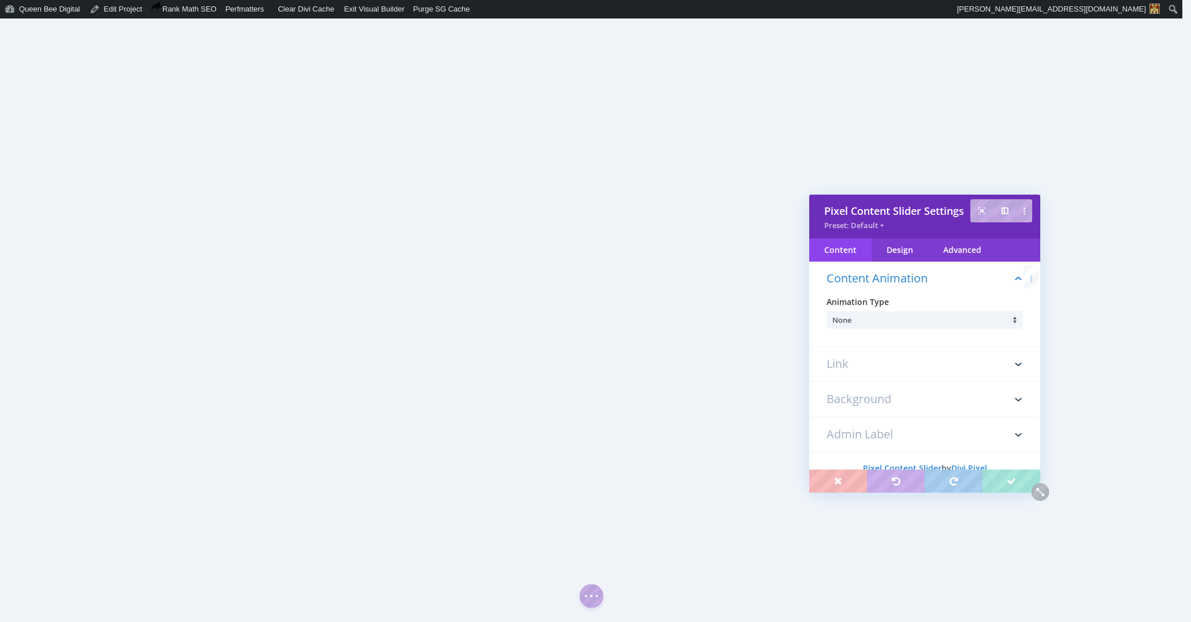
click at [908, 324] on li "None" at bounding box center [927, 319] width 191 height 17
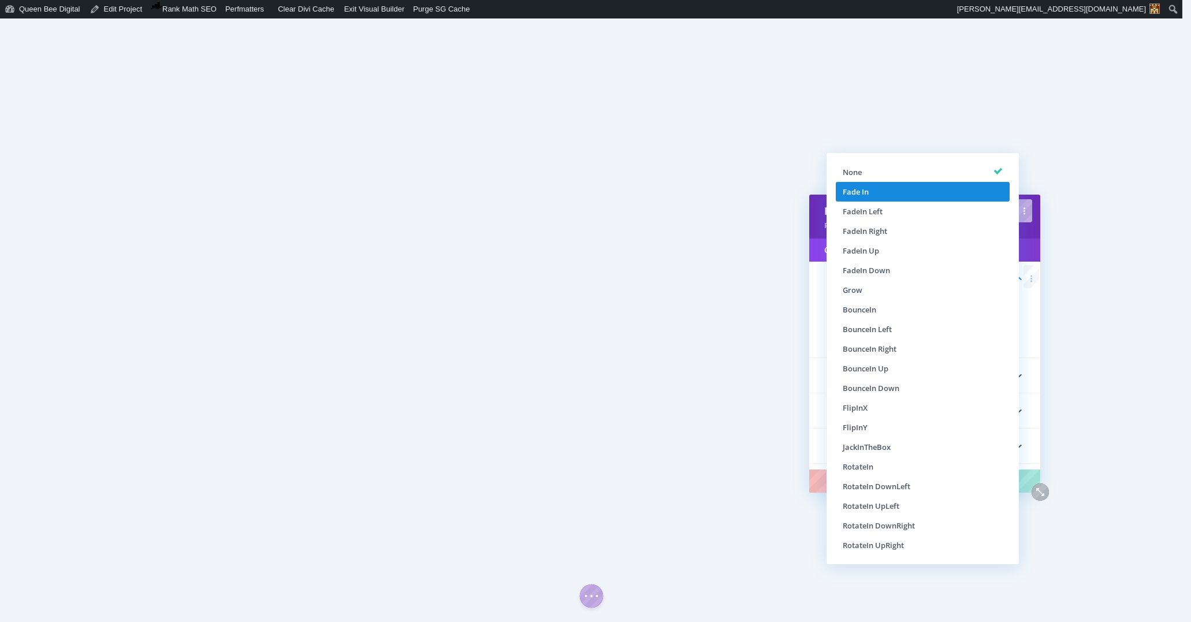
click at [890, 192] on li "Fade In" at bounding box center [923, 192] width 174 height 20
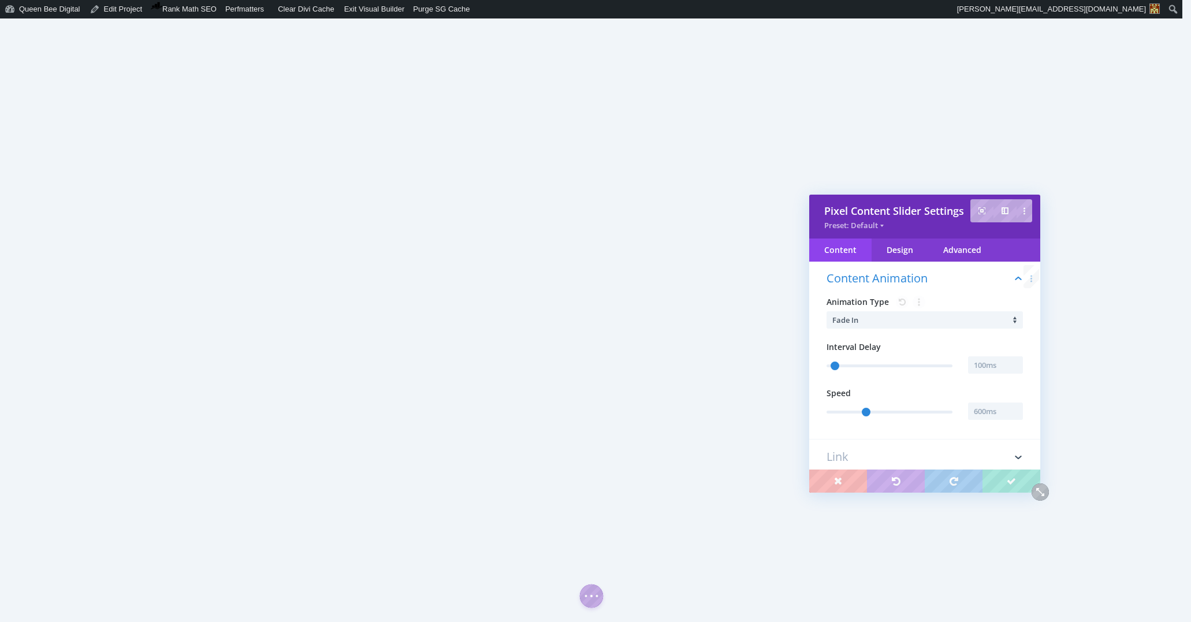
click at [931, 319] on li "Fade In" at bounding box center [927, 319] width 191 height 17
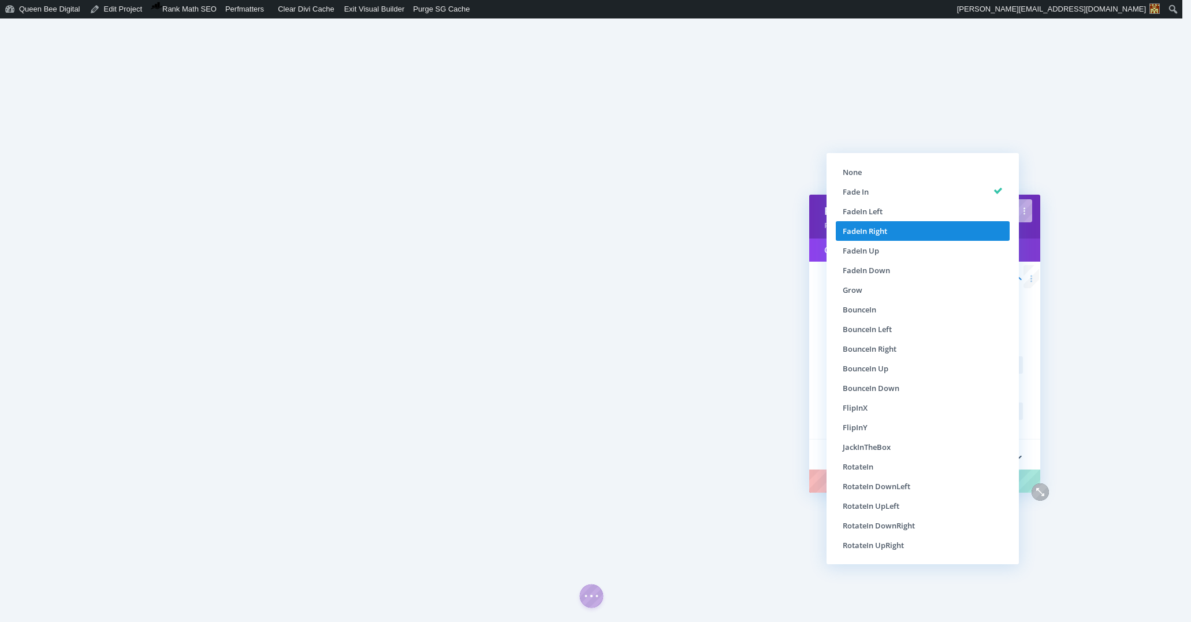
click at [905, 228] on li "FadeIn Right" at bounding box center [923, 231] width 174 height 20
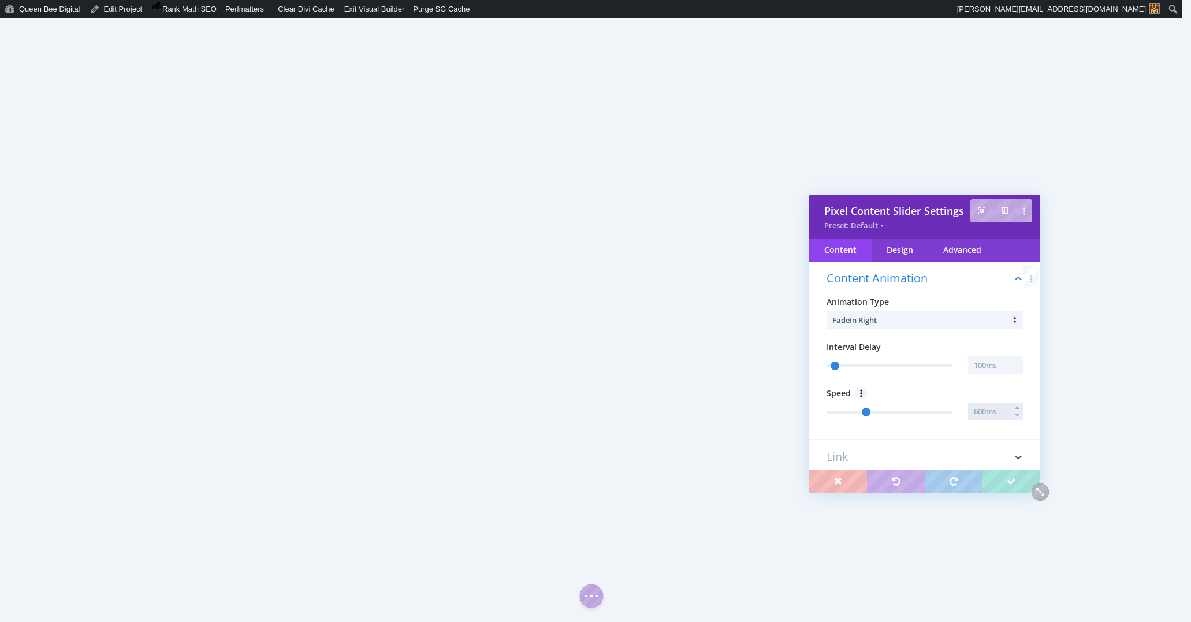
click at [997, 413] on input "text" at bounding box center [995, 410] width 55 height 17
type input "1000"
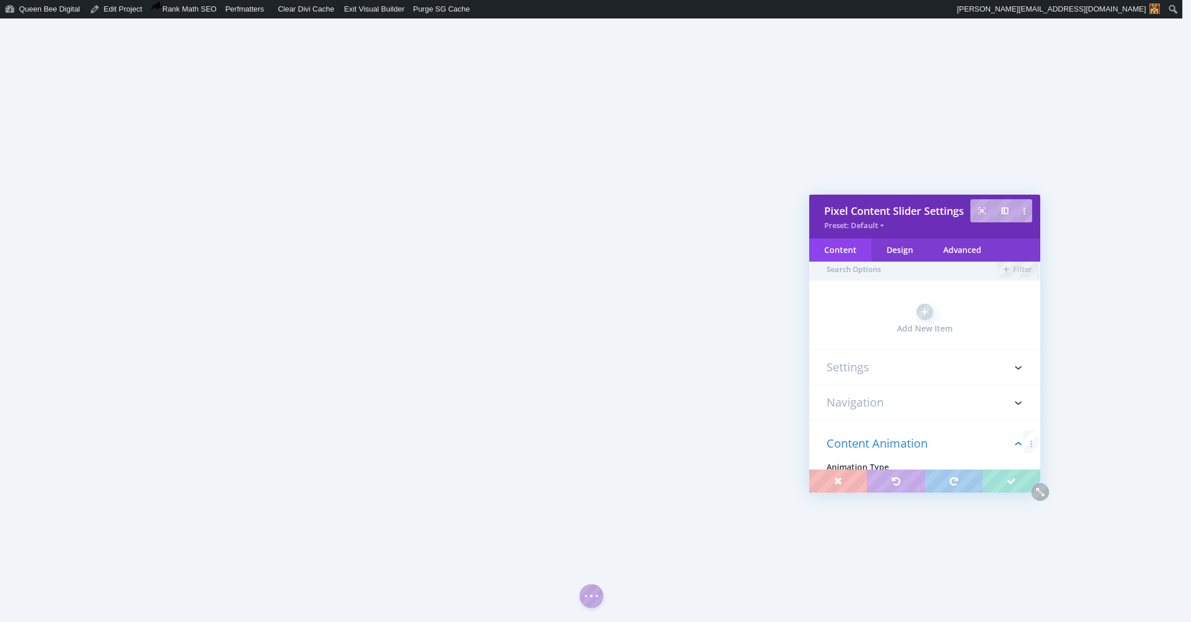
scroll to position [0, 0]
type input "1000ms"
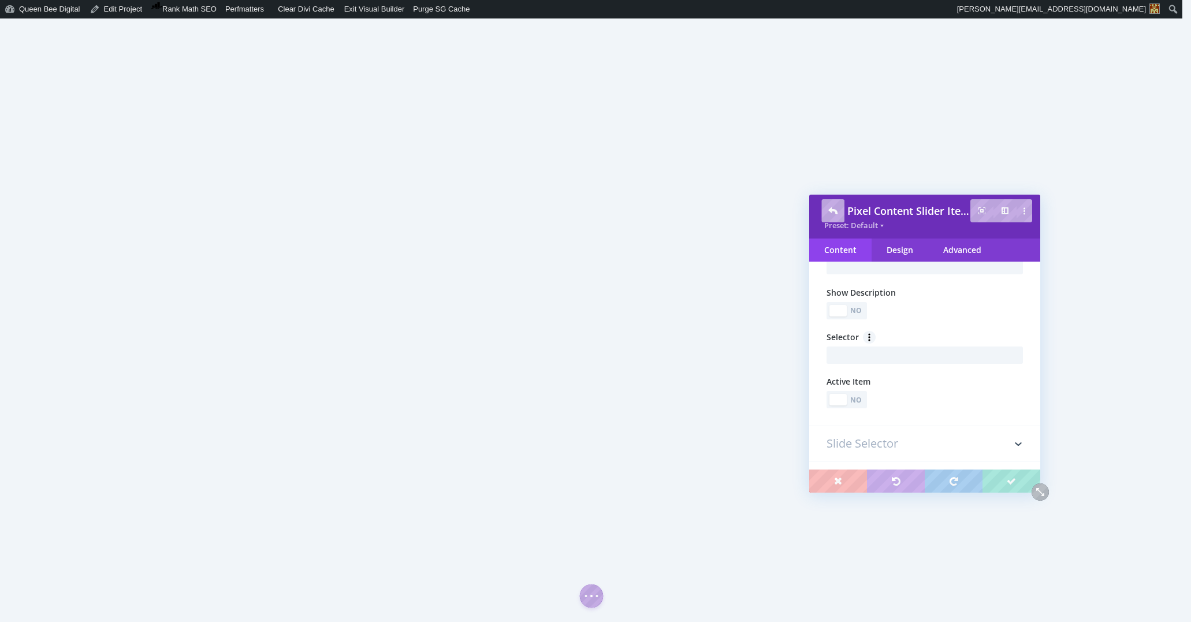
scroll to position [100, 0]
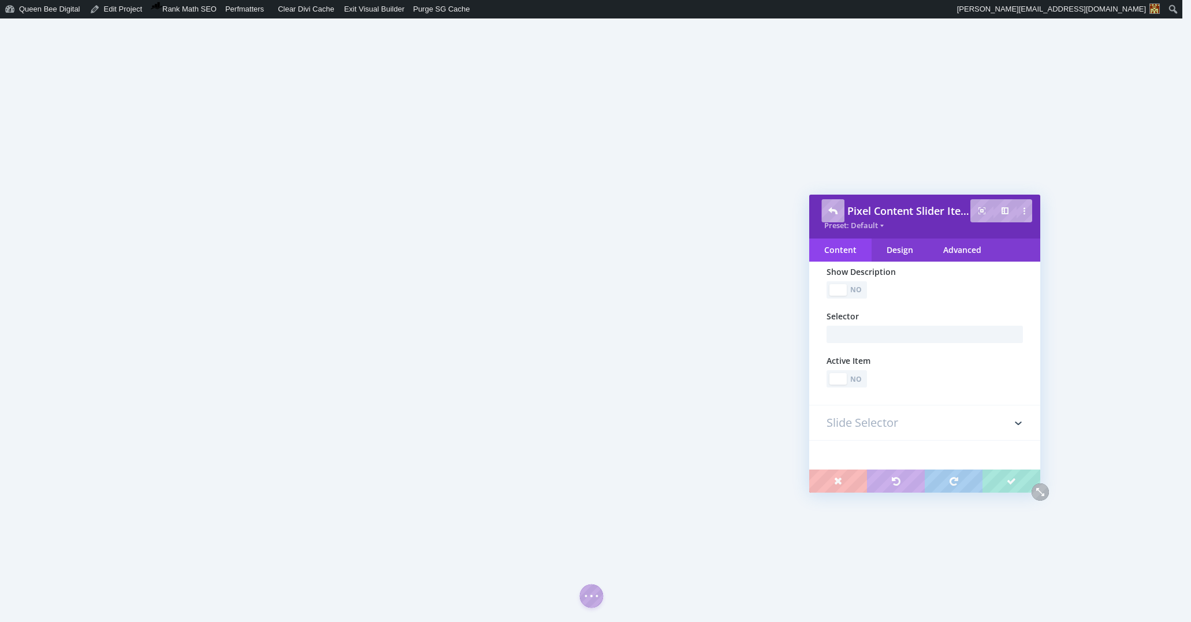
click at [925, 423] on h3 "Slide Selector" at bounding box center [924, 422] width 196 height 35
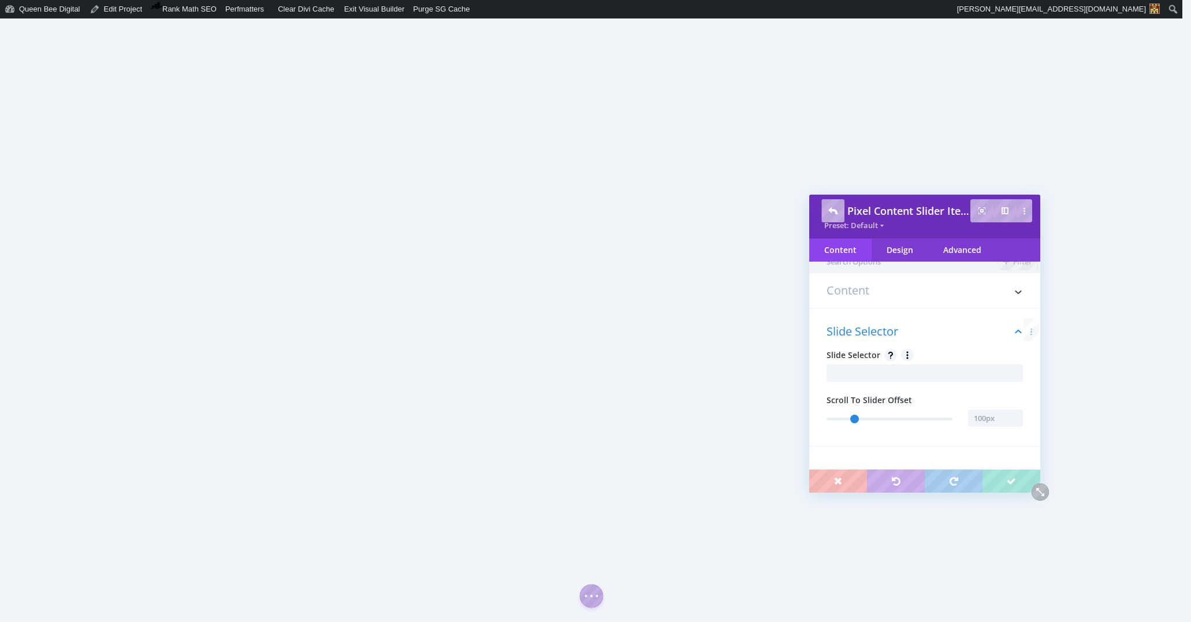
scroll to position [0, 0]
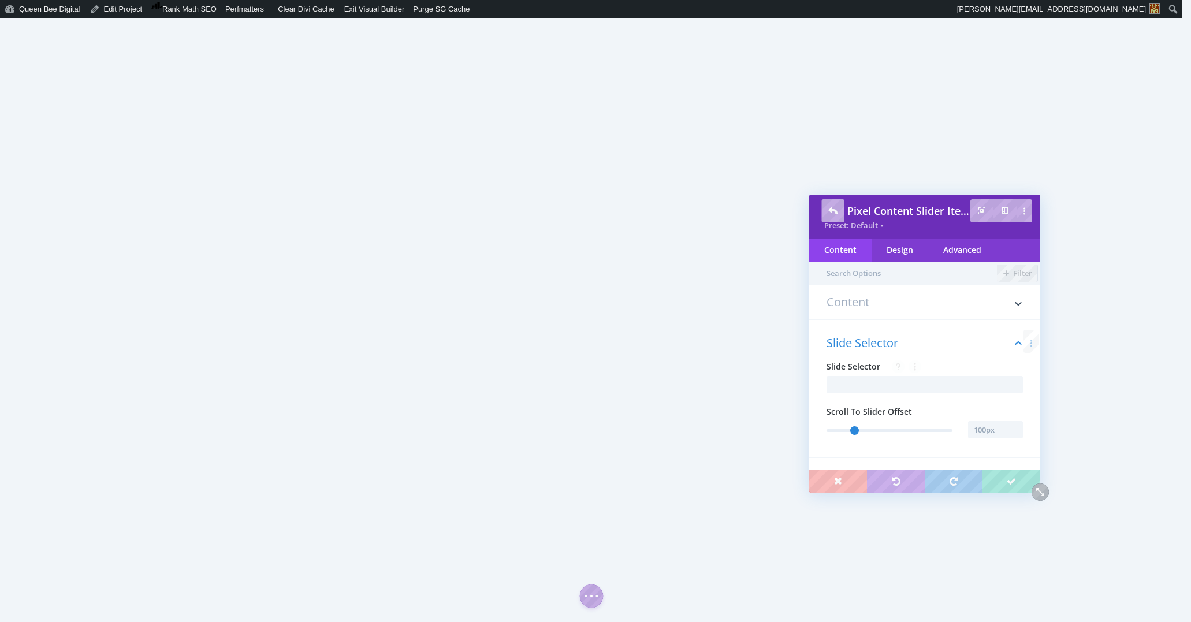
click at [896, 300] on h3 "Content" at bounding box center [924, 307] width 196 height 23
click at [920, 343] on input "text" at bounding box center [924, 343] width 196 height 17
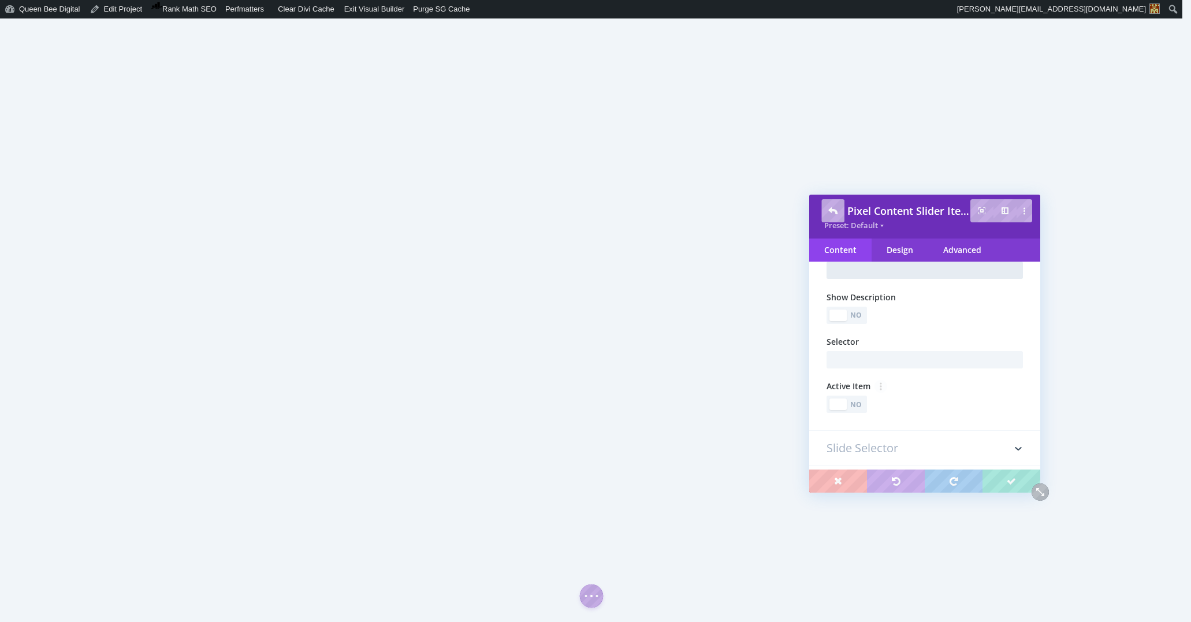
scroll to position [74, 0]
click at [905, 361] on input "text" at bounding box center [924, 359] width 196 height 17
click at [871, 359] on input "text" at bounding box center [924, 359] width 196 height 17
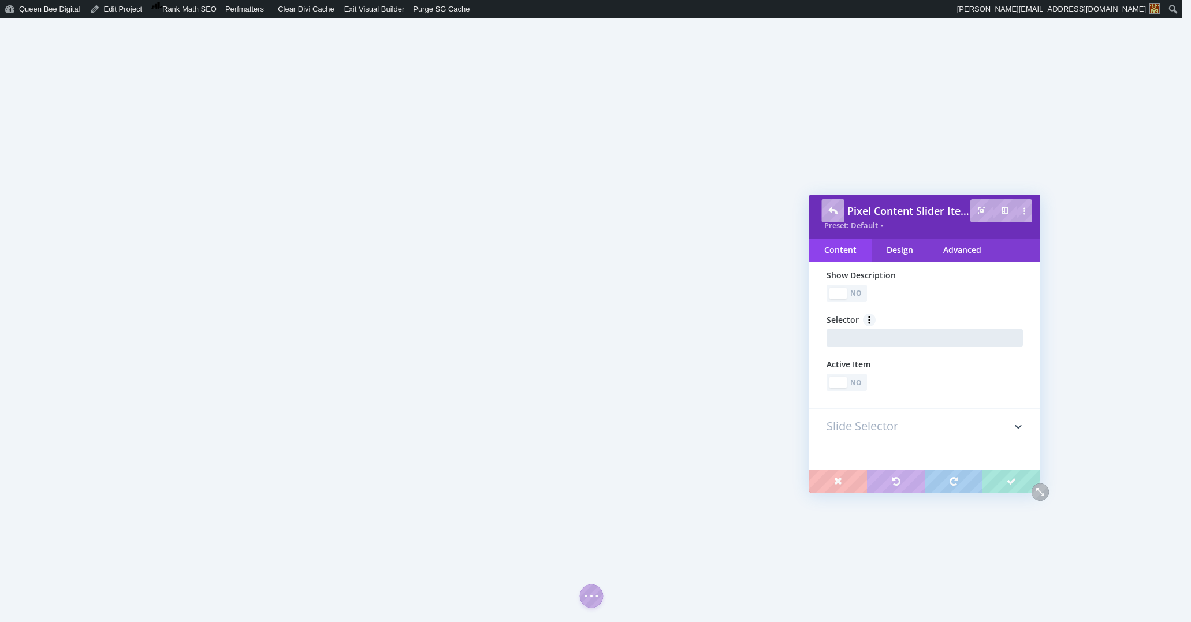
scroll to position [100, 0]
click at [880, 426] on h3 "Slide Selector" at bounding box center [924, 422] width 196 height 35
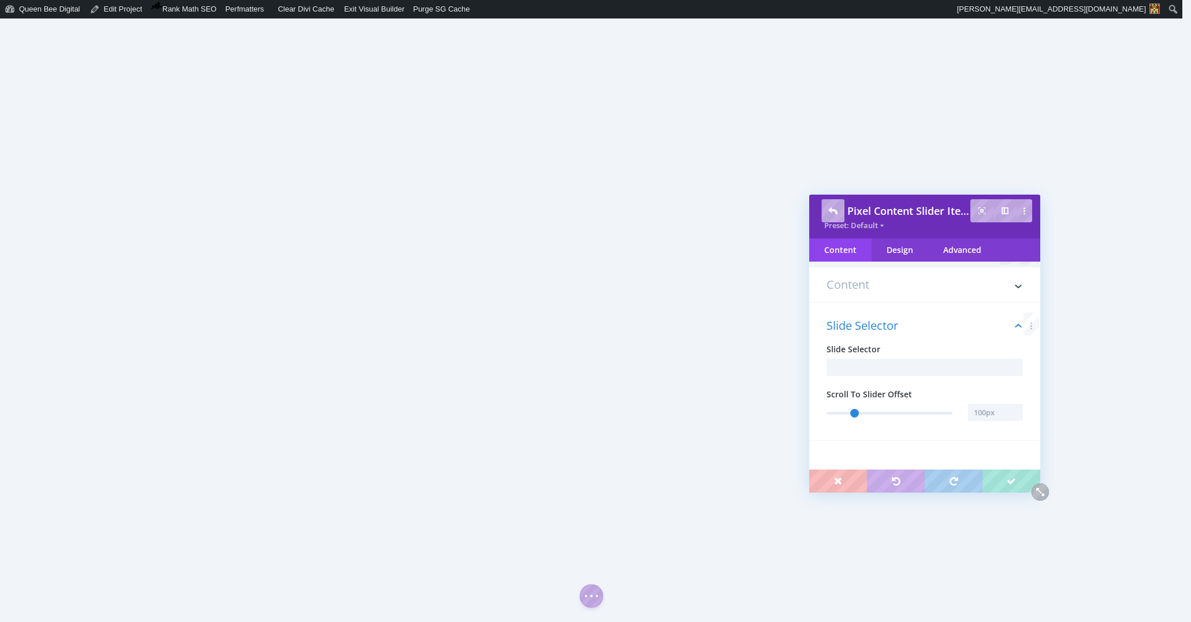
scroll to position [17, 0]
click at [904, 367] on input "text" at bounding box center [924, 367] width 196 height 17
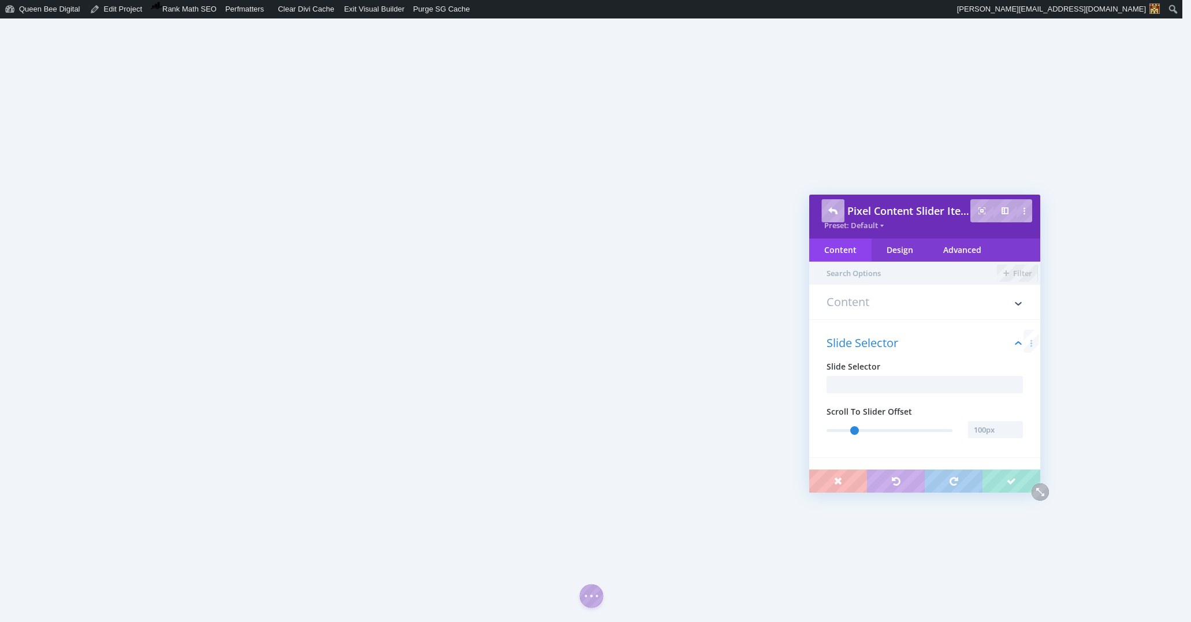
click at [904, 308] on h3 "Content" at bounding box center [924, 307] width 196 height 23
click at [895, 342] on input "text" at bounding box center [924, 343] width 196 height 17
click at [860, 392] on div "No" at bounding box center [856, 388] width 16 height 11
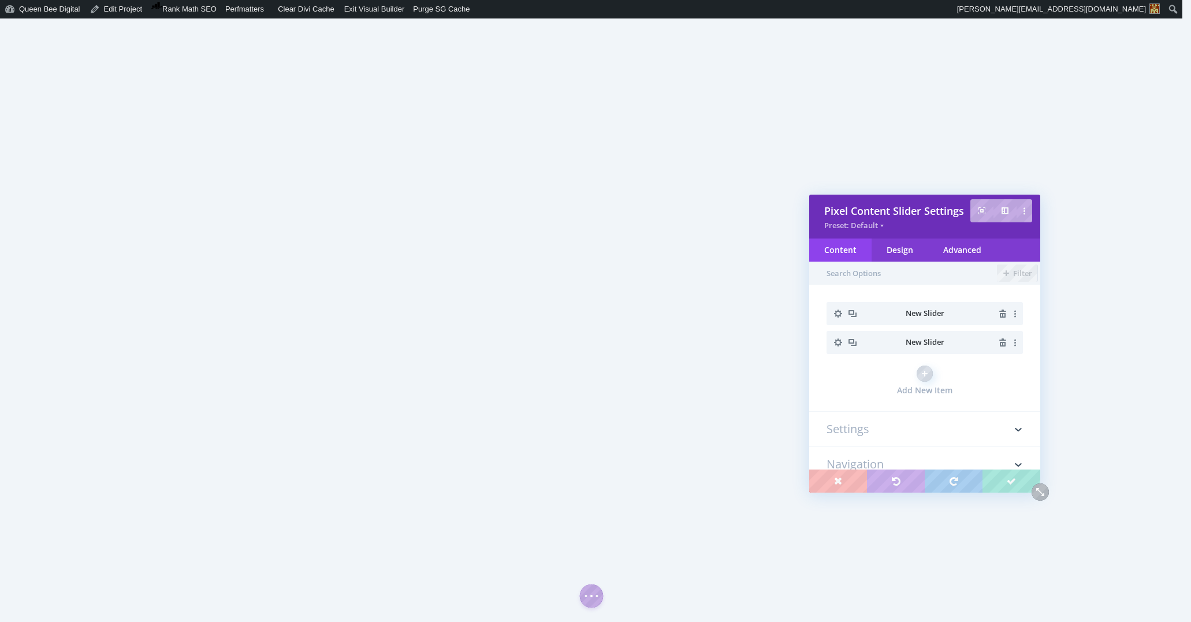
click at [903, 431] on h3 "Settings" at bounding box center [924, 429] width 196 height 35
click at [904, 253] on div "Design" at bounding box center [899, 249] width 57 height 23
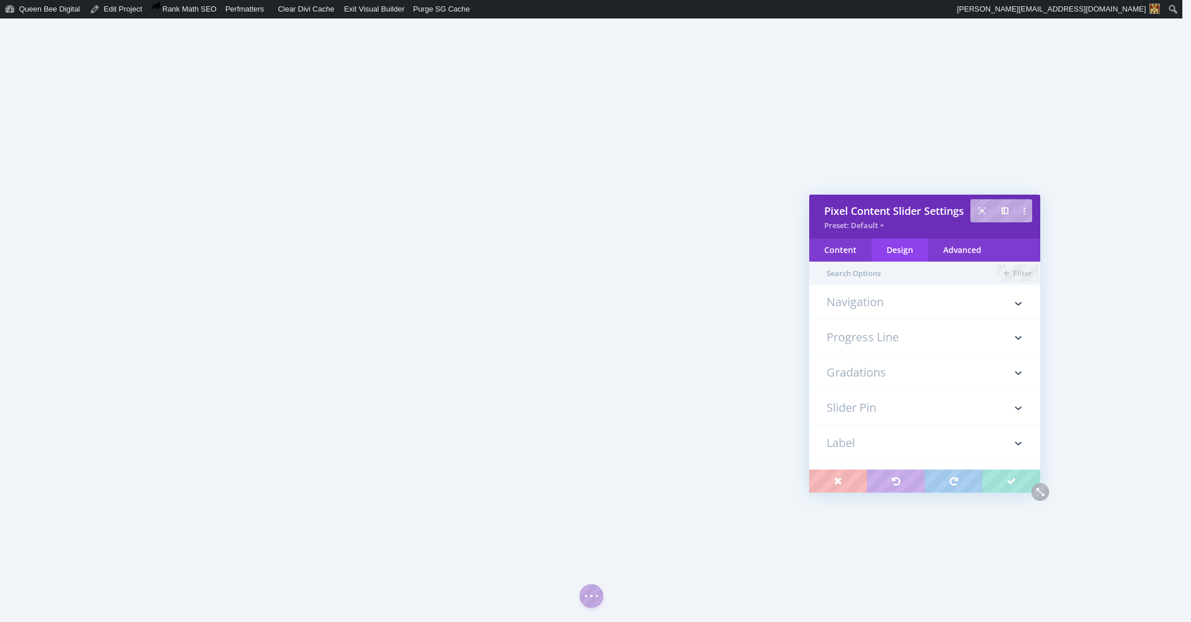
click at [887, 369] on h3 "Gradations" at bounding box center [924, 372] width 196 height 35
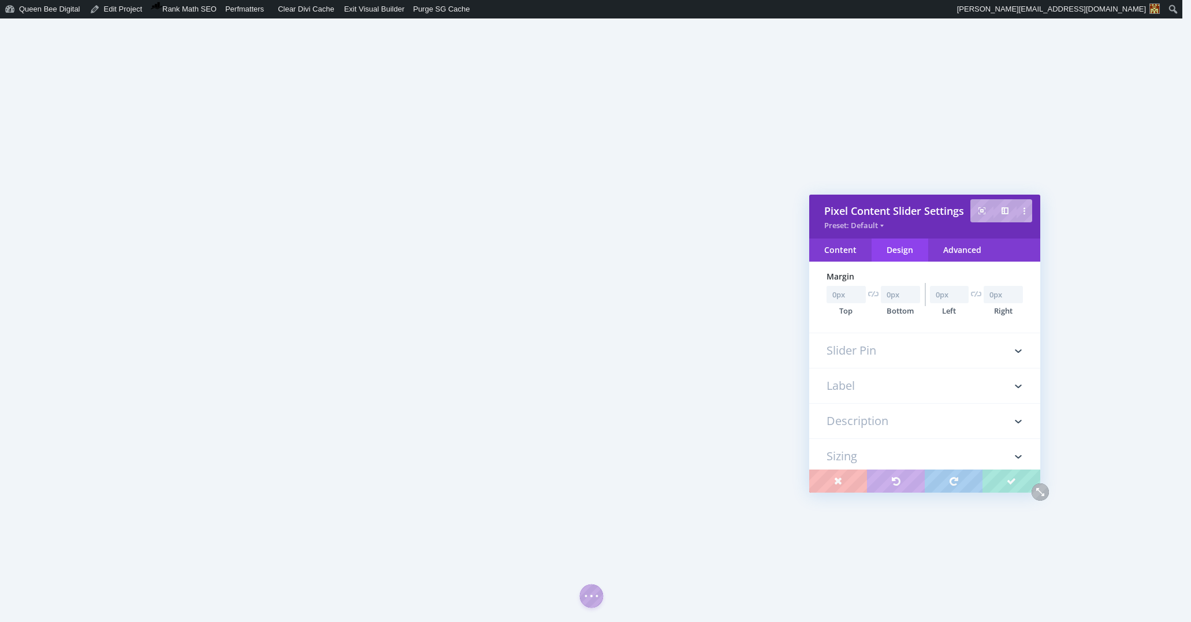
click at [885, 350] on h3 "Slider Pin" at bounding box center [924, 350] width 196 height 35
click at [845, 251] on div "Content" at bounding box center [840, 249] width 62 height 23
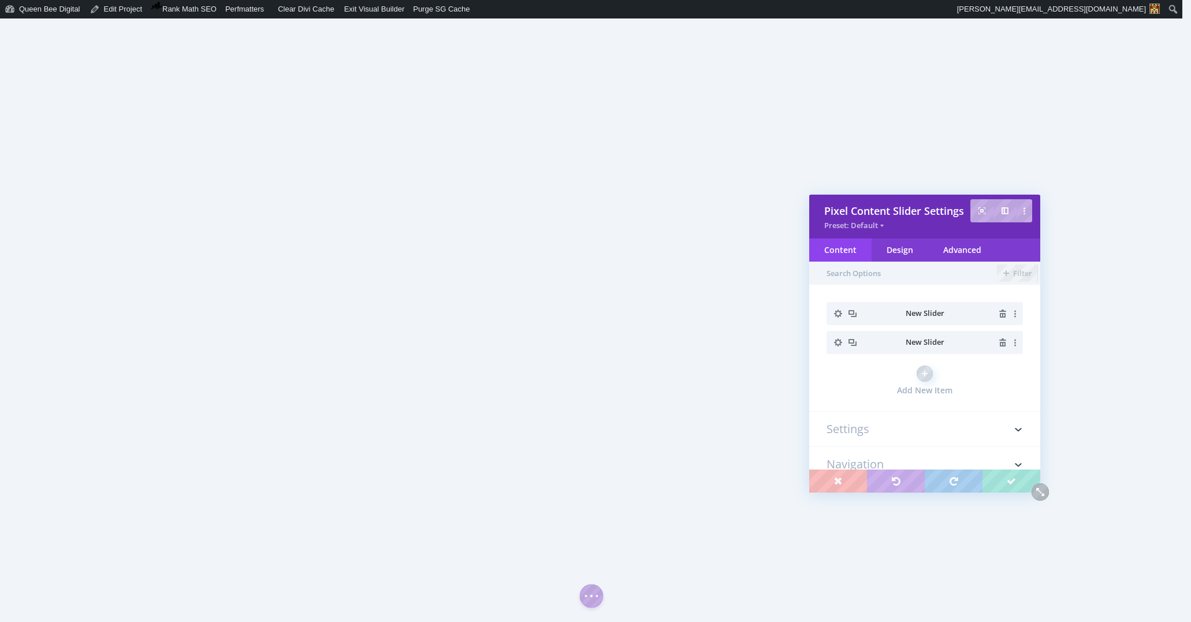
click at [836, 346] on icon "button" at bounding box center [838, 342] width 16 height 16
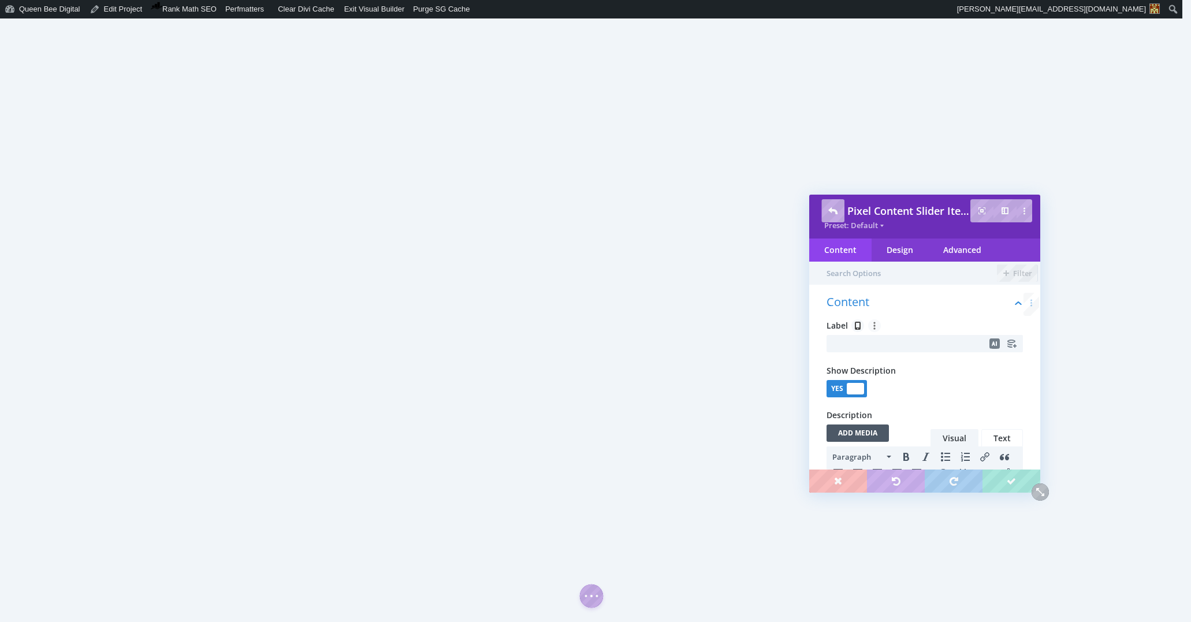
scroll to position [0, 0]
click at [919, 345] on input "text" at bounding box center [924, 343] width 196 height 17
type input "youtube"
click at [959, 383] on div "Yes No" at bounding box center [924, 388] width 196 height 17
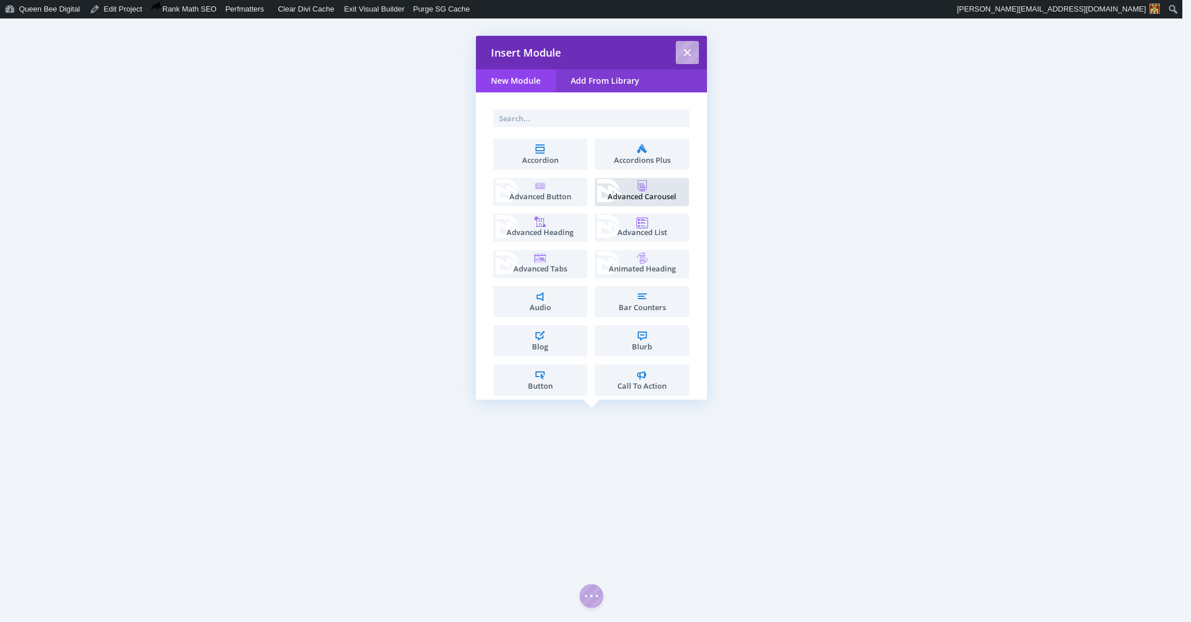
click at [639, 193] on span "Advanced Carousel" at bounding box center [642, 197] width 83 height 8
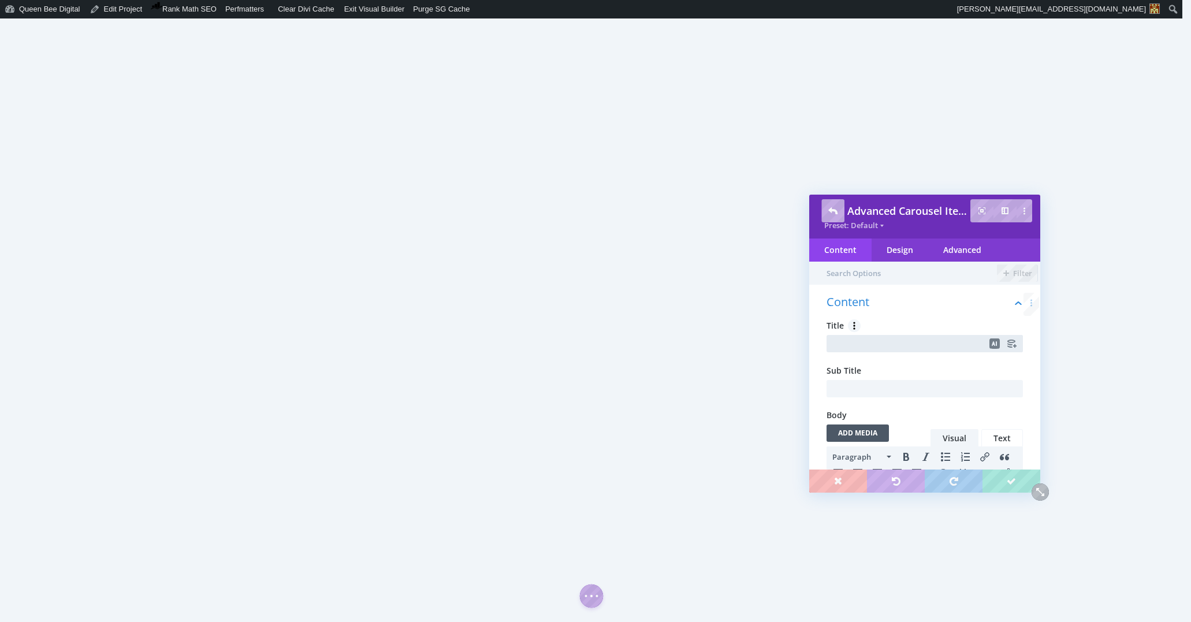
click at [901, 342] on input "text" at bounding box center [924, 343] width 196 height 17
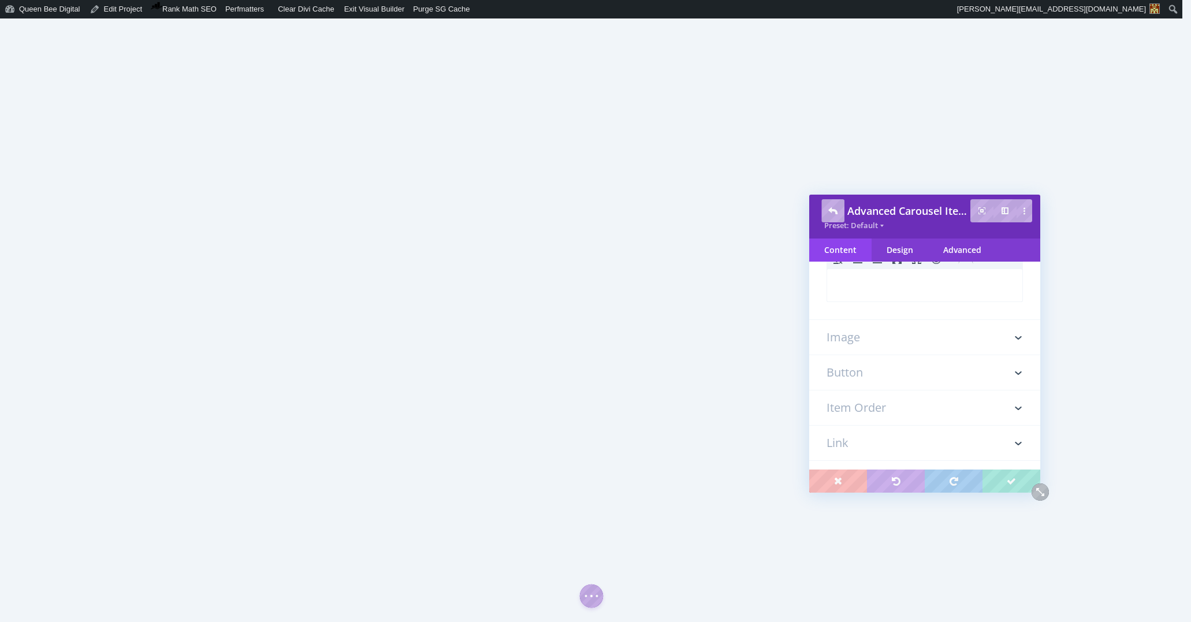
type input "Youtube Channel Engagement Analytics"
click at [874, 341] on h3 "Image" at bounding box center [924, 337] width 196 height 35
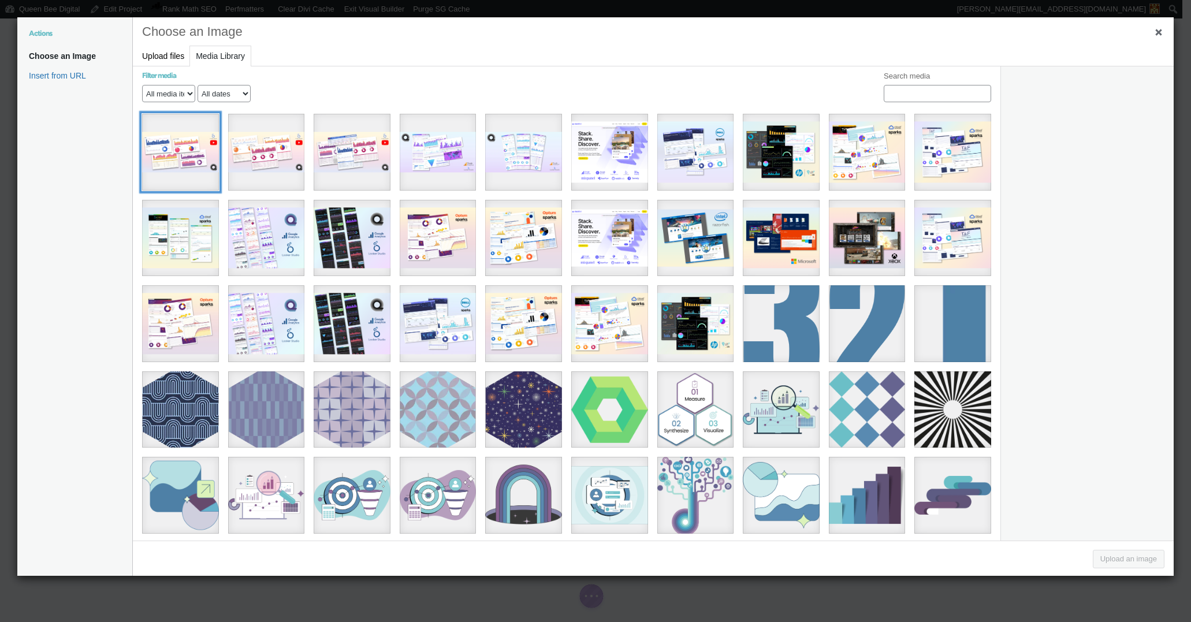
click at [175, 158] on div "37" at bounding box center [180, 152] width 77 height 77
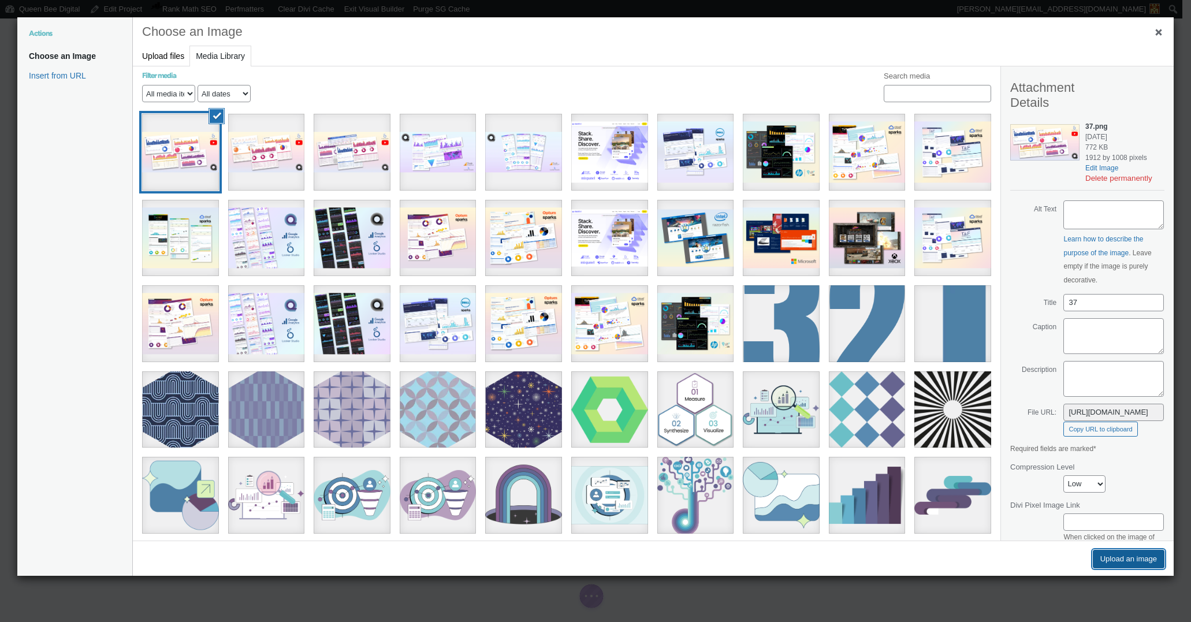
click at [1135, 560] on button "Upload an image" at bounding box center [1129, 559] width 72 height 18
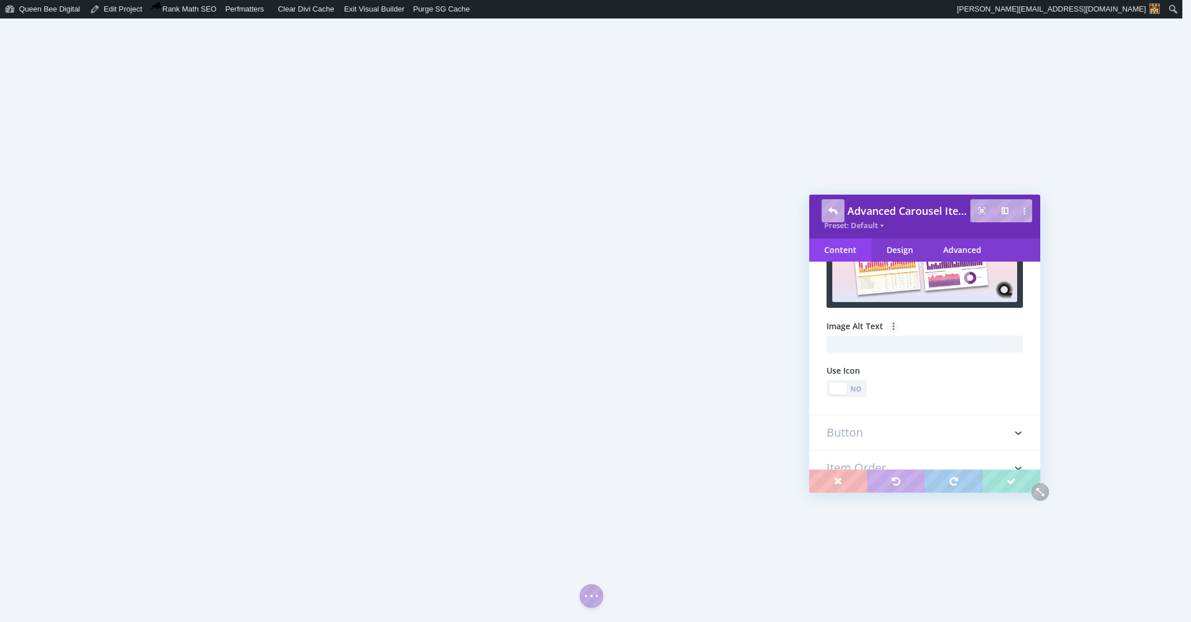
scroll to position [178, 0]
click at [862, 390] on div "No" at bounding box center [856, 388] width 16 height 11
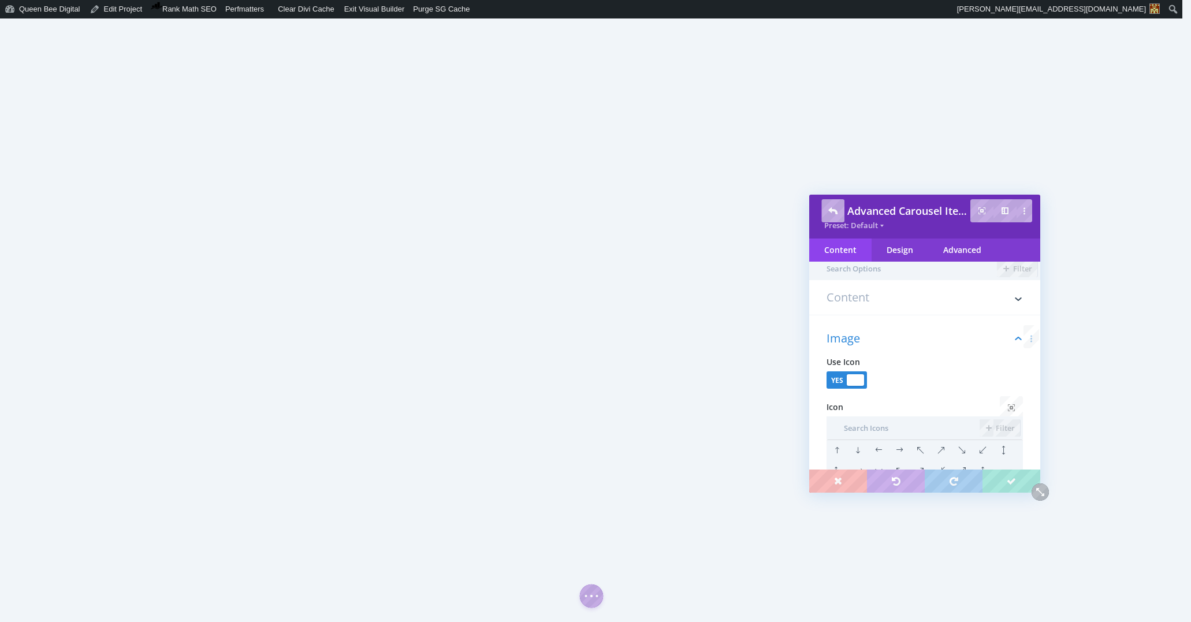
scroll to position [0, 0]
click at [855, 387] on div at bounding box center [855, 385] width 17 height 12
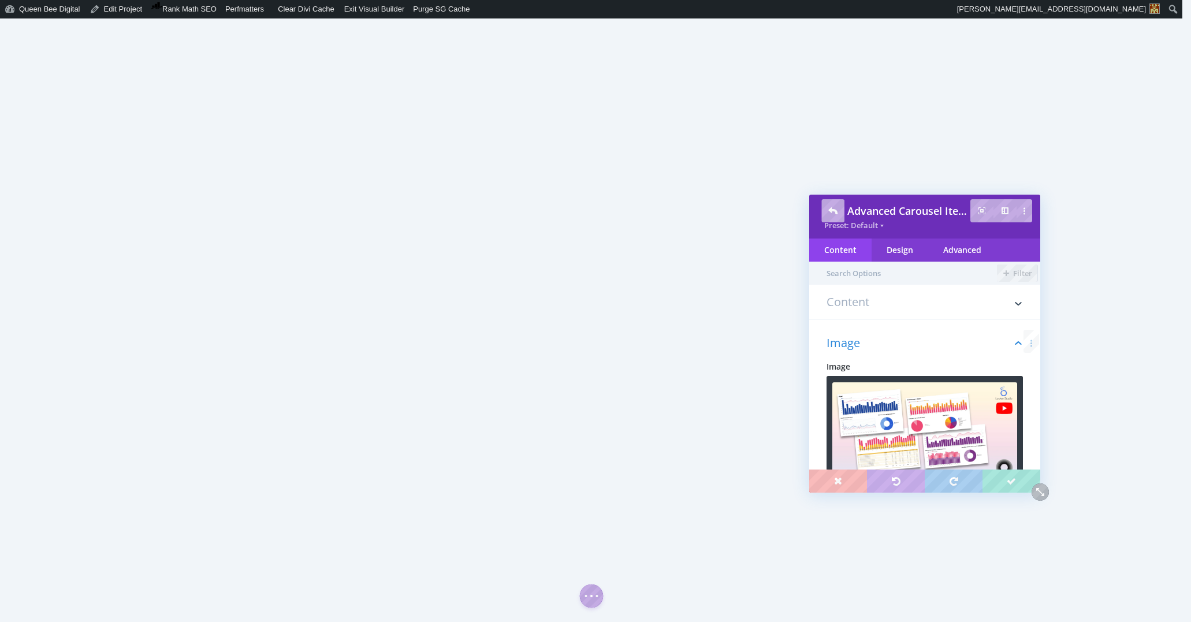
click at [956, 304] on h3 "Content" at bounding box center [924, 307] width 196 height 23
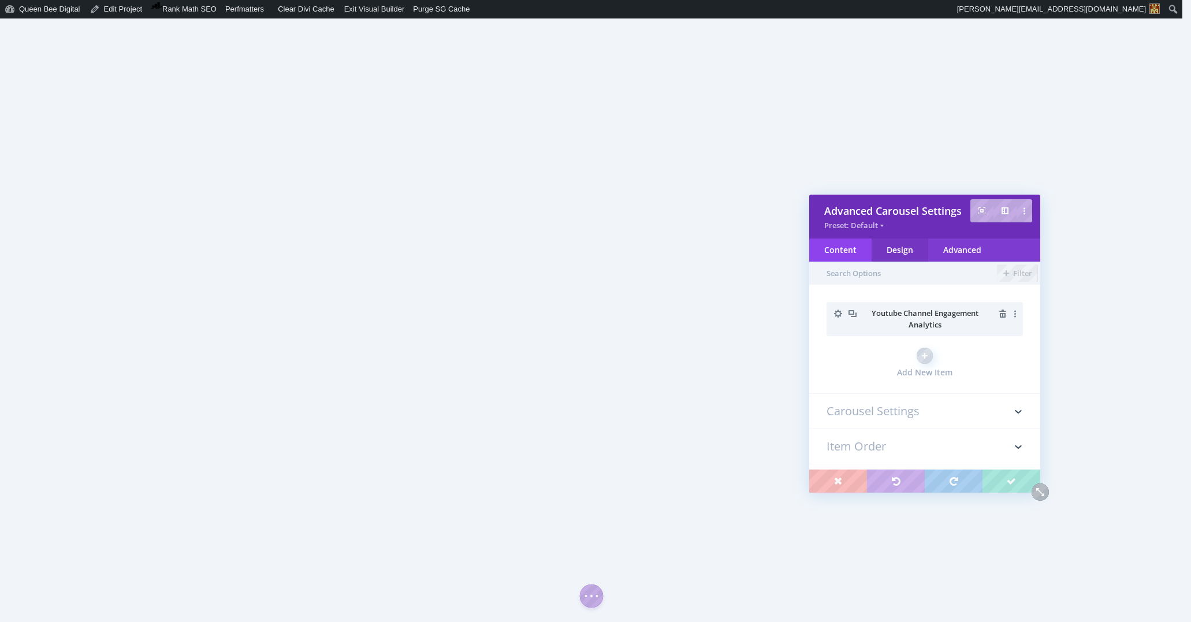
click at [904, 252] on div "Design" at bounding box center [899, 249] width 57 height 23
click at [887, 311] on h3 "Title" at bounding box center [924, 307] width 196 height 23
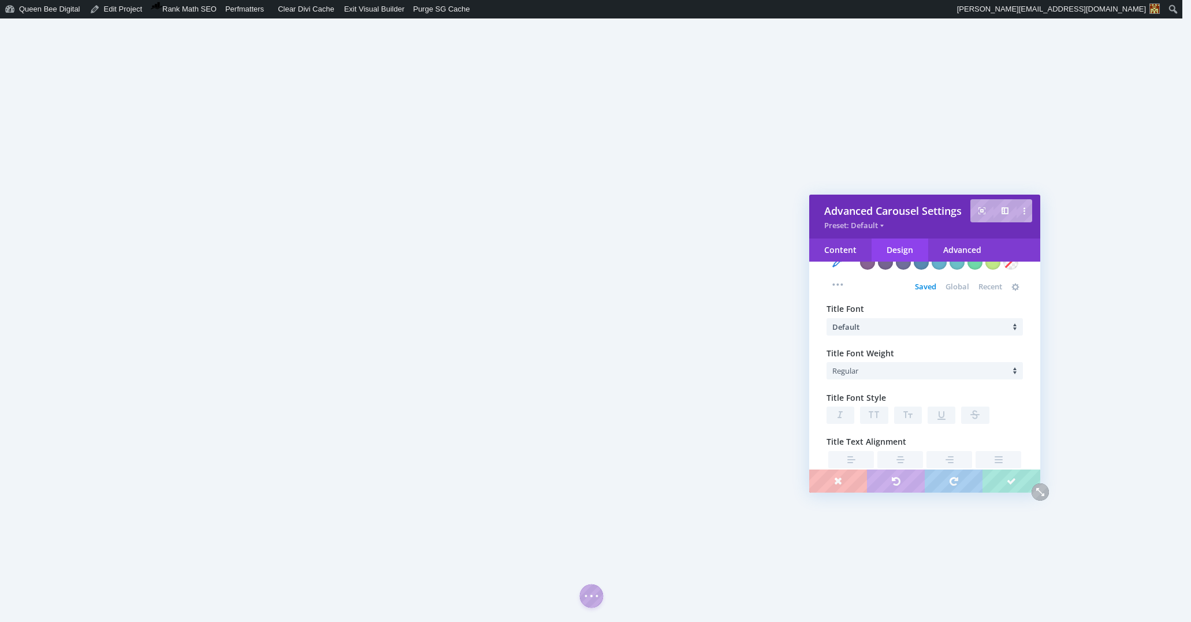
scroll to position [142, 0]
click at [905, 325] on li "Default" at bounding box center [927, 324] width 191 height 17
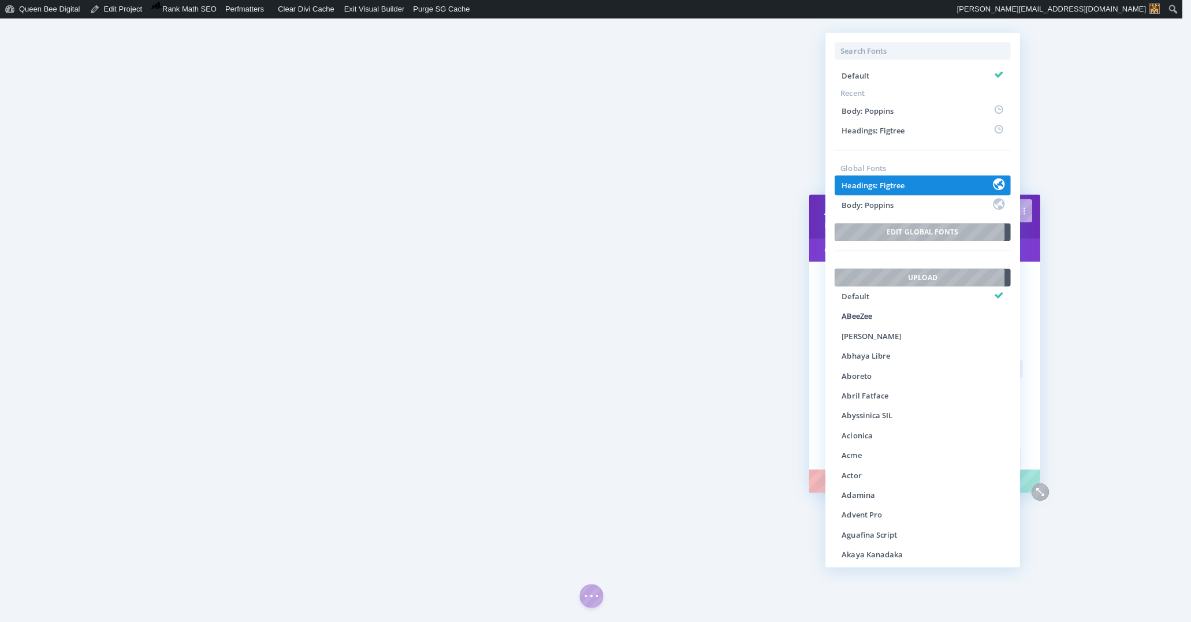
click at [917, 183] on li "Headings: Figtree" at bounding box center [922, 186] width 176 height 20
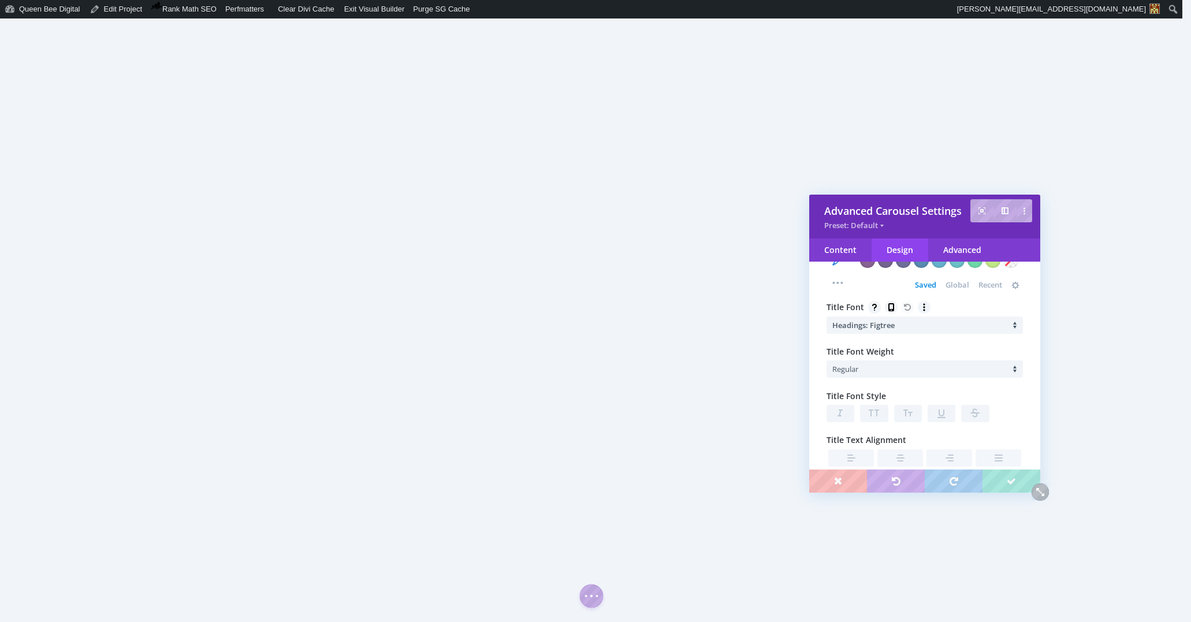
click at [894, 374] on li "Regular" at bounding box center [927, 368] width 191 height 17
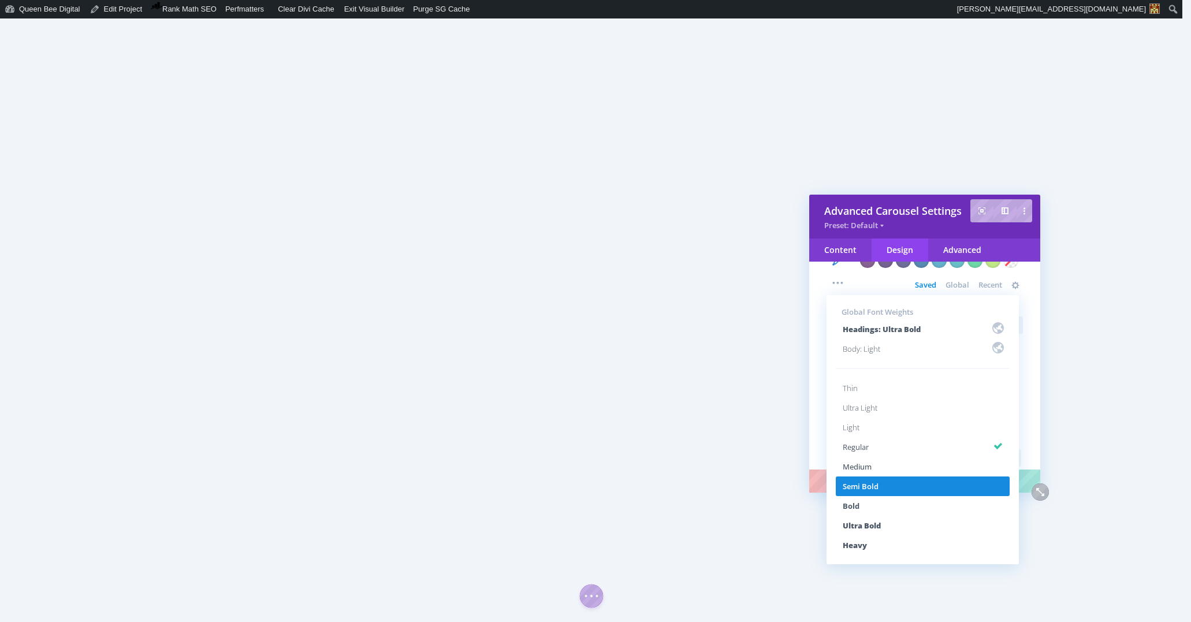
click at [888, 481] on li "Semi Bold" at bounding box center [923, 486] width 174 height 20
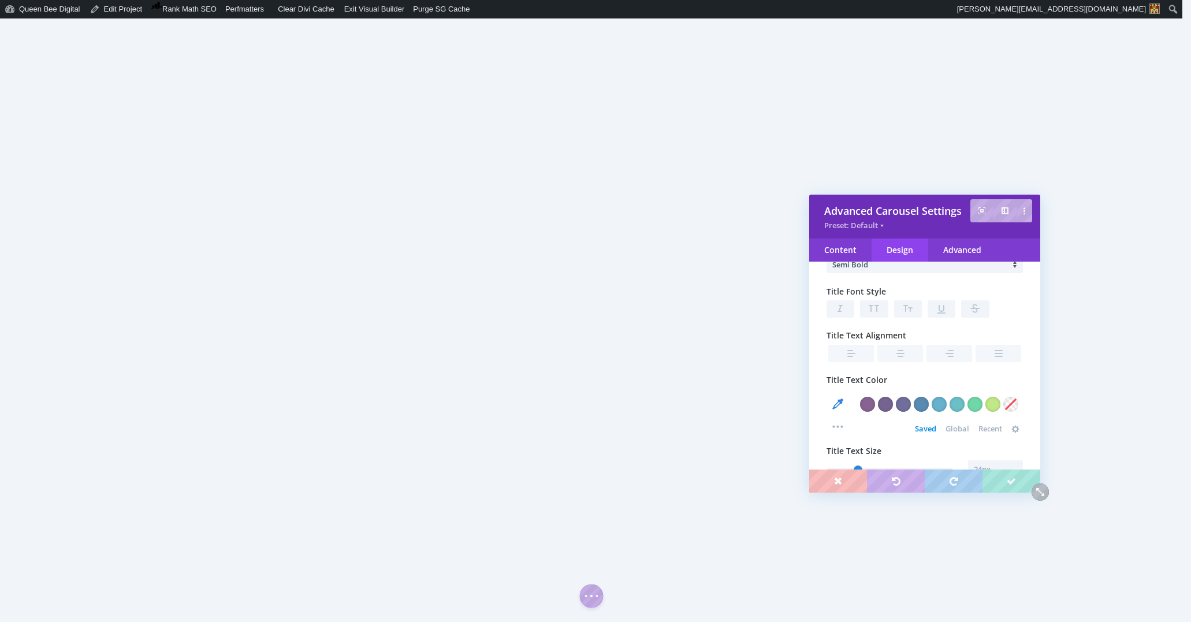
scroll to position [306, 0]
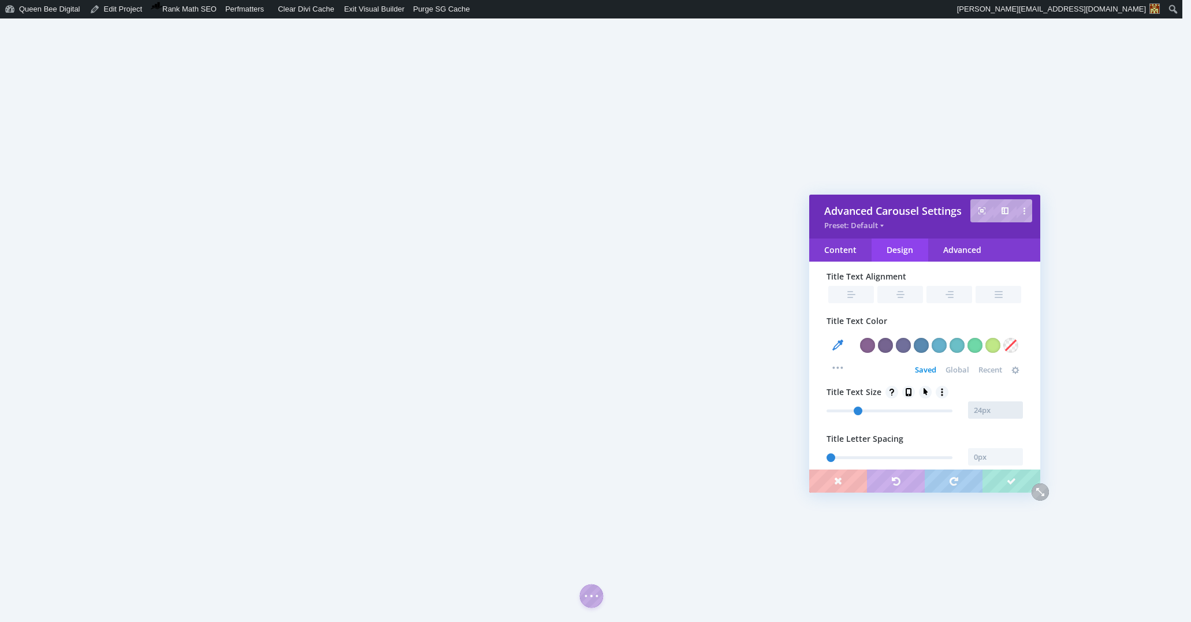
click at [981, 413] on input "text" at bounding box center [995, 409] width 55 height 17
type input "21px"
type input "21"
type input "20px"
type input "20"
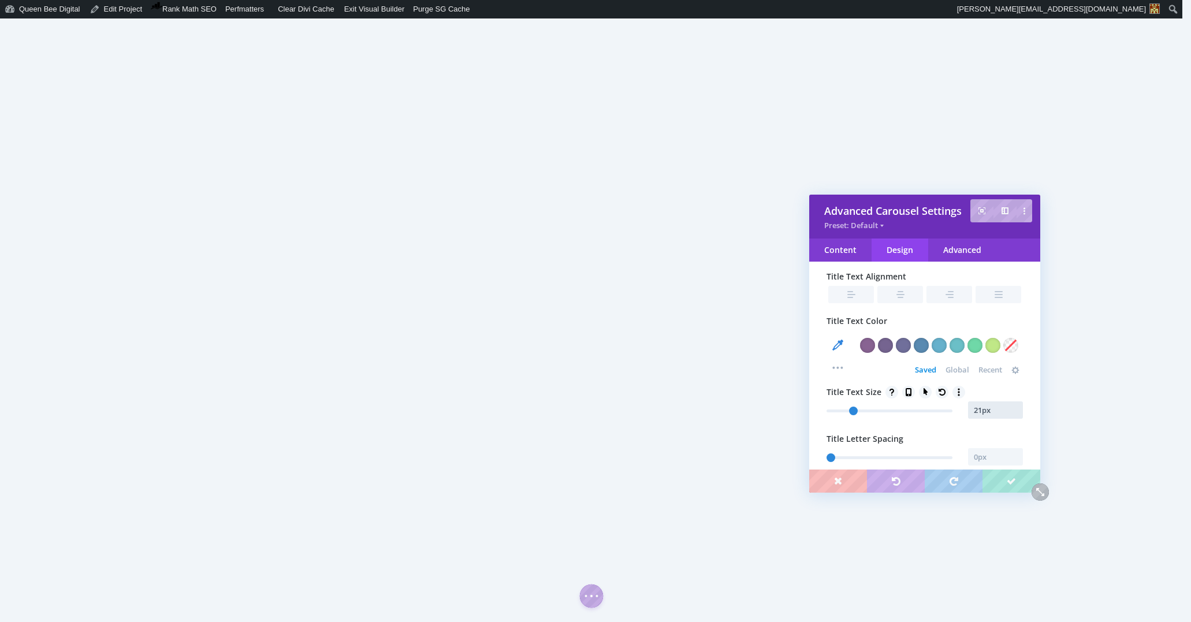
type input "22px"
type input "22"
type input "23px"
type input "23"
type input "24"
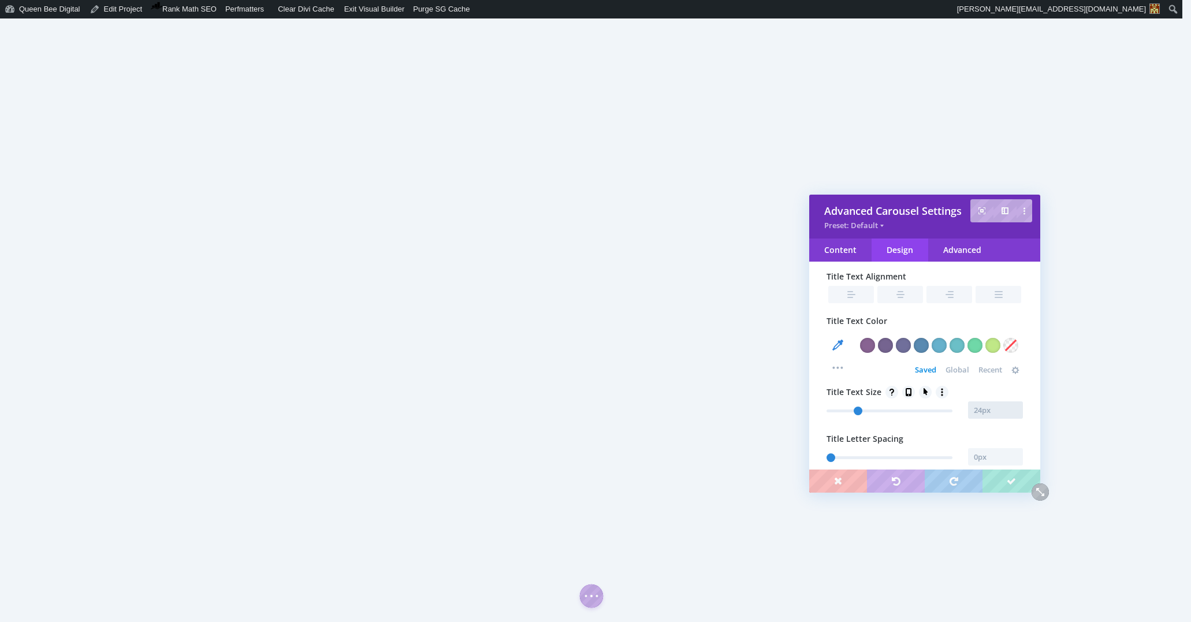
type input "23px"
type input "23"
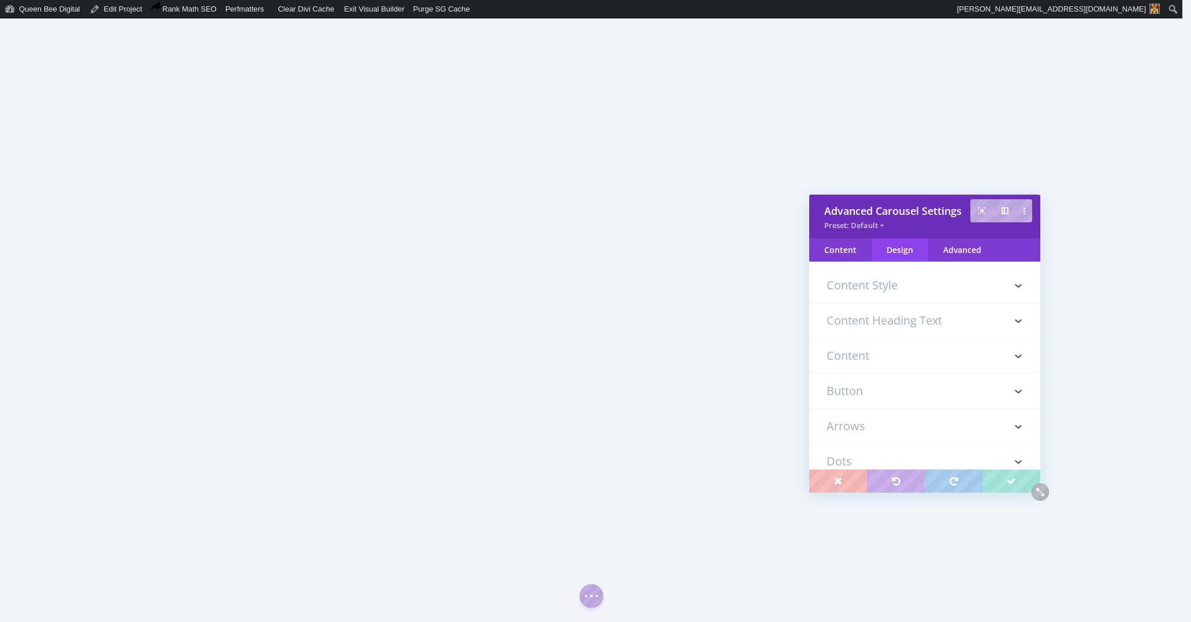
scroll to position [619, 0]
click at [833, 247] on div "Content" at bounding box center [840, 249] width 62 height 23
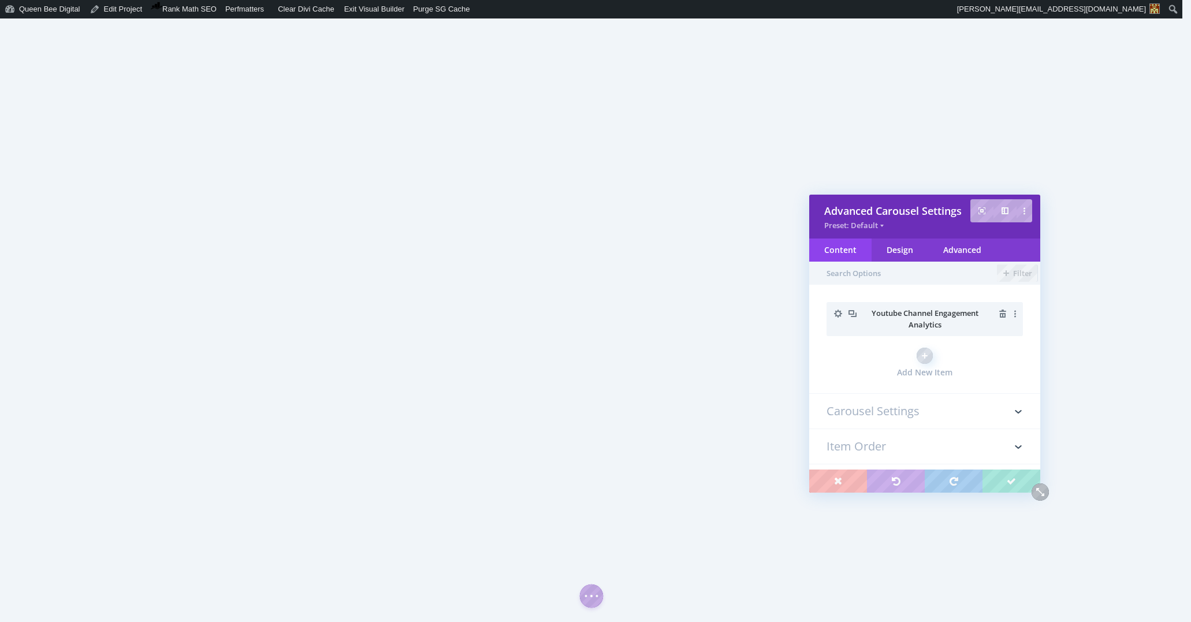
click at [895, 412] on h3 "Carousel Settings" at bounding box center [924, 411] width 196 height 35
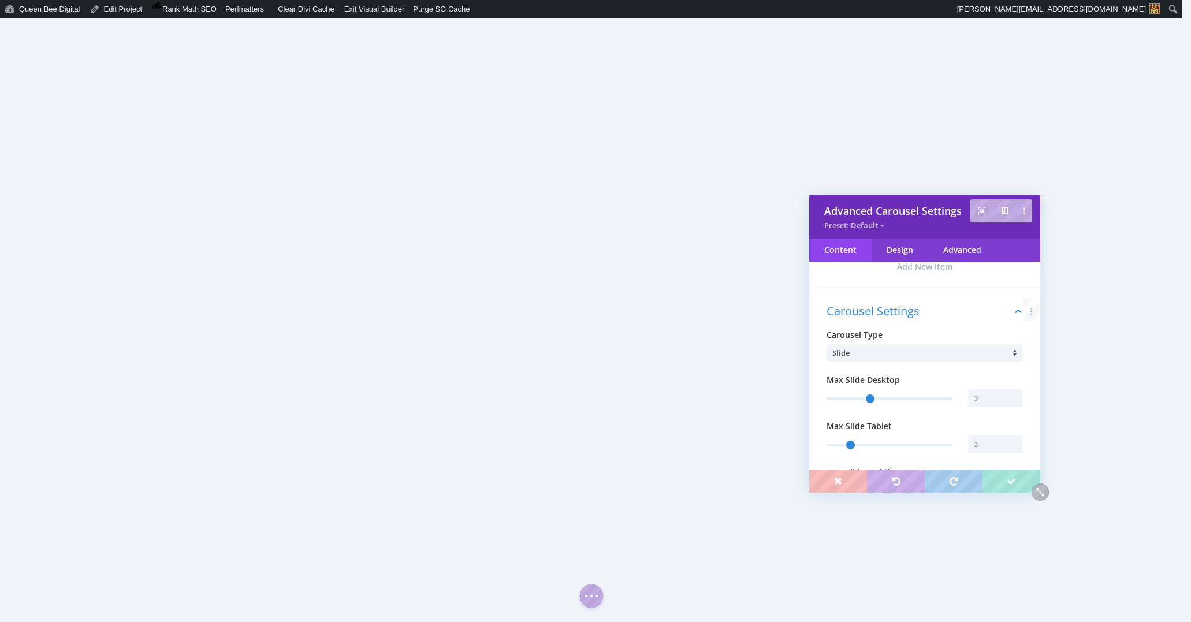
scroll to position [132, 0]
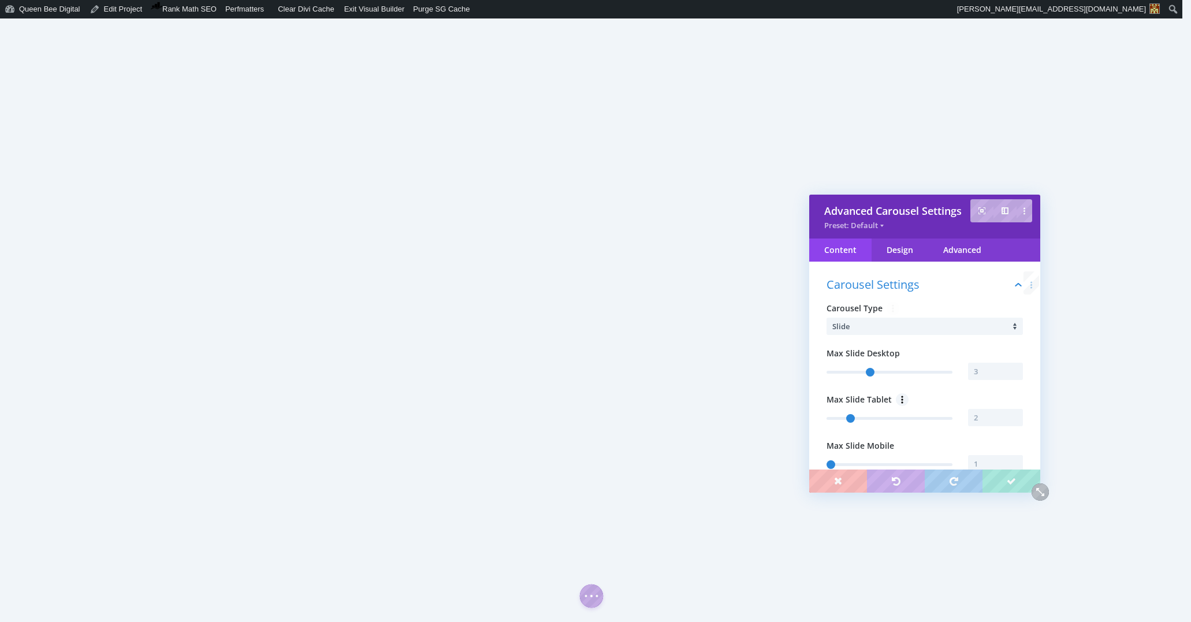
click at [950, 329] on li "Slide" at bounding box center [927, 326] width 191 height 17
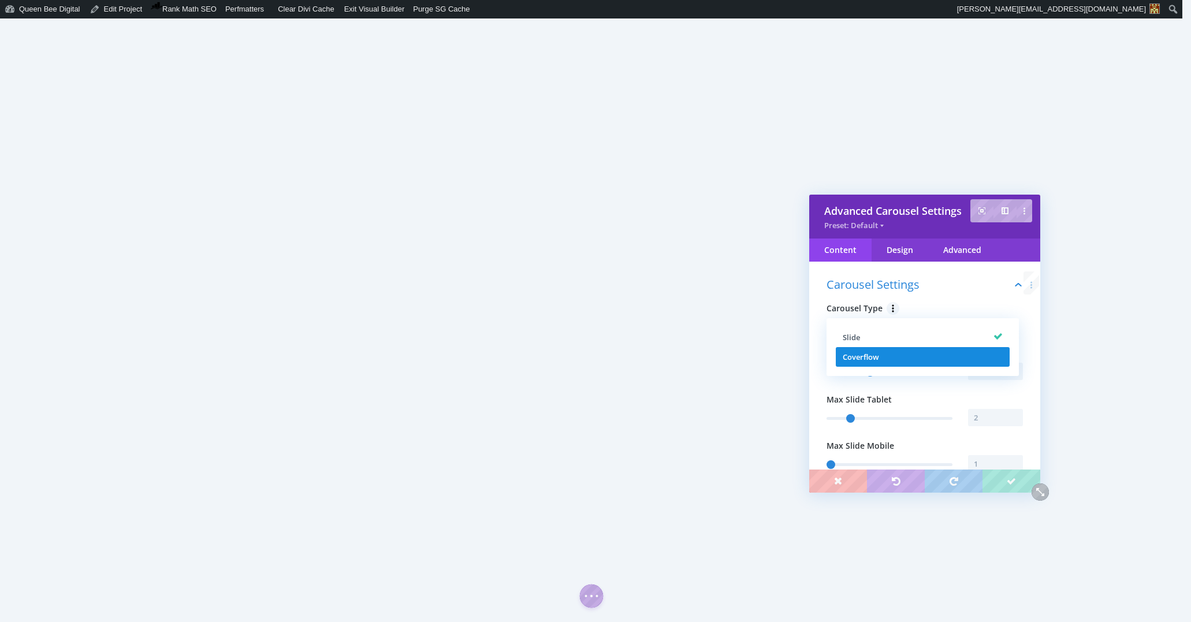
click at [934, 356] on li "Coverflow" at bounding box center [923, 357] width 174 height 20
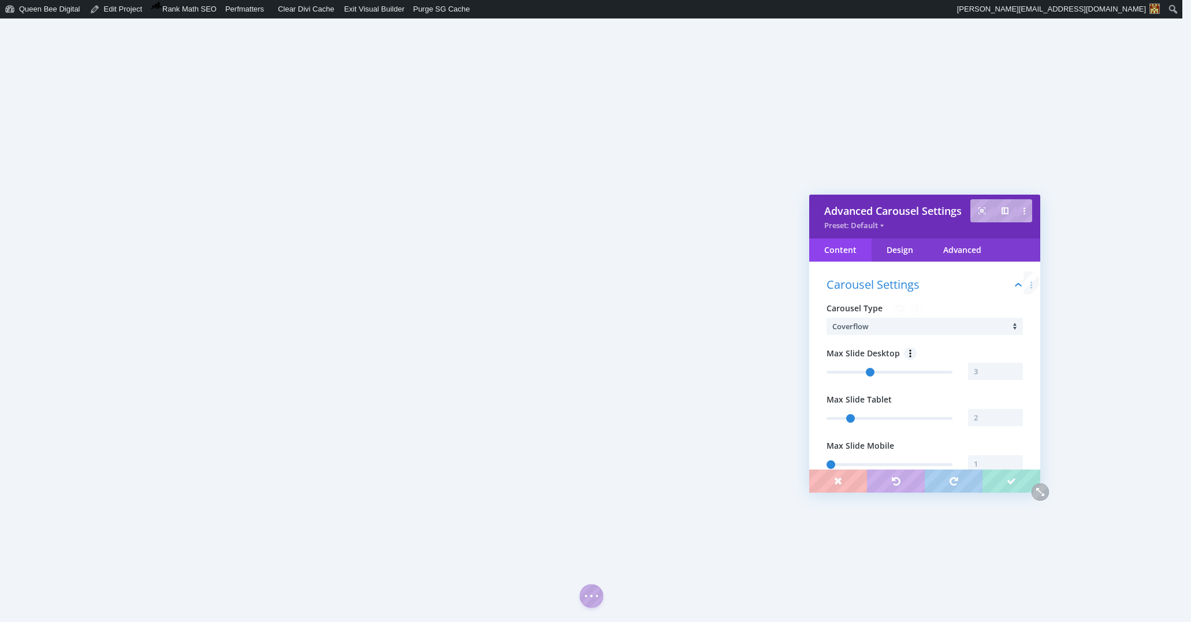
click at [931, 329] on li "Coverflow" at bounding box center [927, 326] width 191 height 17
click at [919, 333] on li "Slide" at bounding box center [923, 337] width 174 height 20
click at [994, 372] on input "text" at bounding box center [995, 371] width 55 height 17
type input "1"
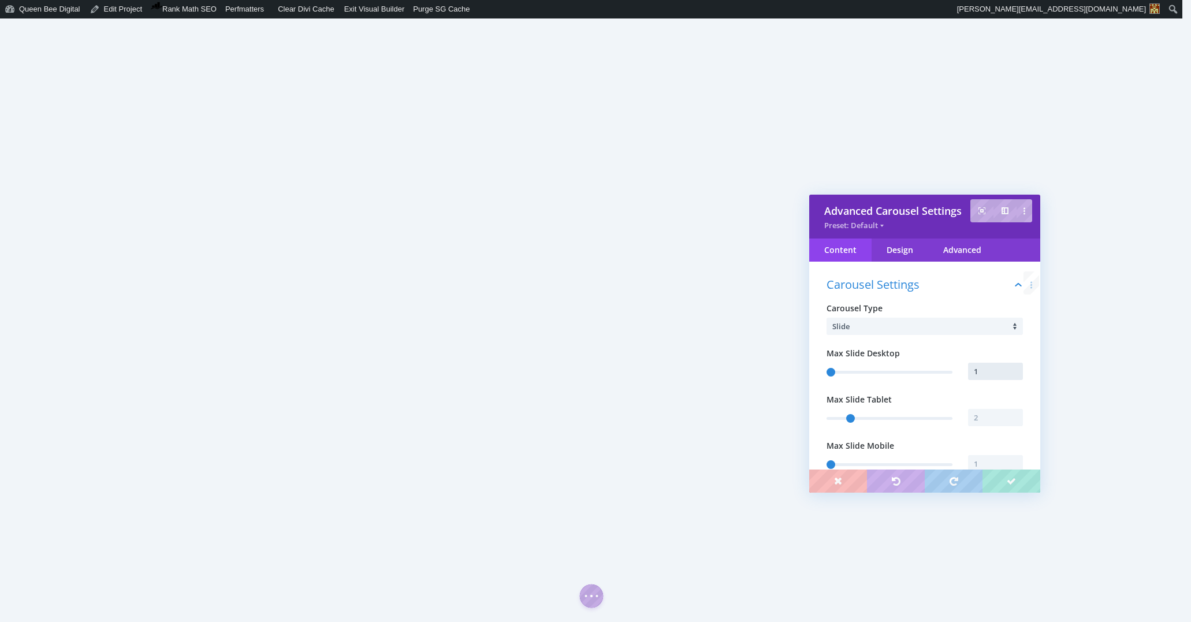
type input "1"
